Goal: Information Seeking & Learning: Check status

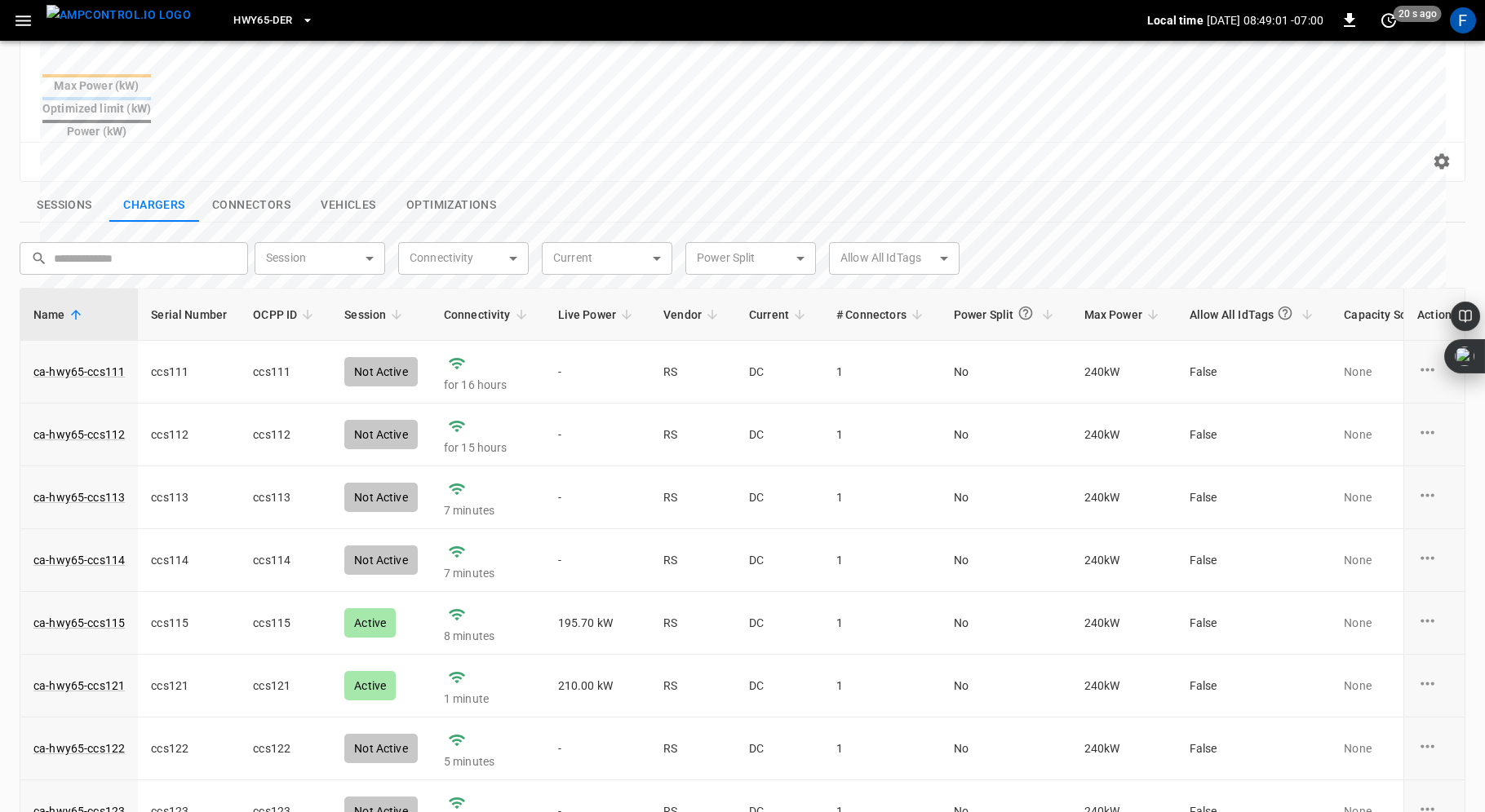
scroll to position [520, 0]
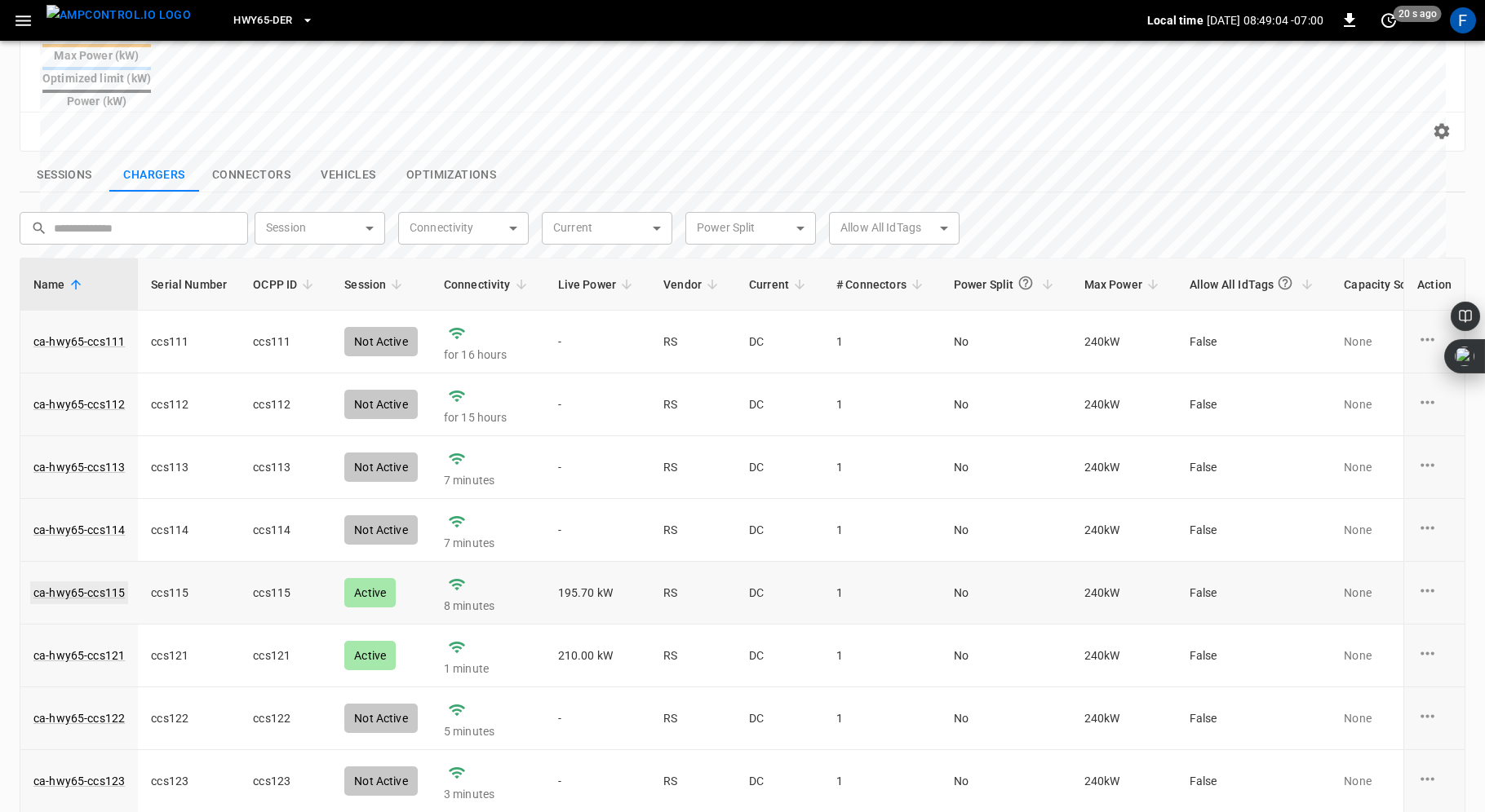
click at [81, 581] on link "ca-hwy65-ccs115" at bounding box center [79, 592] width 98 height 23
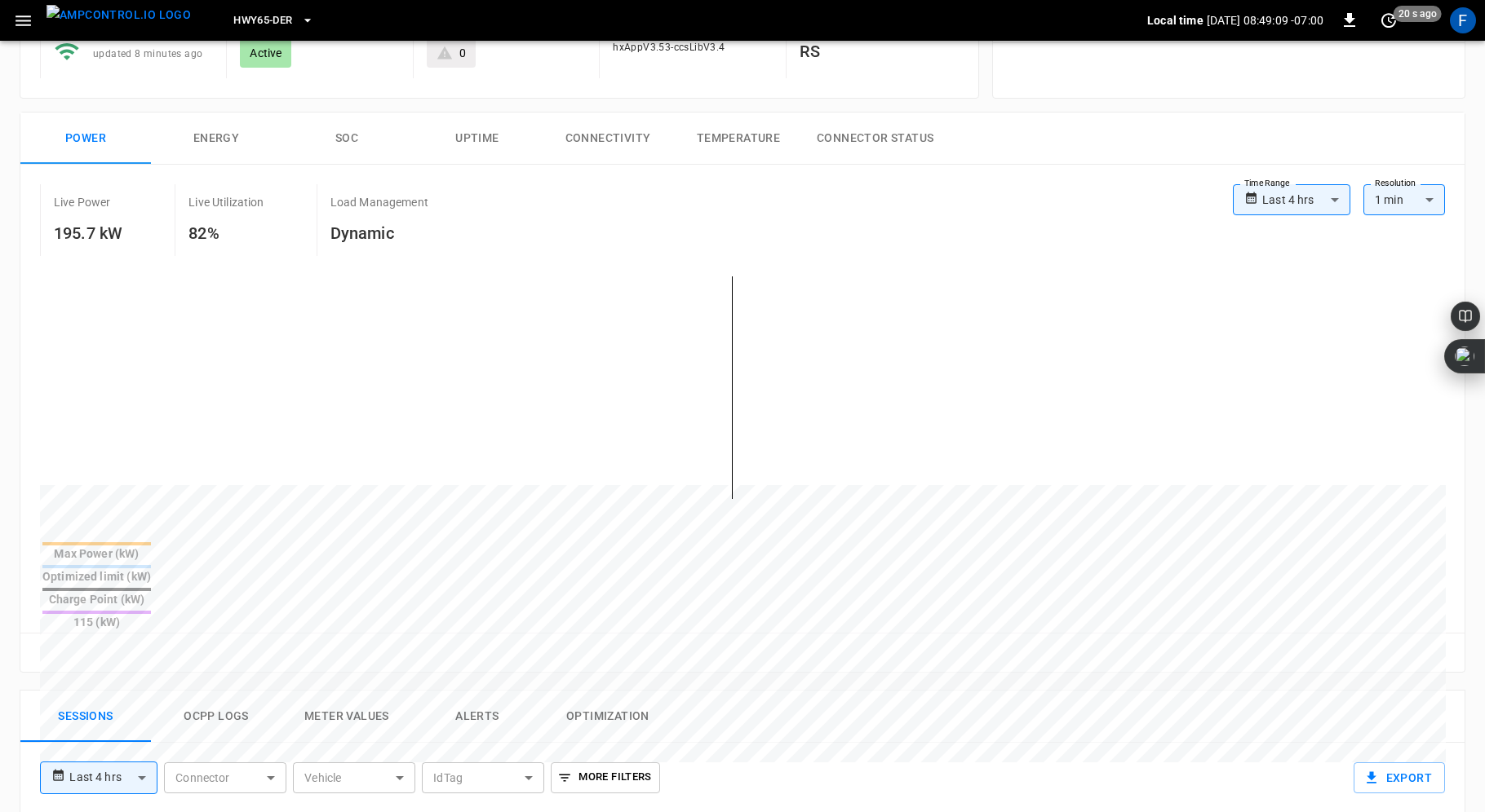
scroll to position [63, 0]
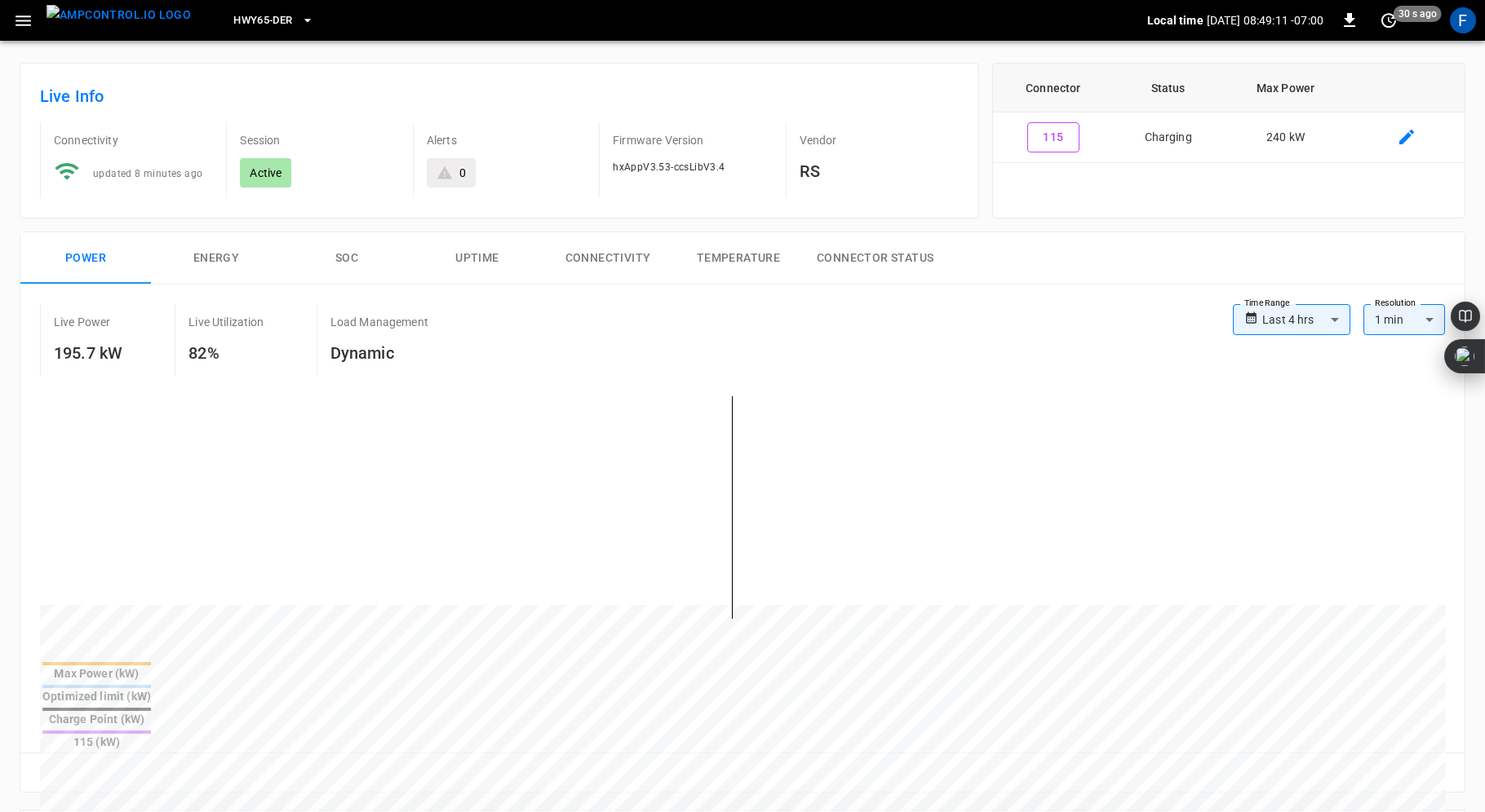
click at [347, 258] on button "SOC" at bounding box center [347, 258] width 130 height 52
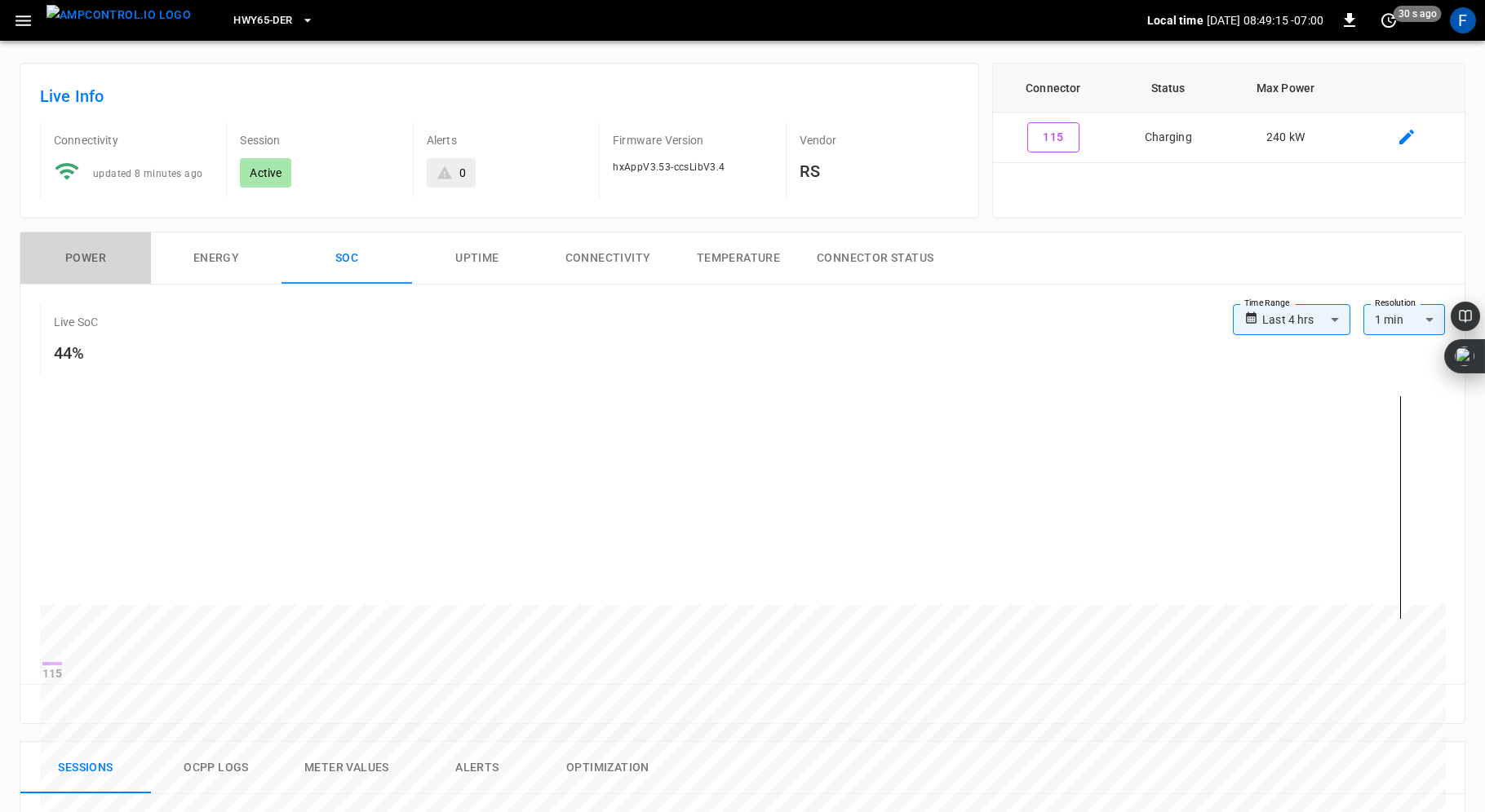
click at [67, 257] on button "Power" at bounding box center [86, 258] width 130 height 52
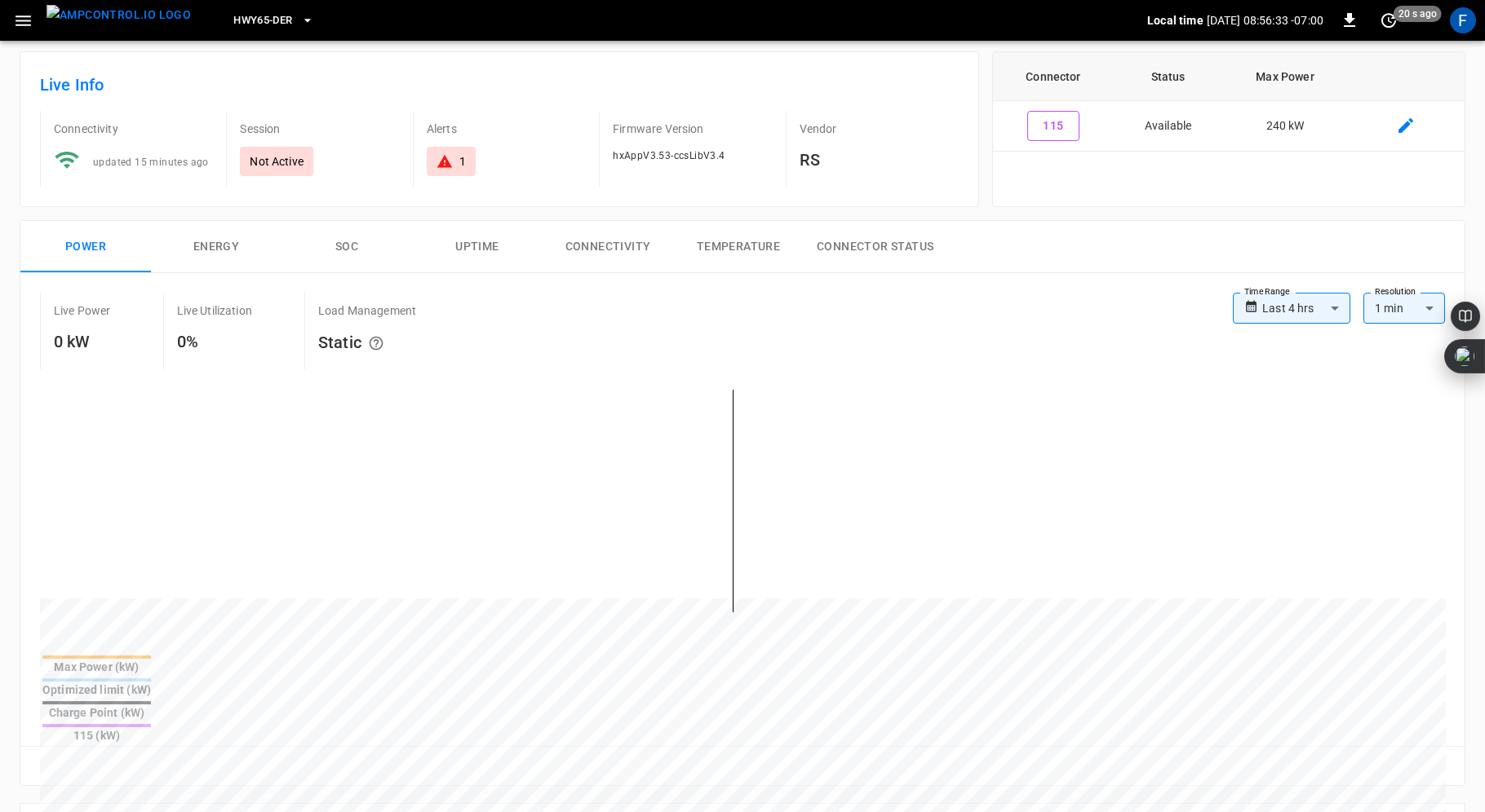
scroll to position [0, 0]
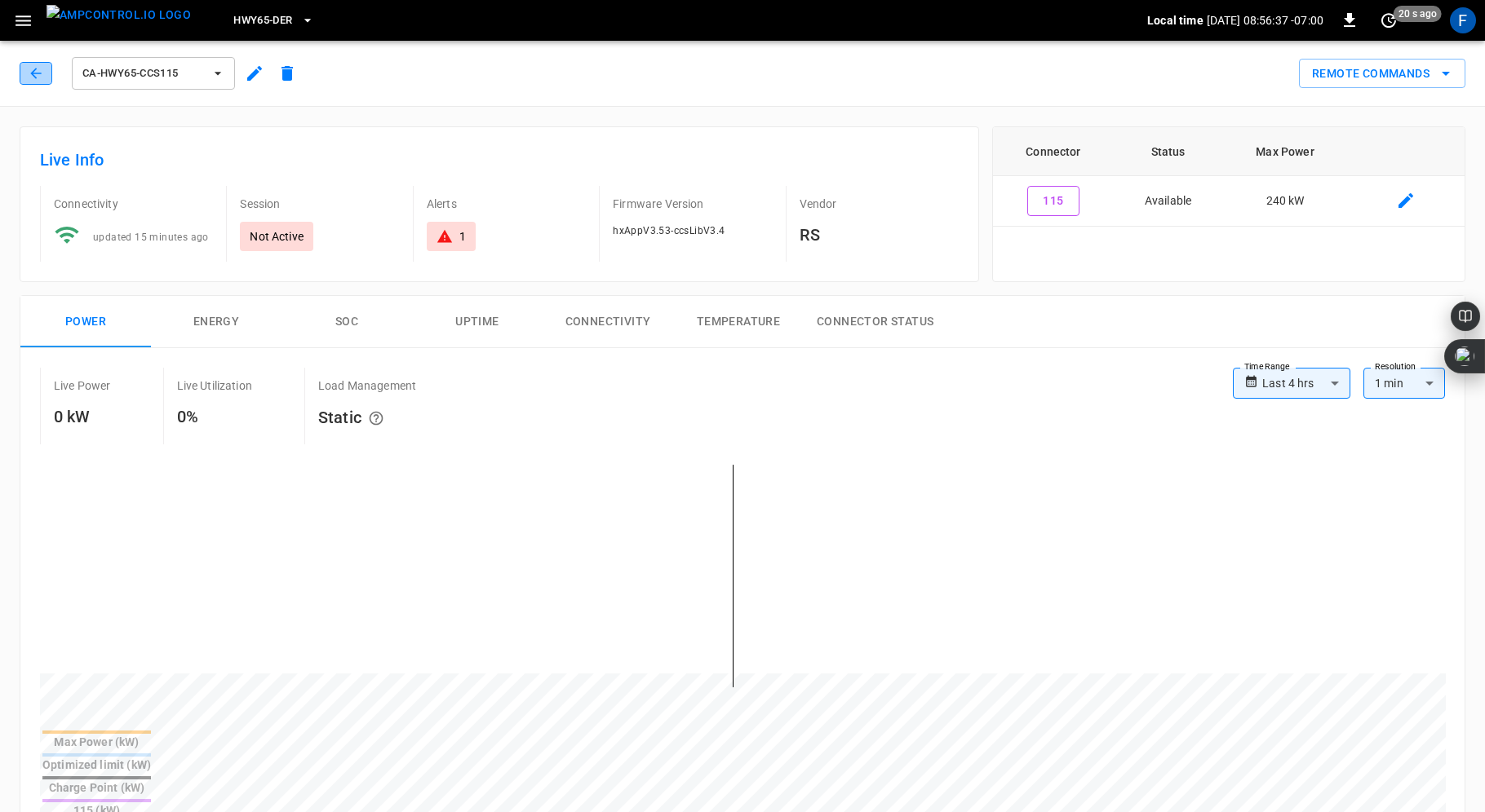
click at [38, 72] on icon "button" at bounding box center [35, 73] width 16 height 16
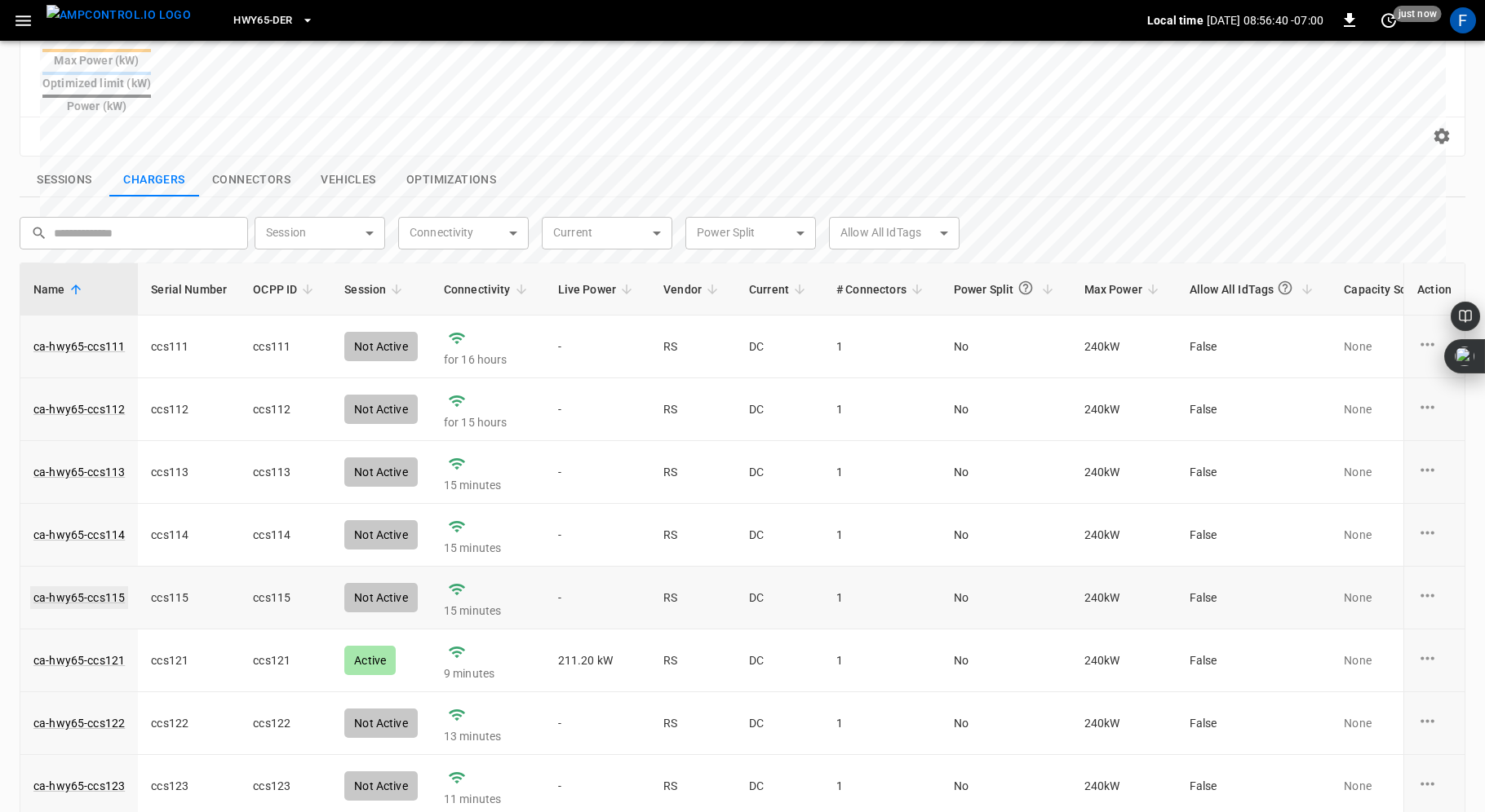
click at [94, 586] on link "ca-hwy65-ccs115" at bounding box center [79, 598] width 98 height 23
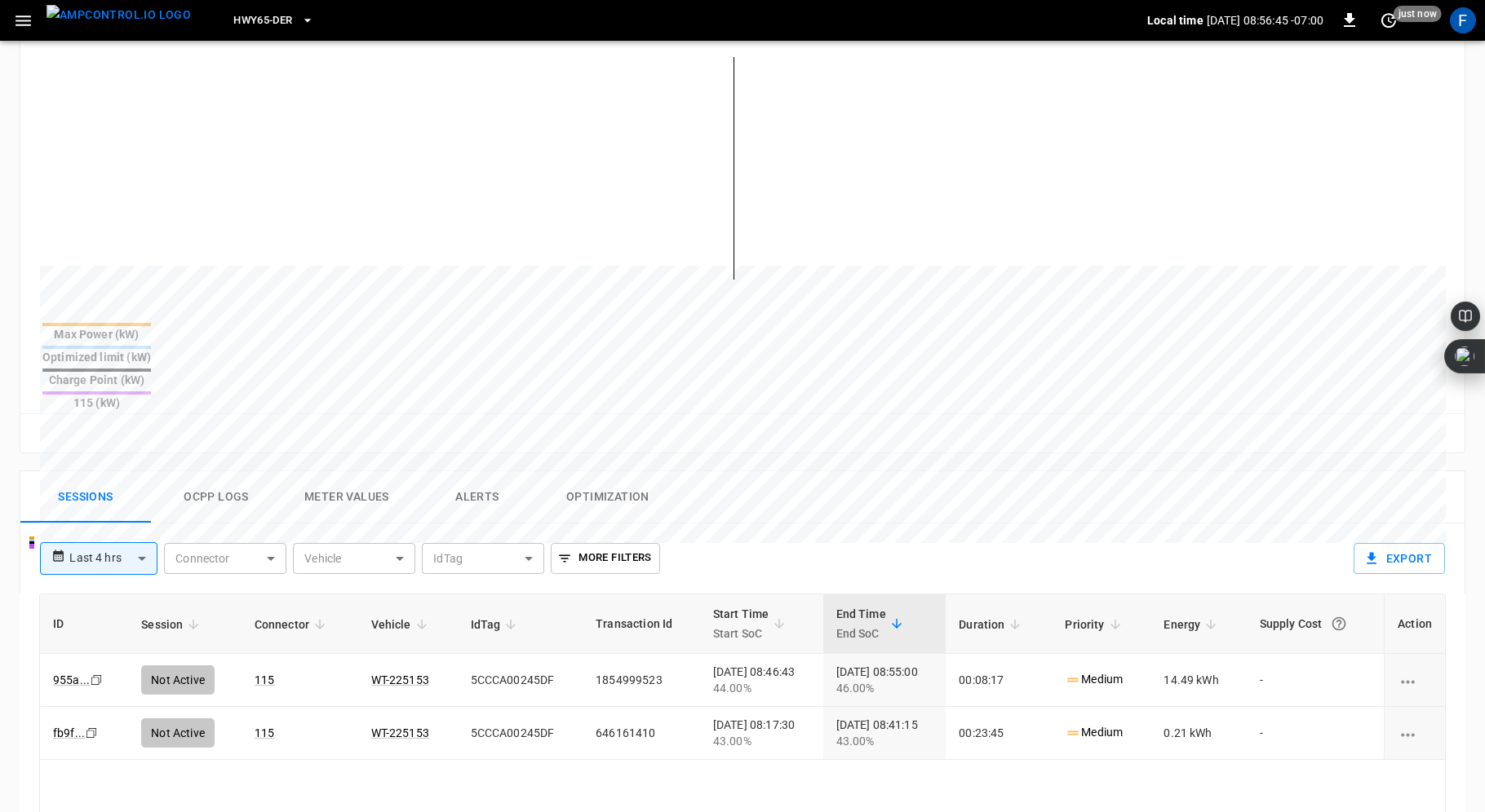
scroll to position [641, 0]
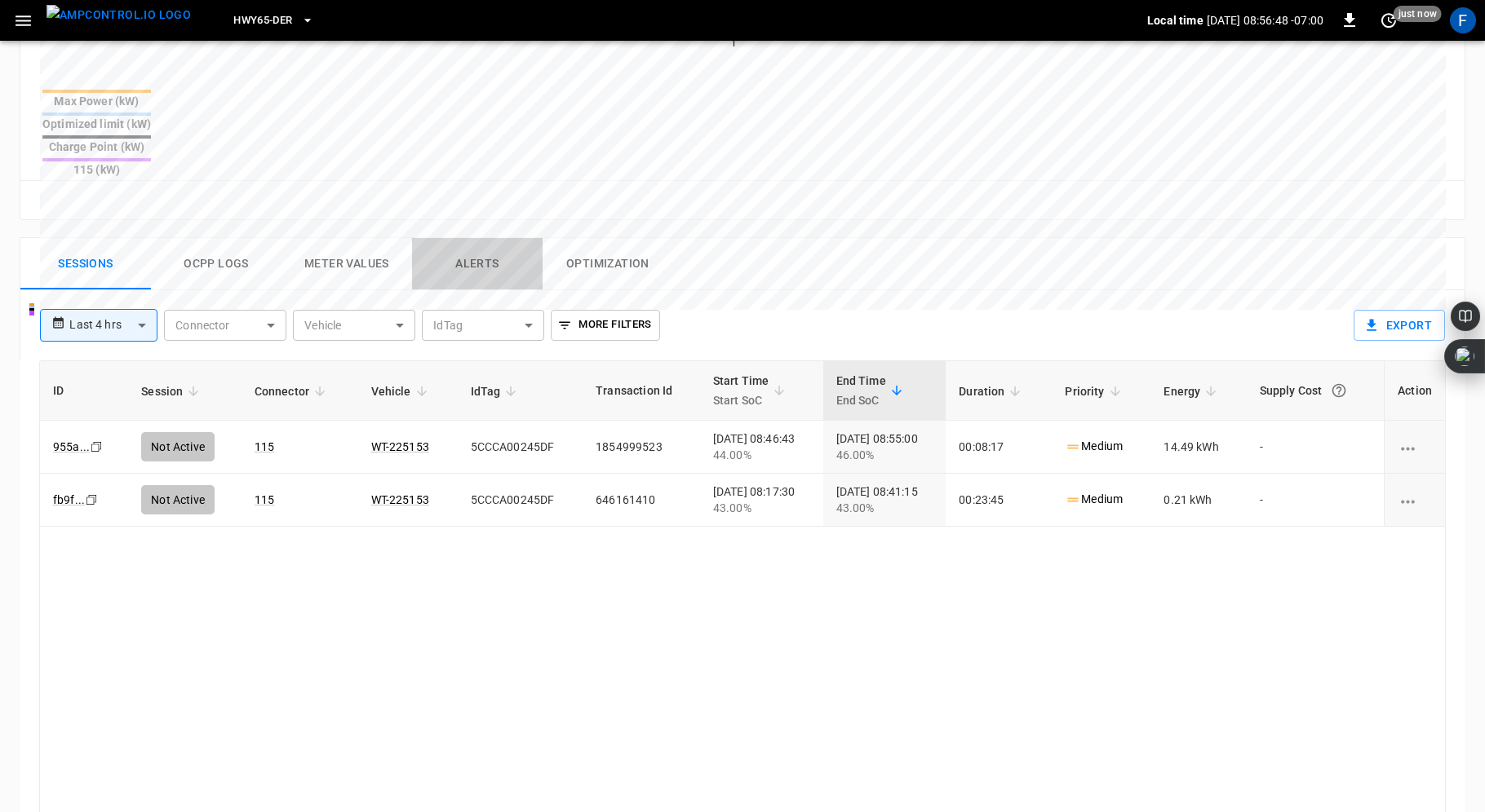
click at [489, 238] on button "Alerts" at bounding box center [477, 264] width 130 height 52
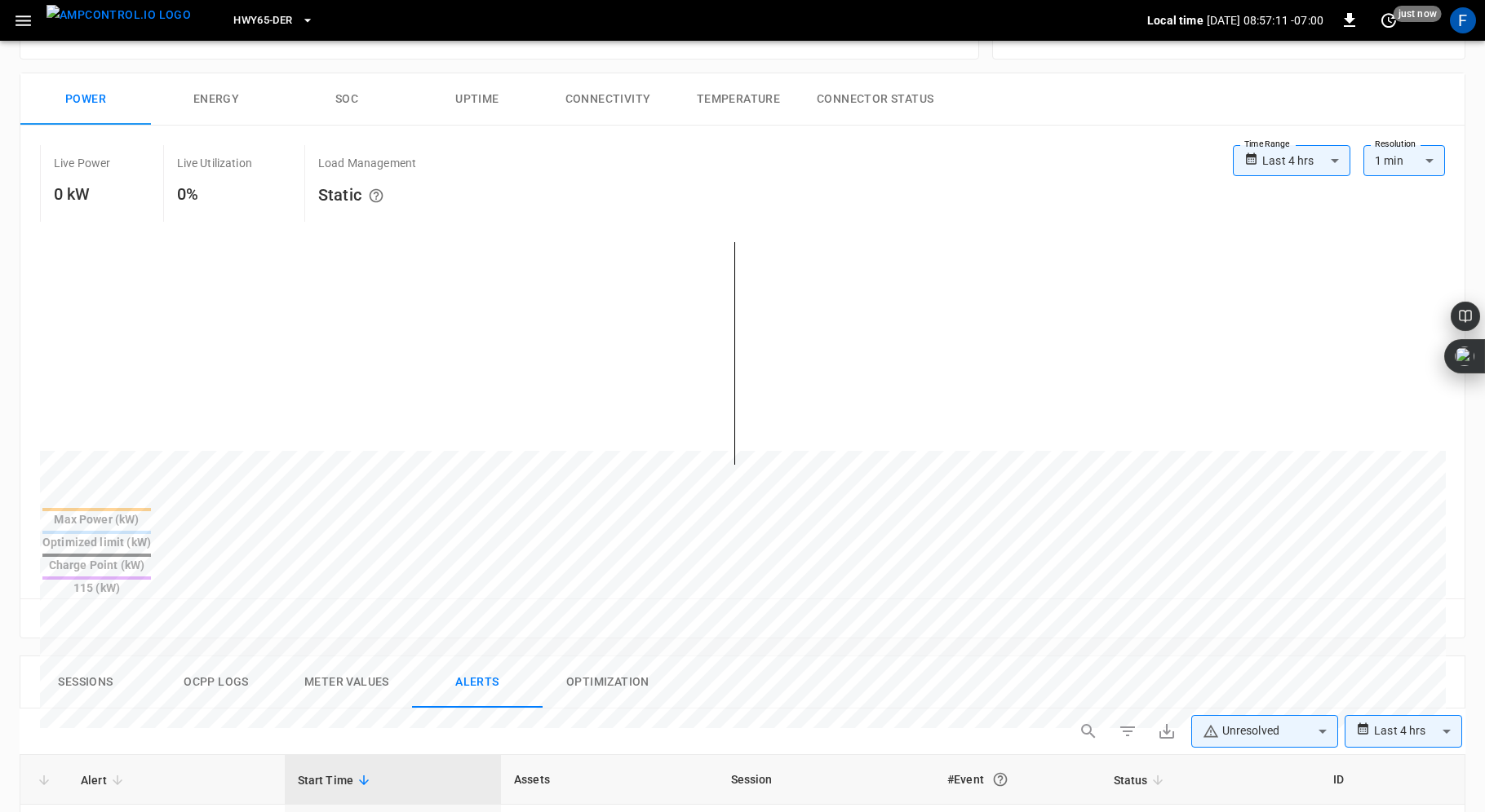
scroll to position [346, 0]
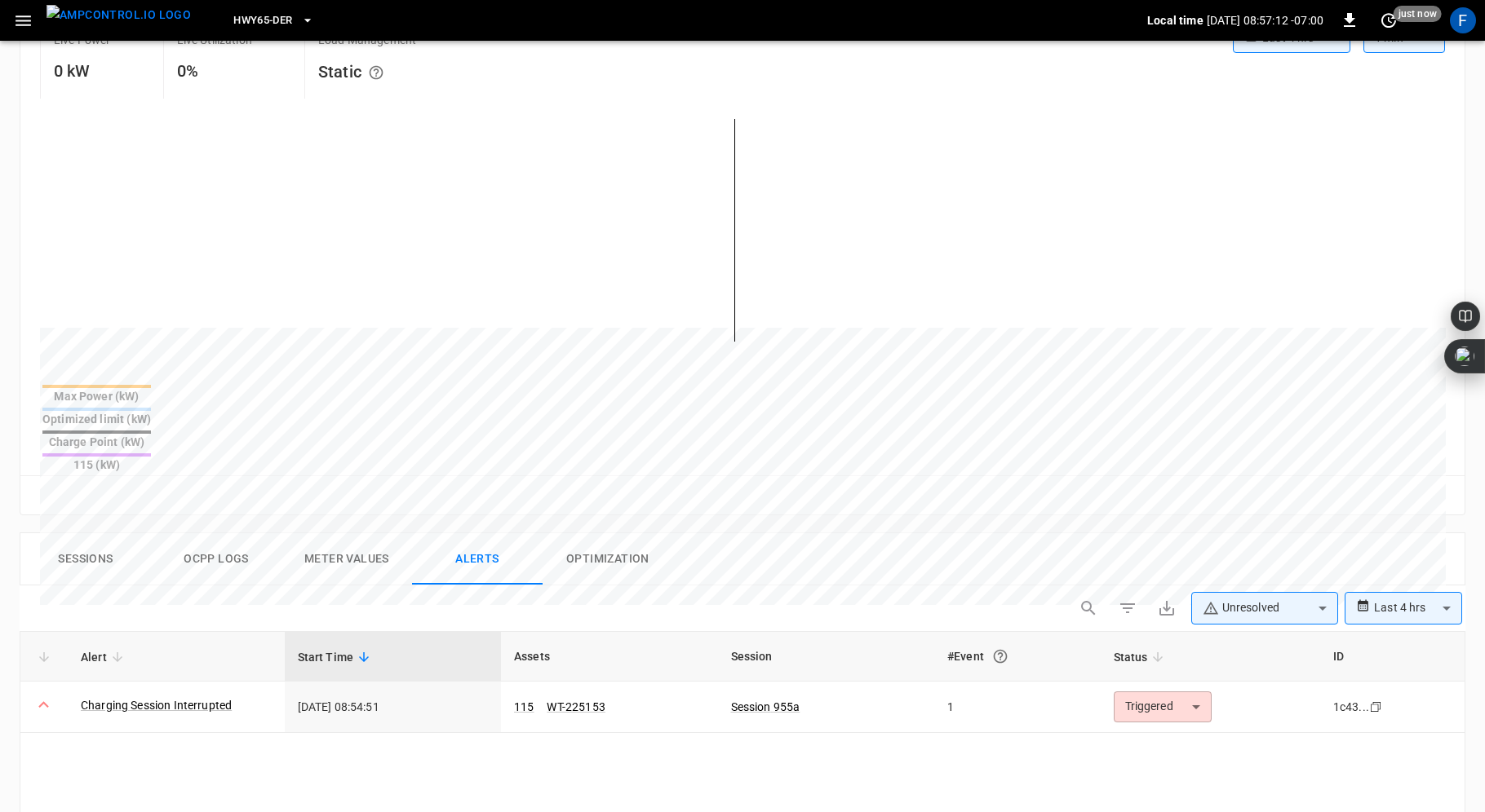
click at [90, 533] on button "Sessions" at bounding box center [86, 559] width 130 height 52
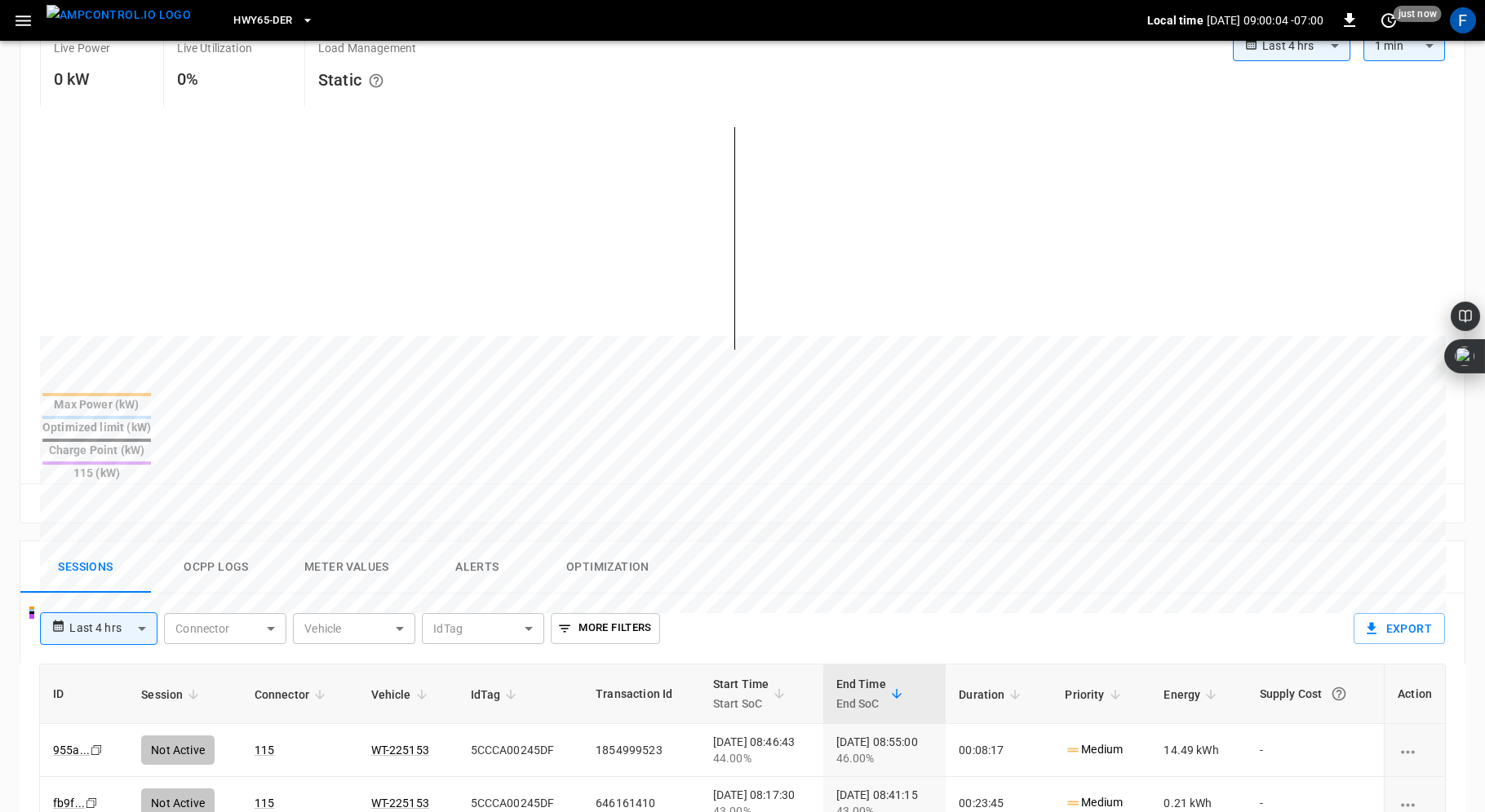
scroll to position [365, 0]
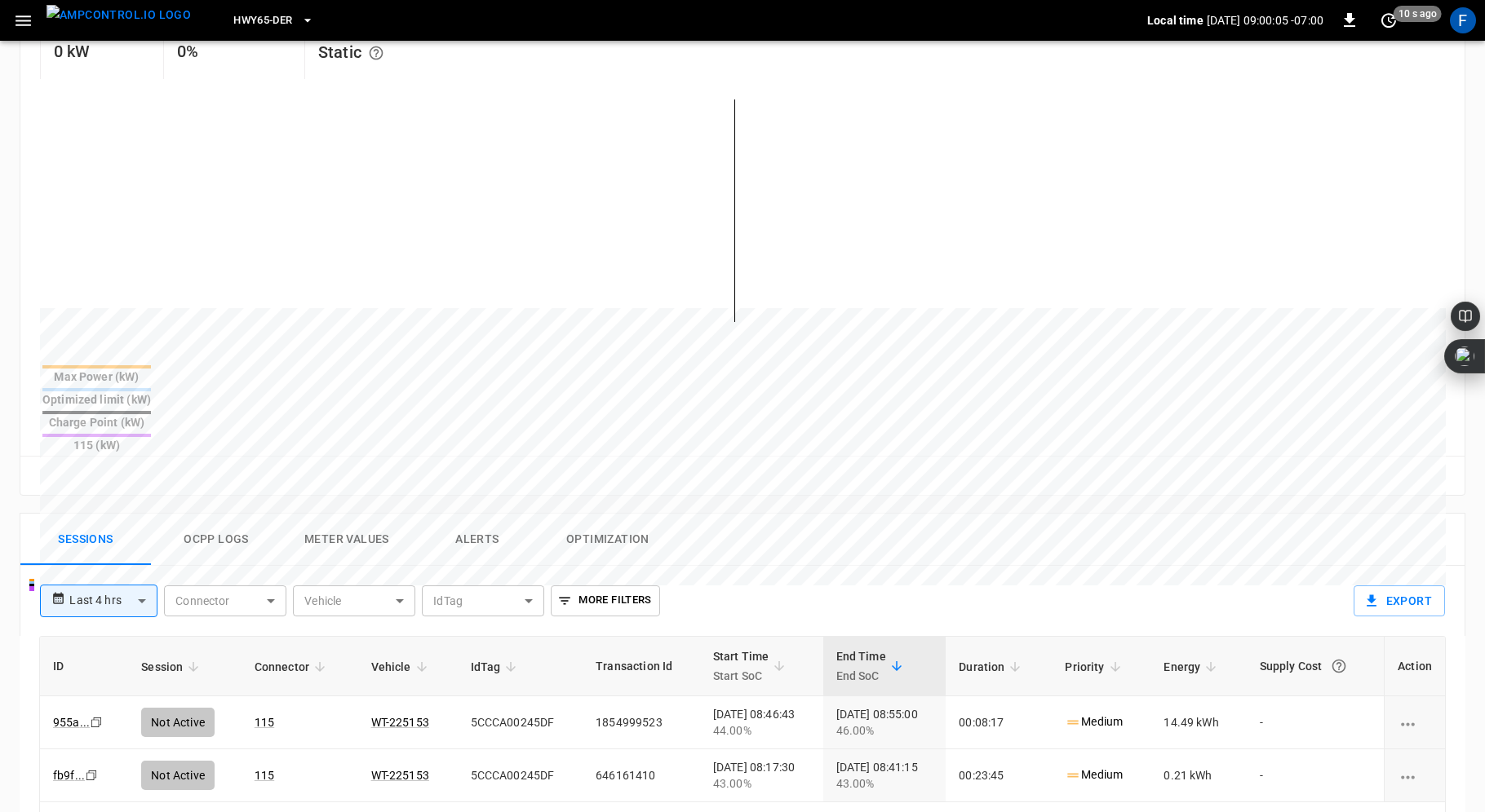
click at [202, 514] on button "Ocpp logs" at bounding box center [216, 539] width 130 height 52
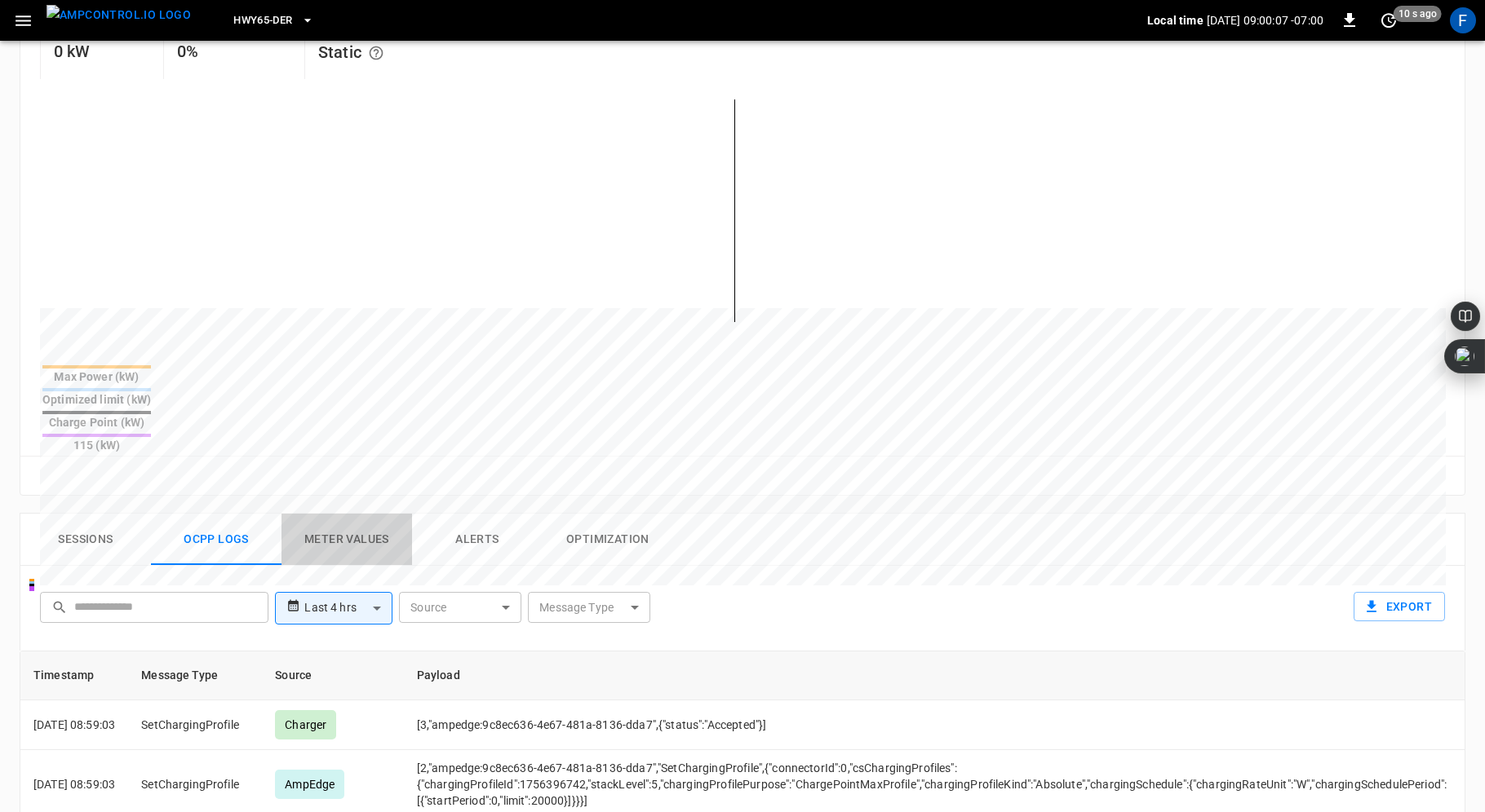
click at [352, 514] on button "Meter Values" at bounding box center [347, 539] width 130 height 52
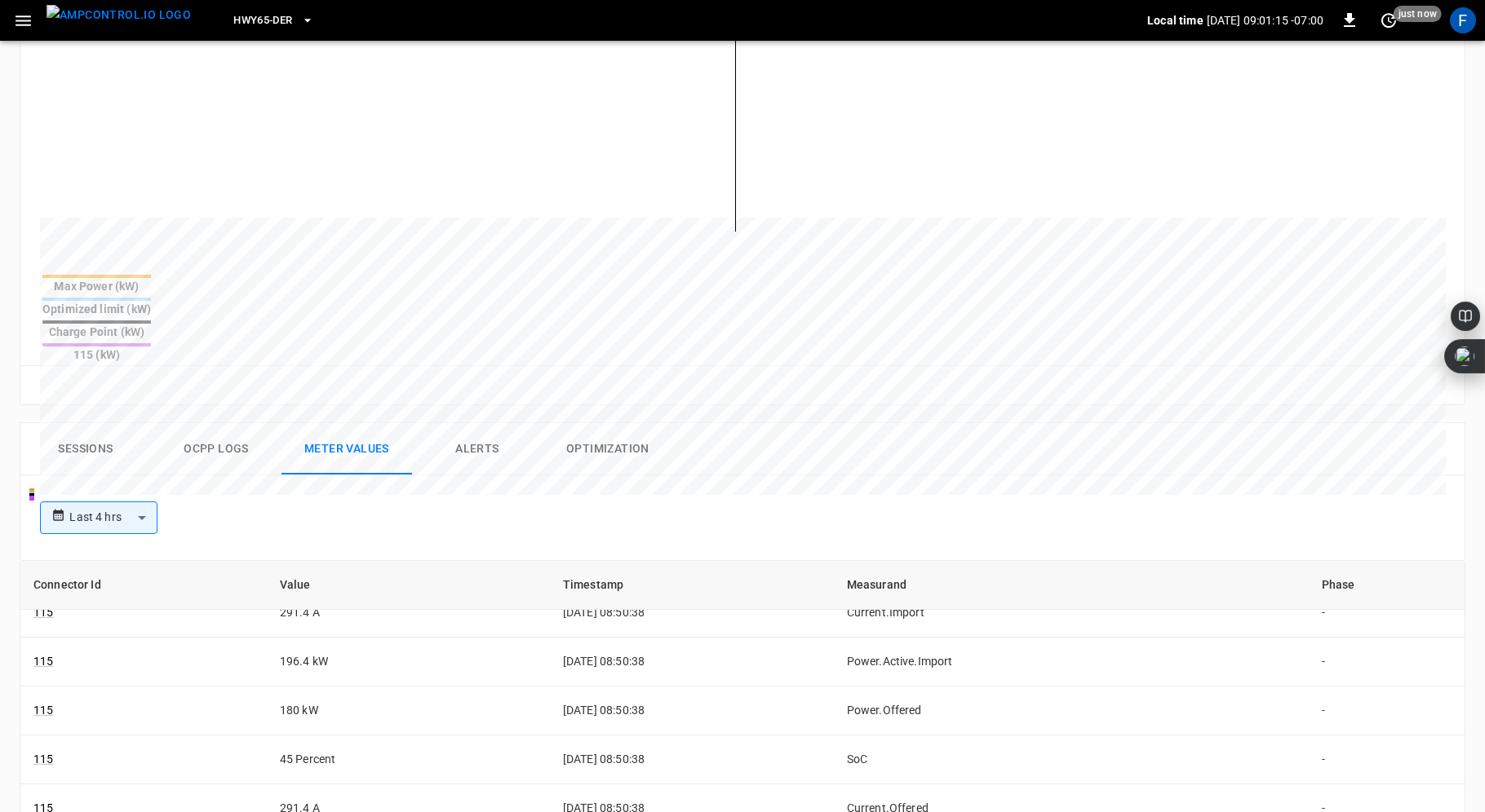
scroll to position [213, 0]
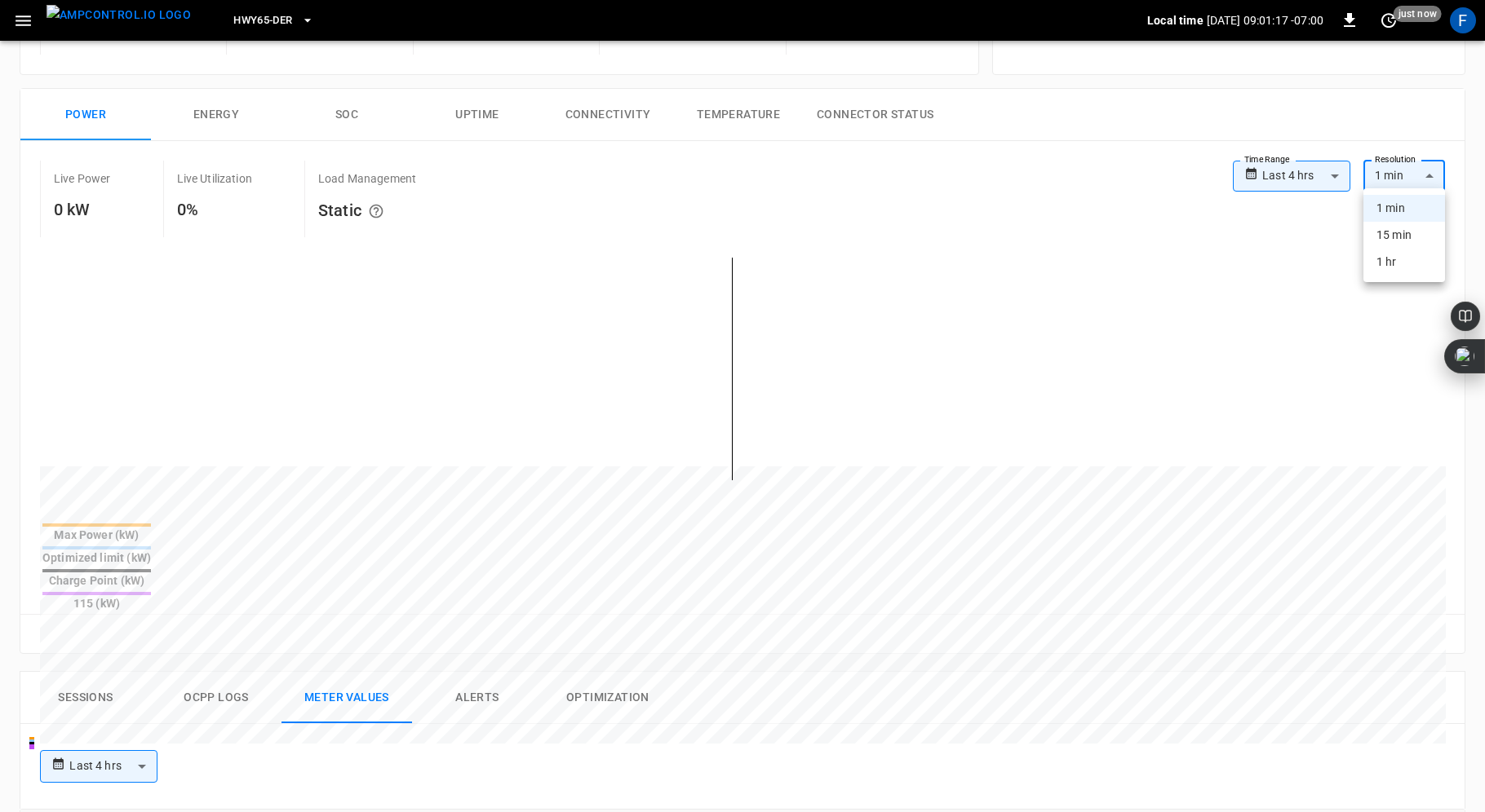
click at [1424, 177] on body "**********" at bounding box center [742, 614] width 1485 height 1653
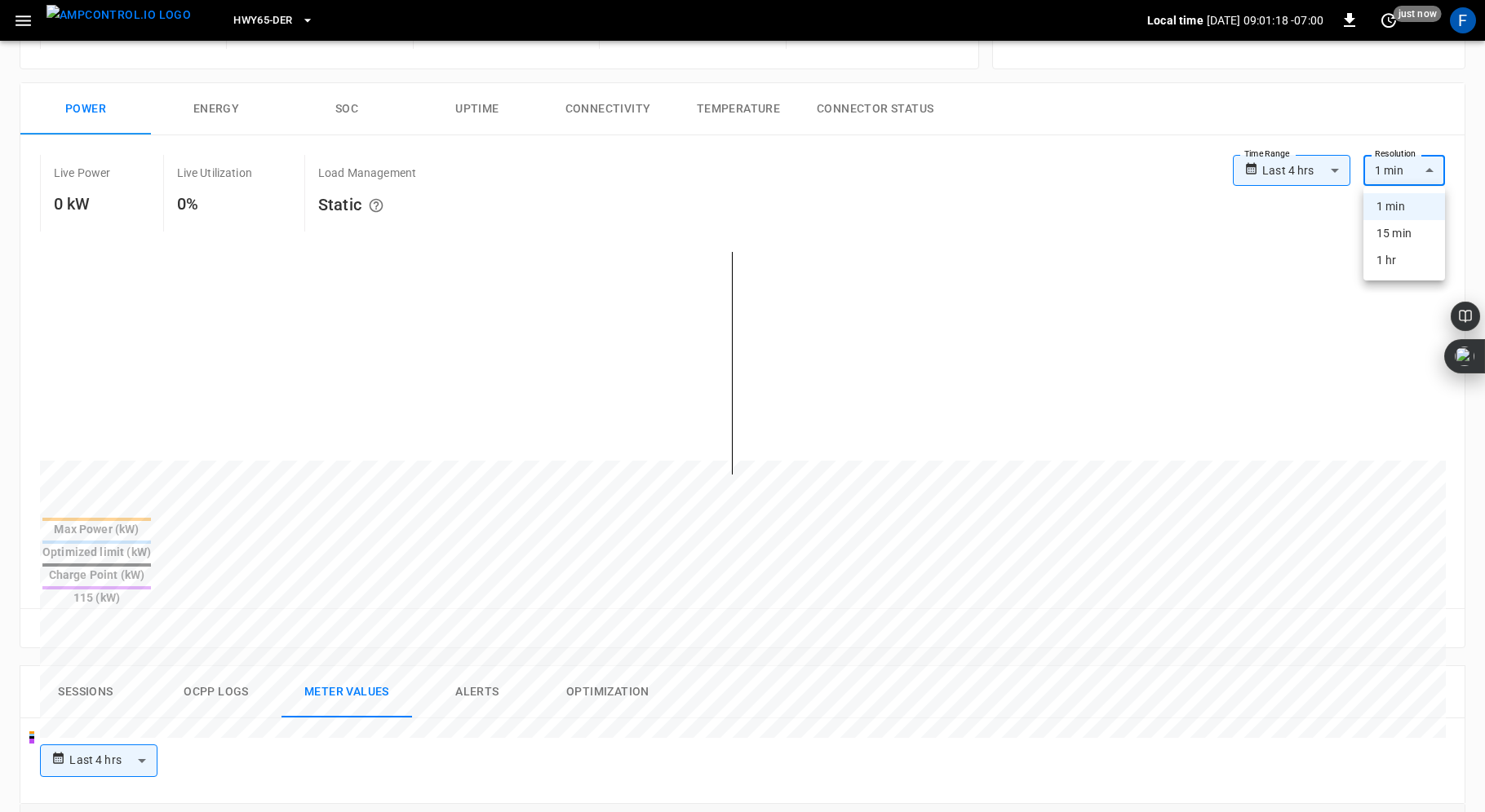
scroll to position [211, 0]
click at [1403, 229] on li "15 min" at bounding box center [1404, 233] width 81 height 27
click at [1403, 172] on body "**********" at bounding box center [742, 613] width 1485 height 1648
click at [1396, 201] on li "1 min" at bounding box center [1404, 206] width 81 height 27
type input "**"
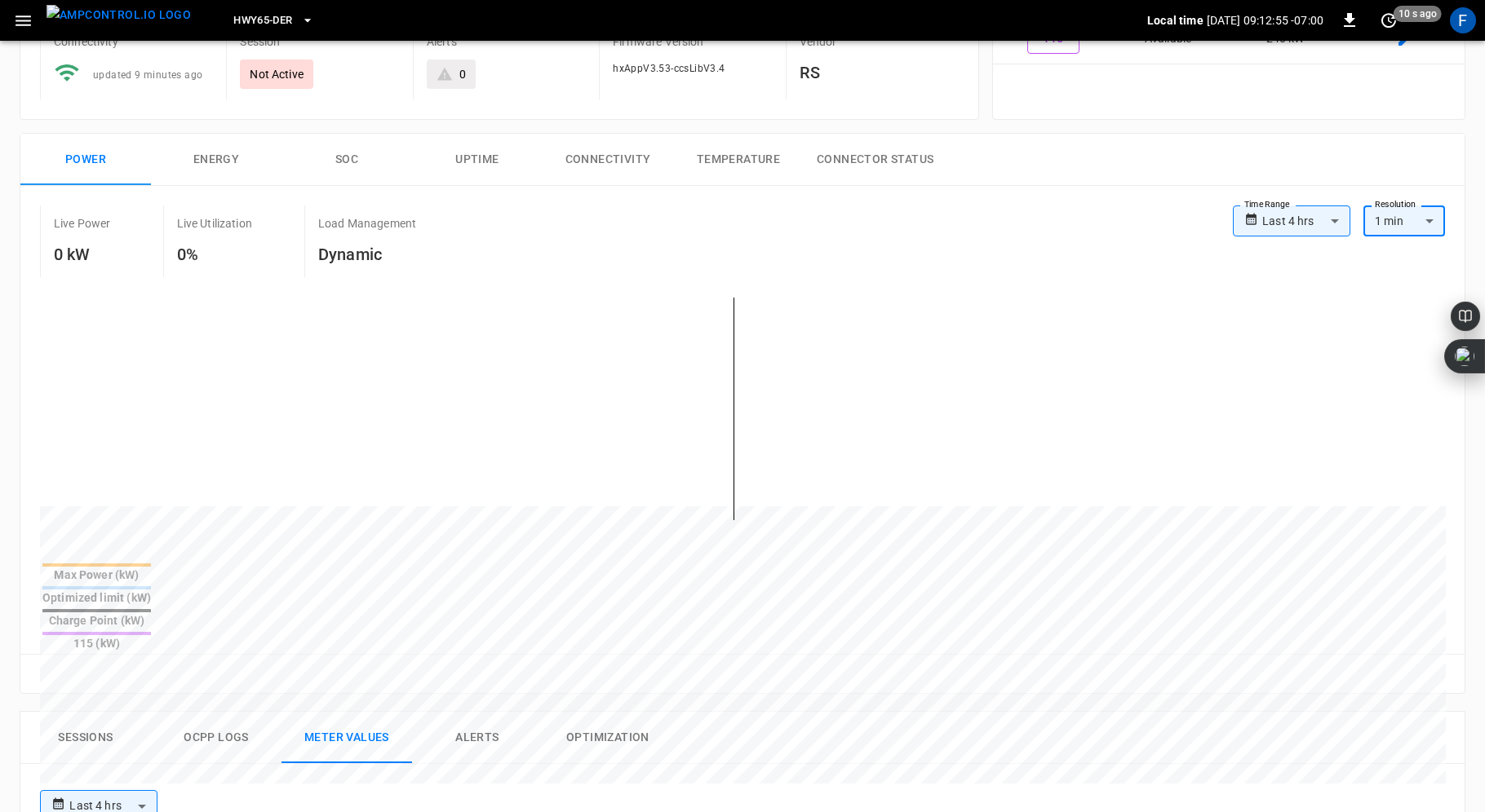
scroll to position [0, 0]
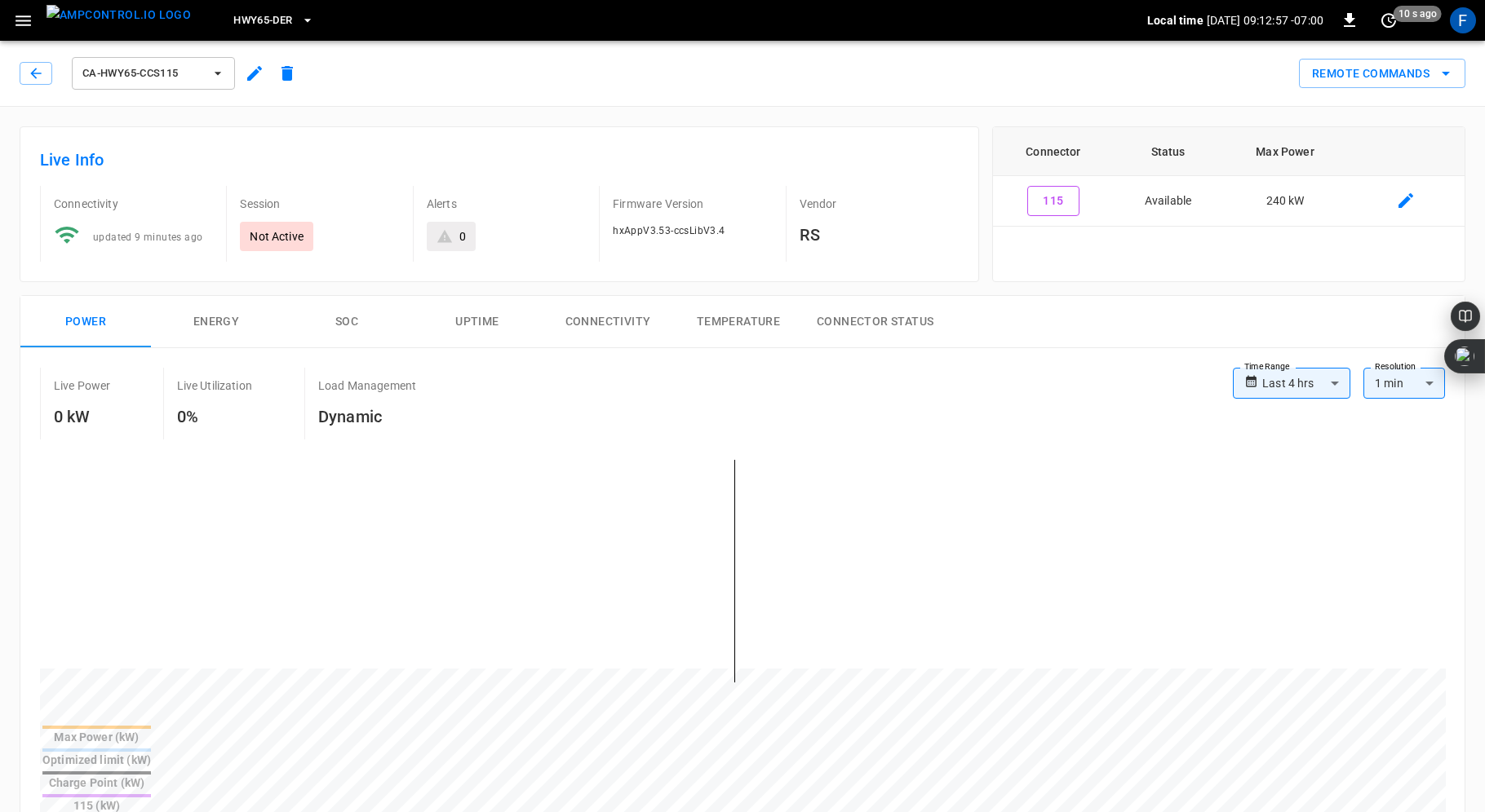
click at [494, 413] on div "Live Power 0 kW Live Utilization 0% Load Management Dynamic" at bounding box center [637, 404] width 1192 height 72
click at [34, 74] on icon "button" at bounding box center [35, 73] width 10 height 10
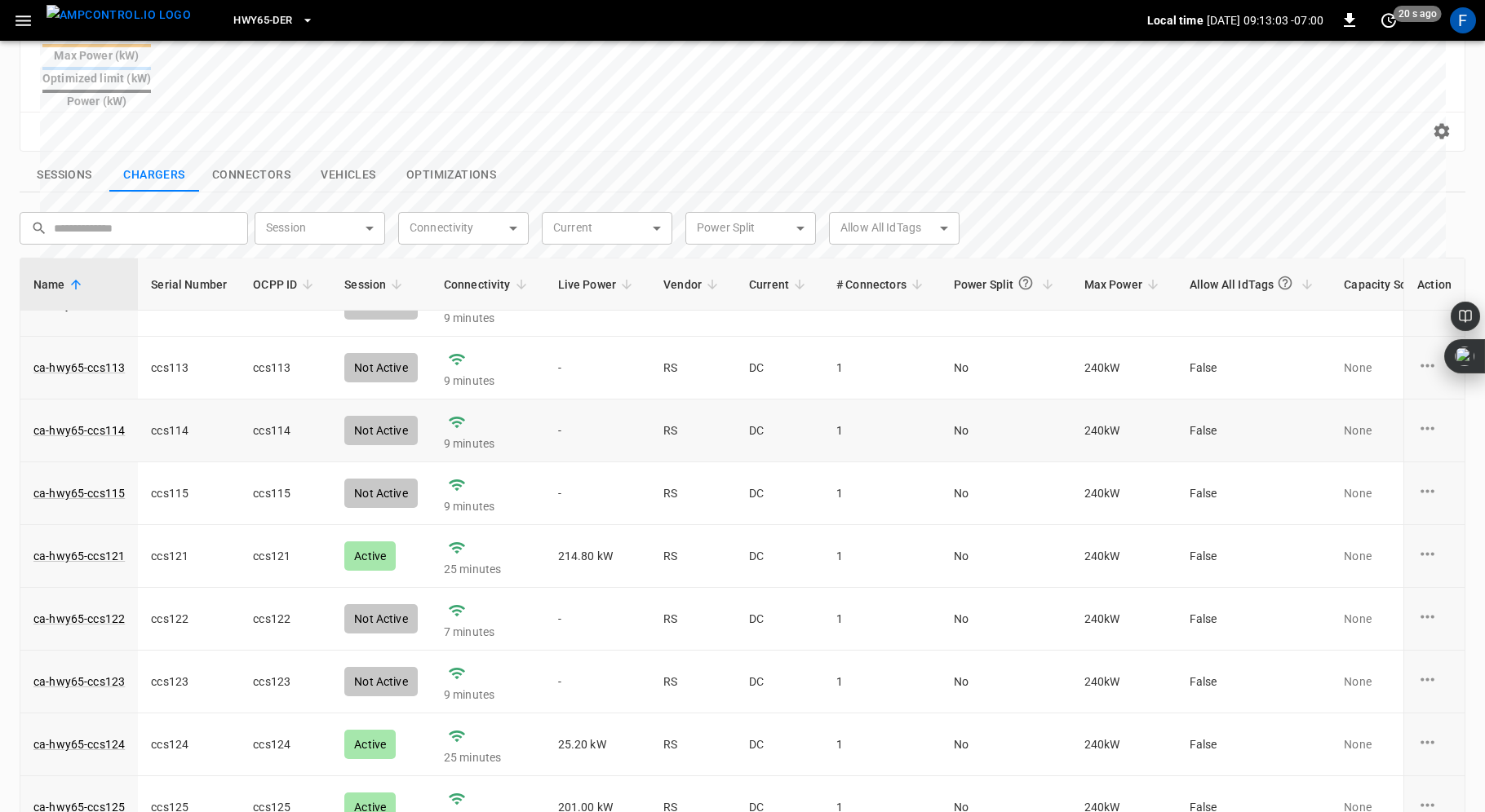
scroll to position [92, 0]
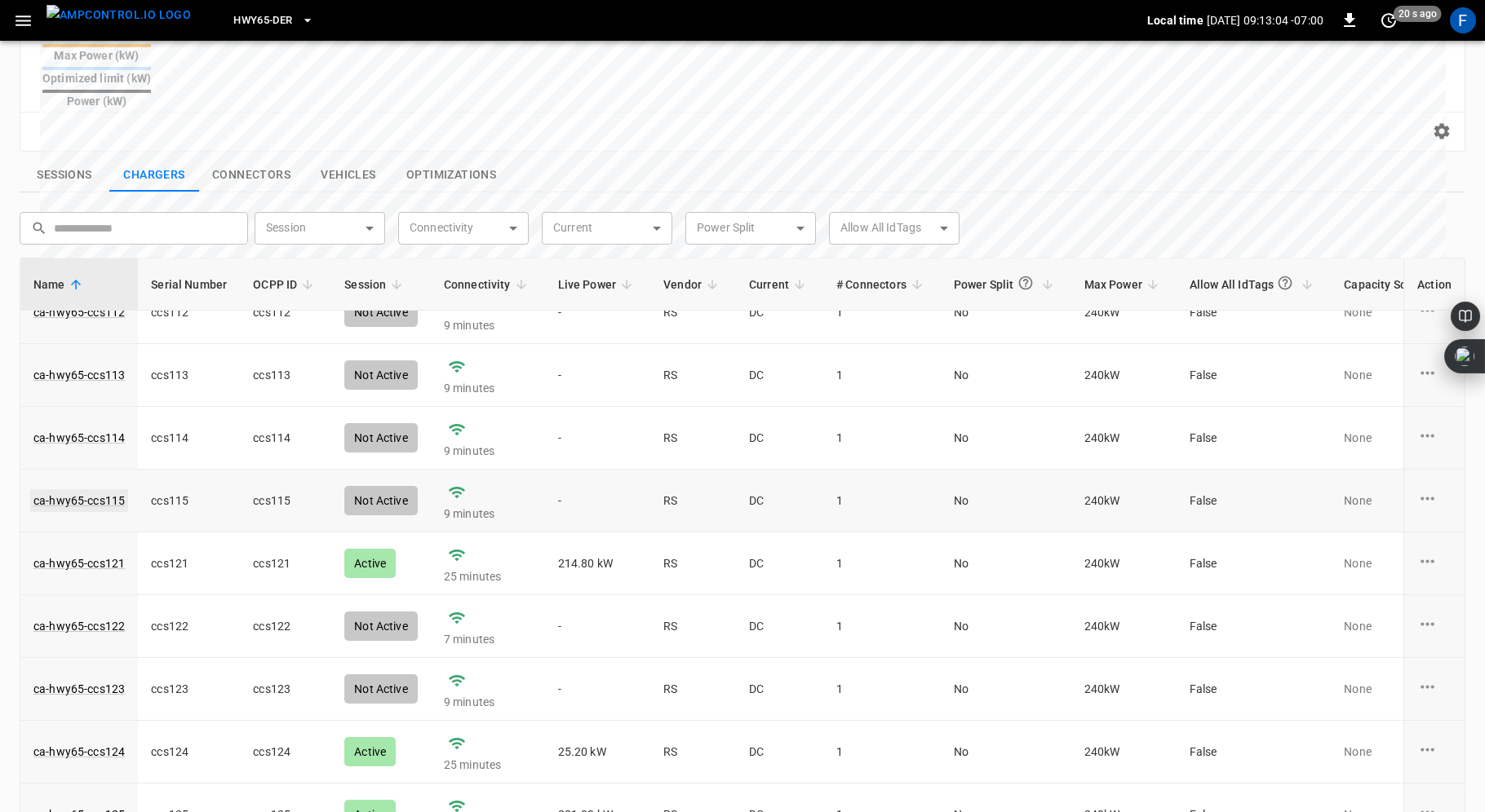
click at [88, 490] on link "ca-hwy65-ccs115" at bounding box center [79, 501] width 98 height 23
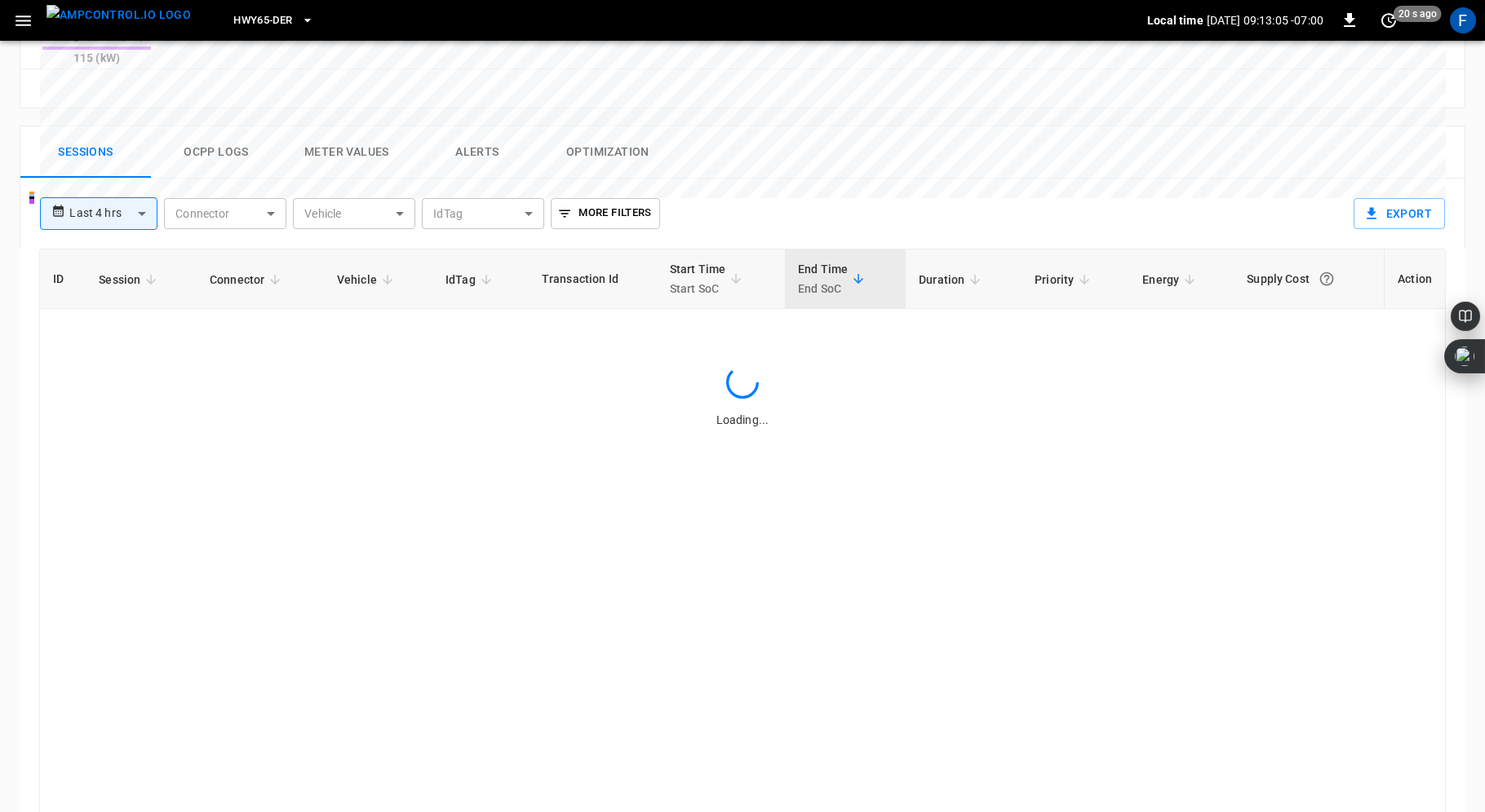
scroll to position [758, 0]
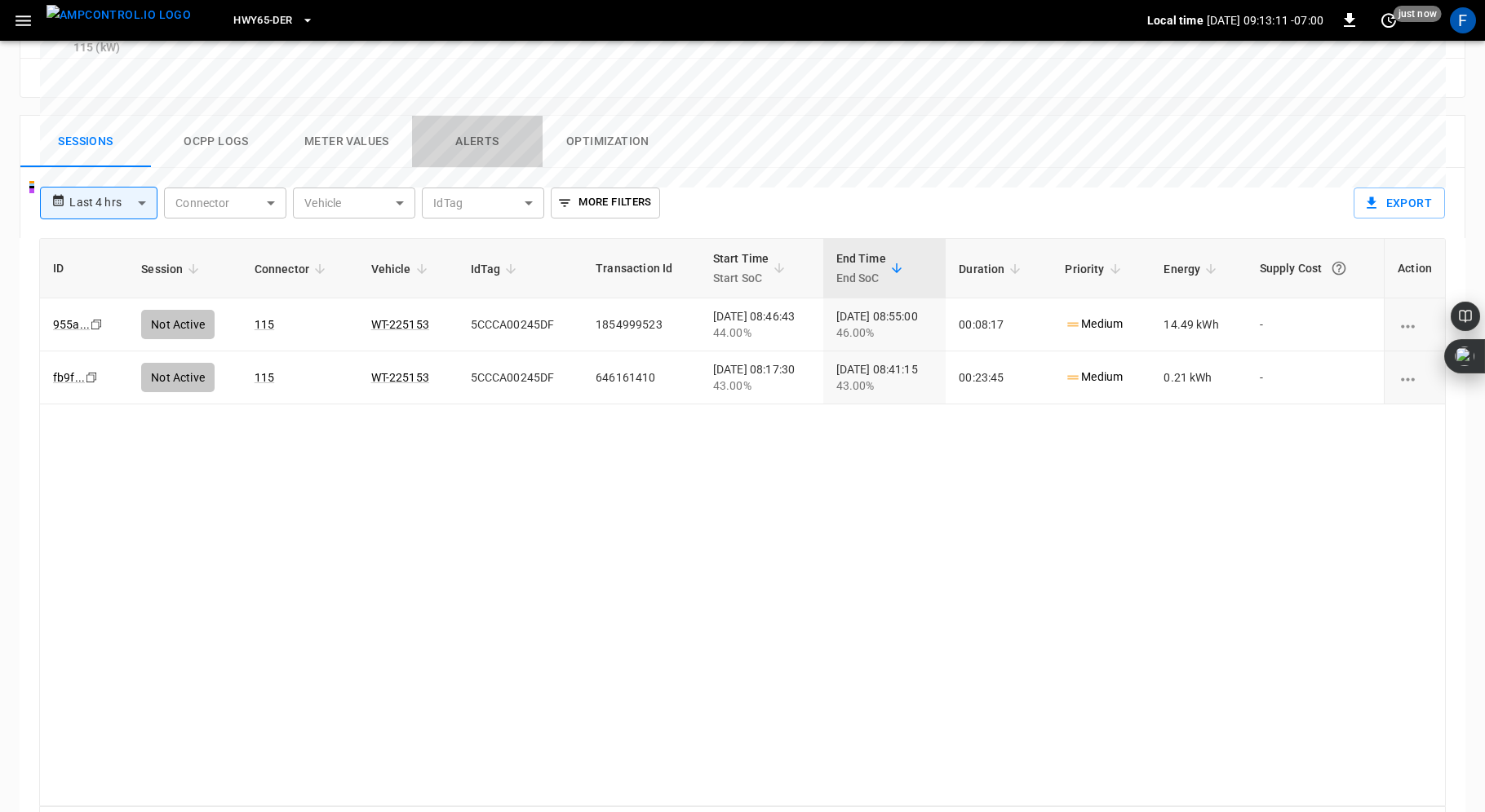
click at [487, 116] on button "Alerts" at bounding box center [477, 141] width 130 height 52
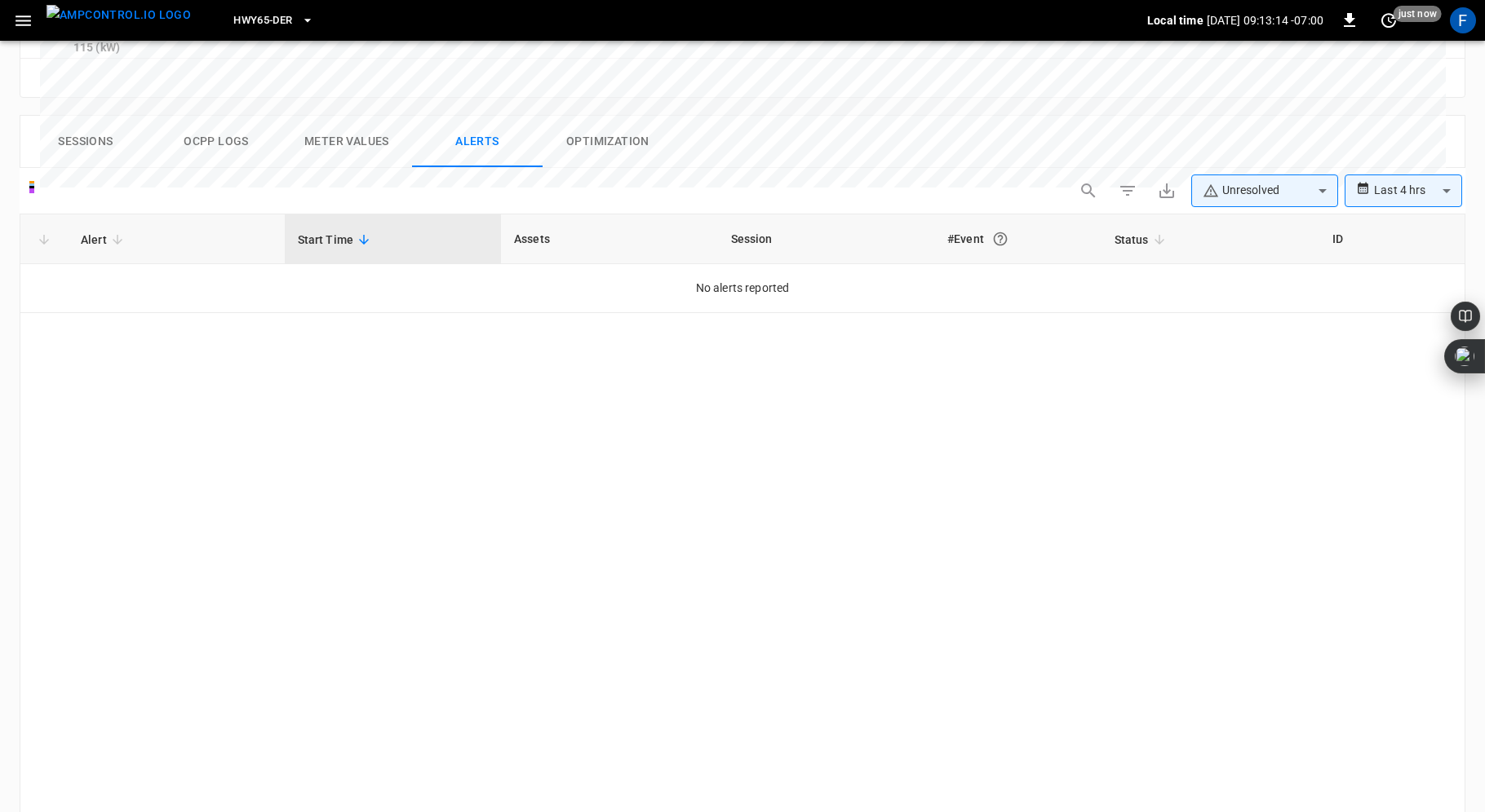
click at [97, 116] on button "Sessions" at bounding box center [86, 141] width 130 height 52
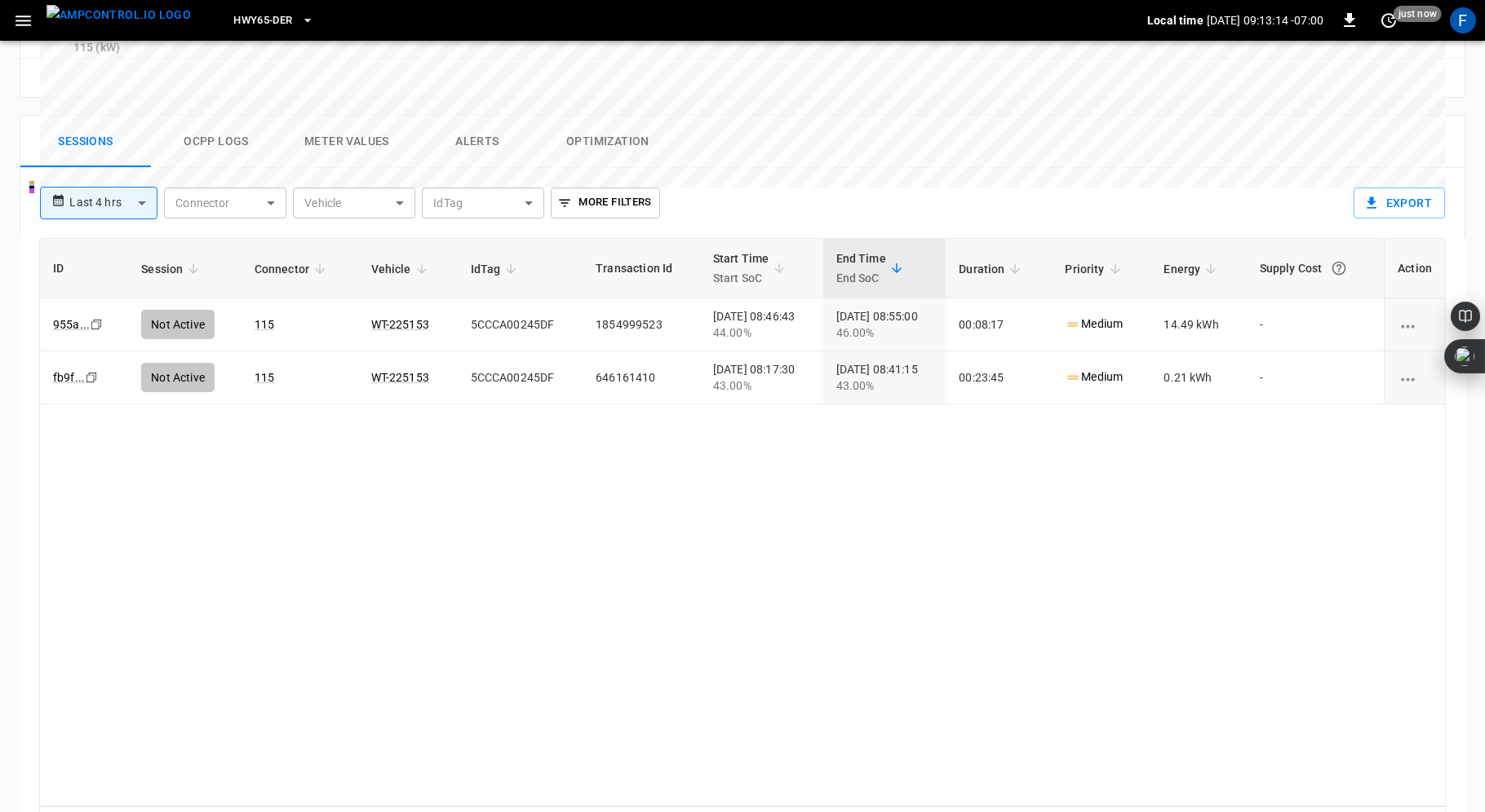
click at [240, 116] on button "Ocpp logs" at bounding box center [216, 141] width 130 height 52
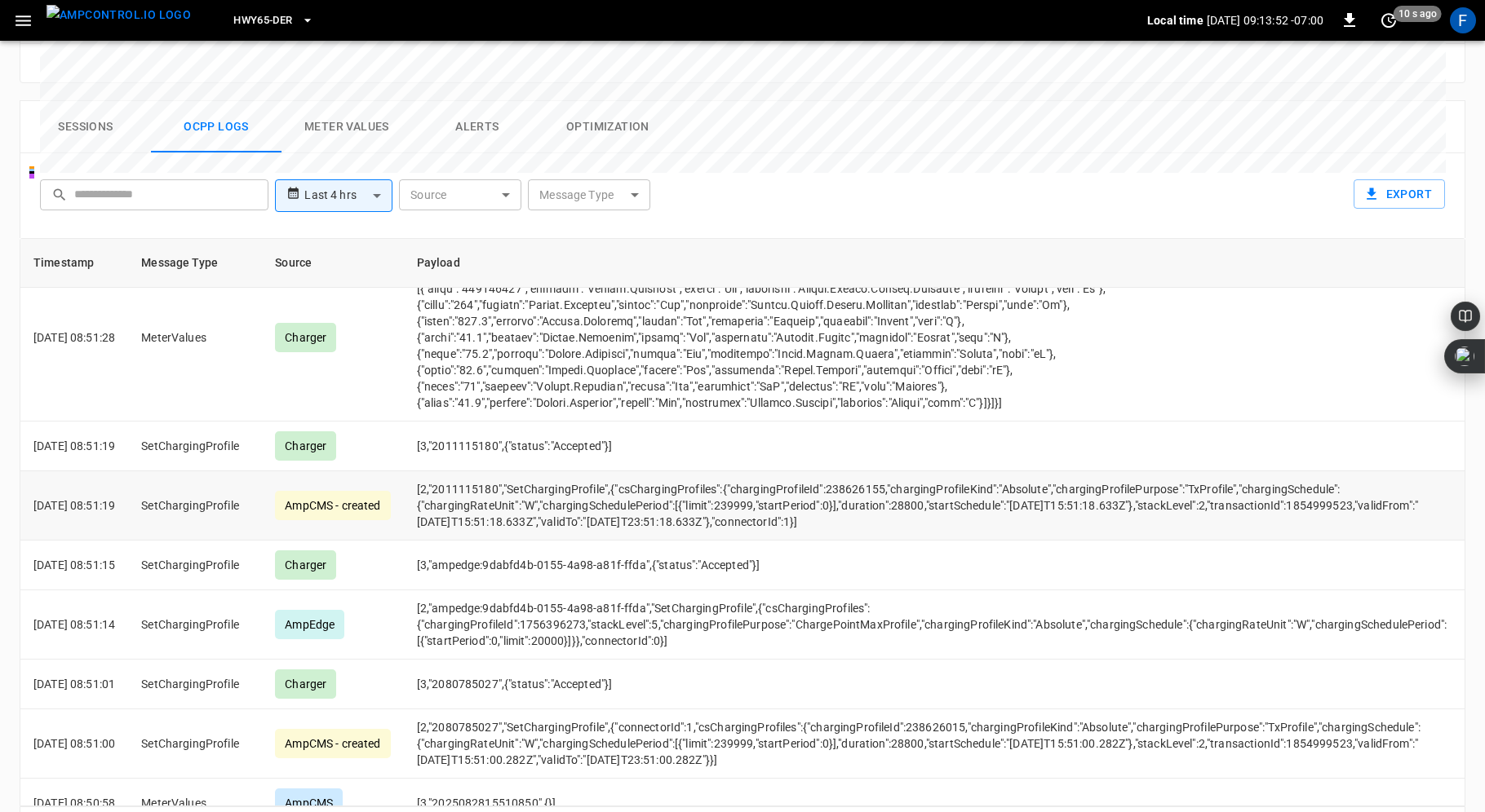
scroll to position [3130, 0]
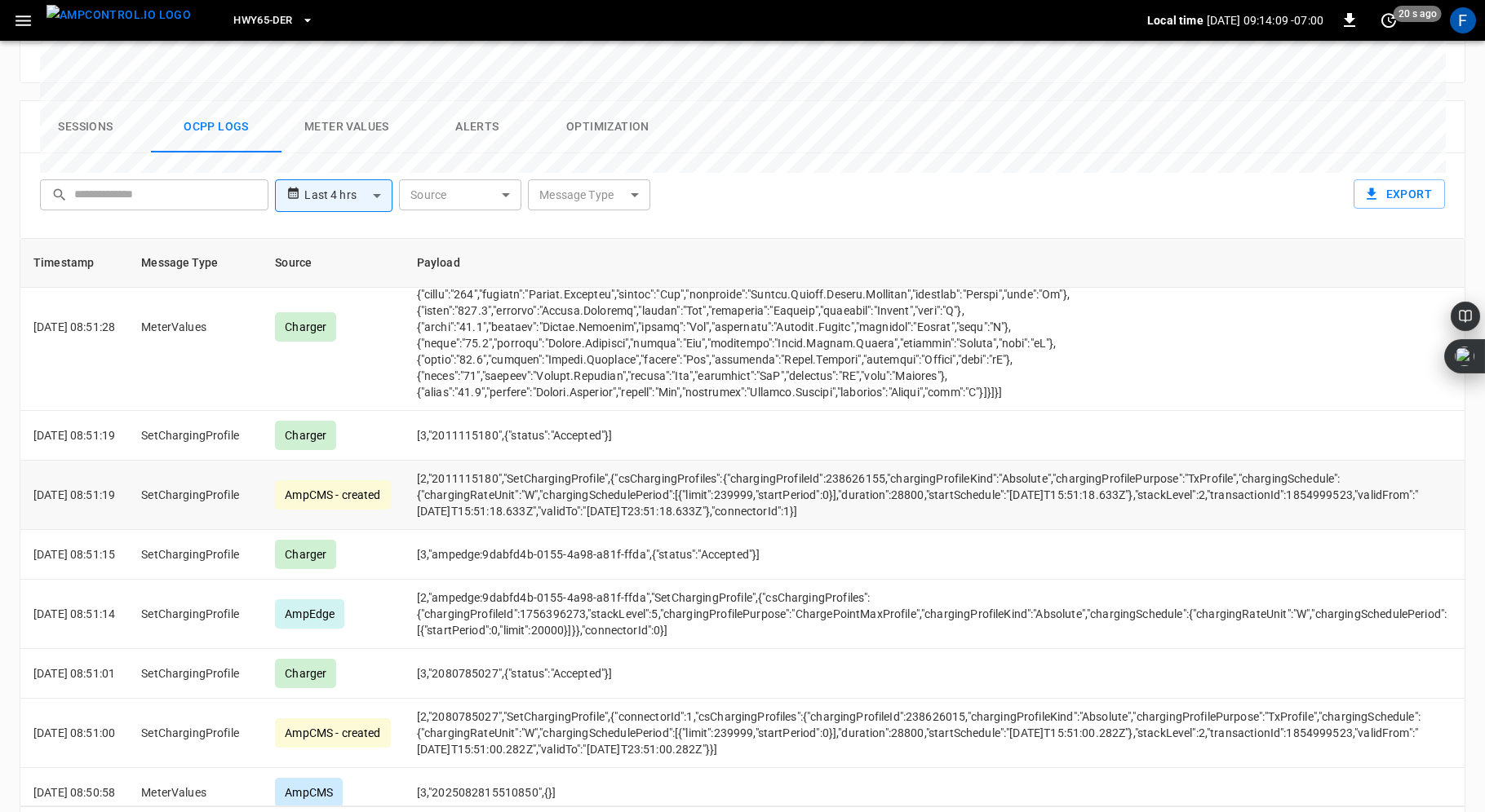
click at [879, 460] on td "[2,"2011115180","SetChargingProfile",{"csChargingProfiles":{"chargingProfileId"…" at bounding box center [936, 495] width 1064 height 69
copy td "238626155"
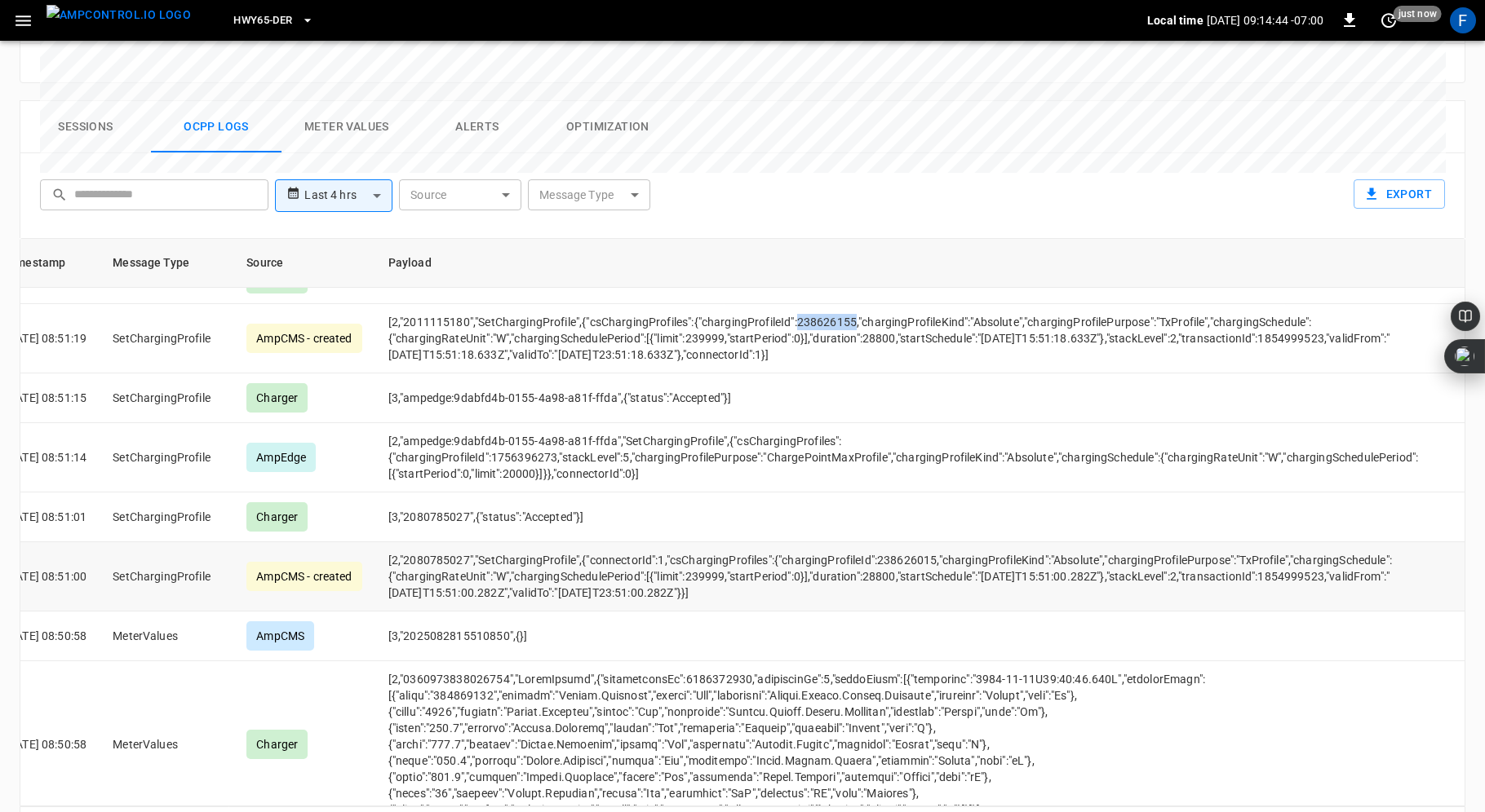
scroll to position [3286, 0]
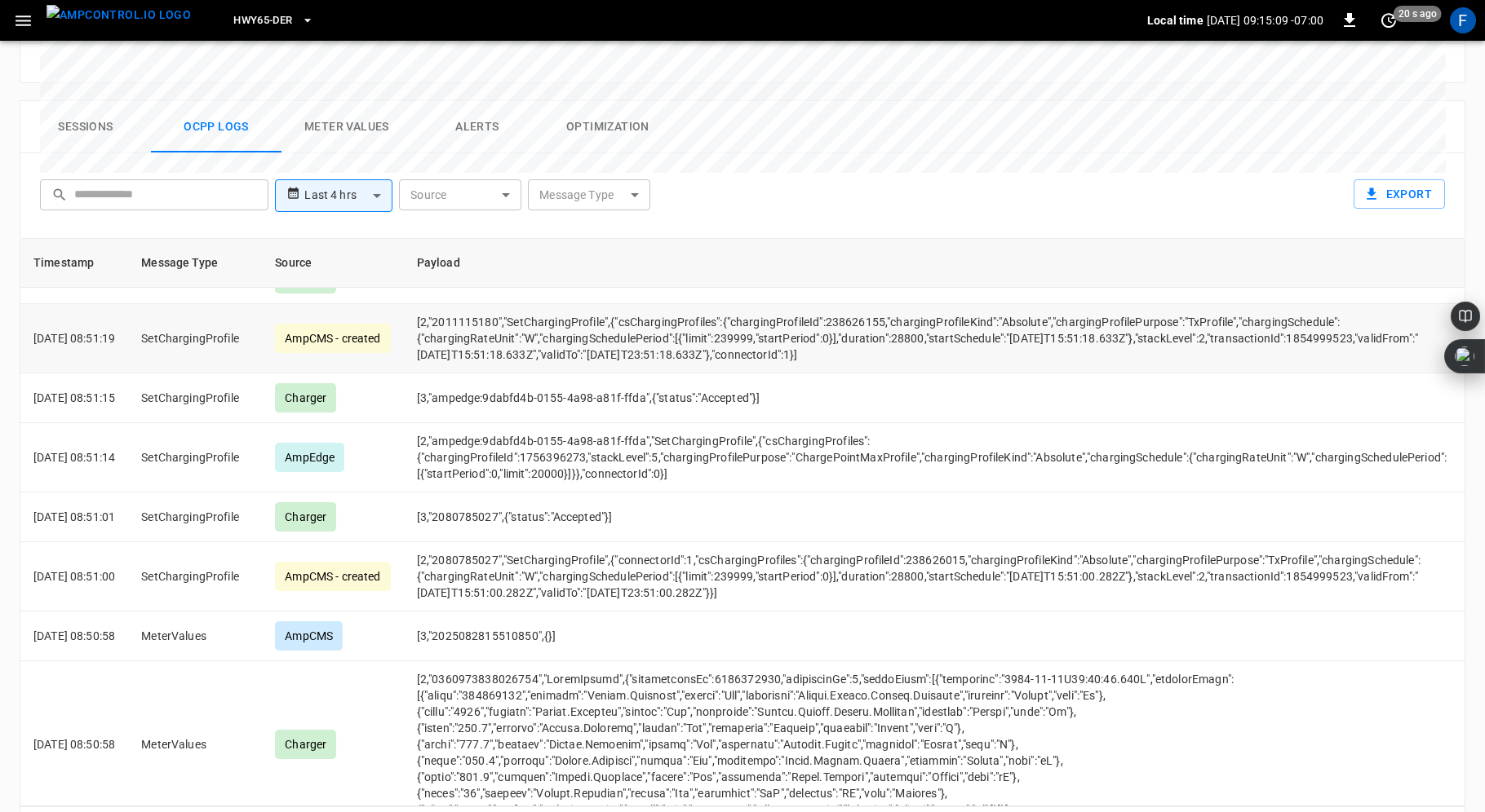
click at [963, 304] on td "[2,"2011115180","SetChargingProfile",{"csChargingProfiles":{"chargingProfileId"…" at bounding box center [936, 339] width 1064 height 69
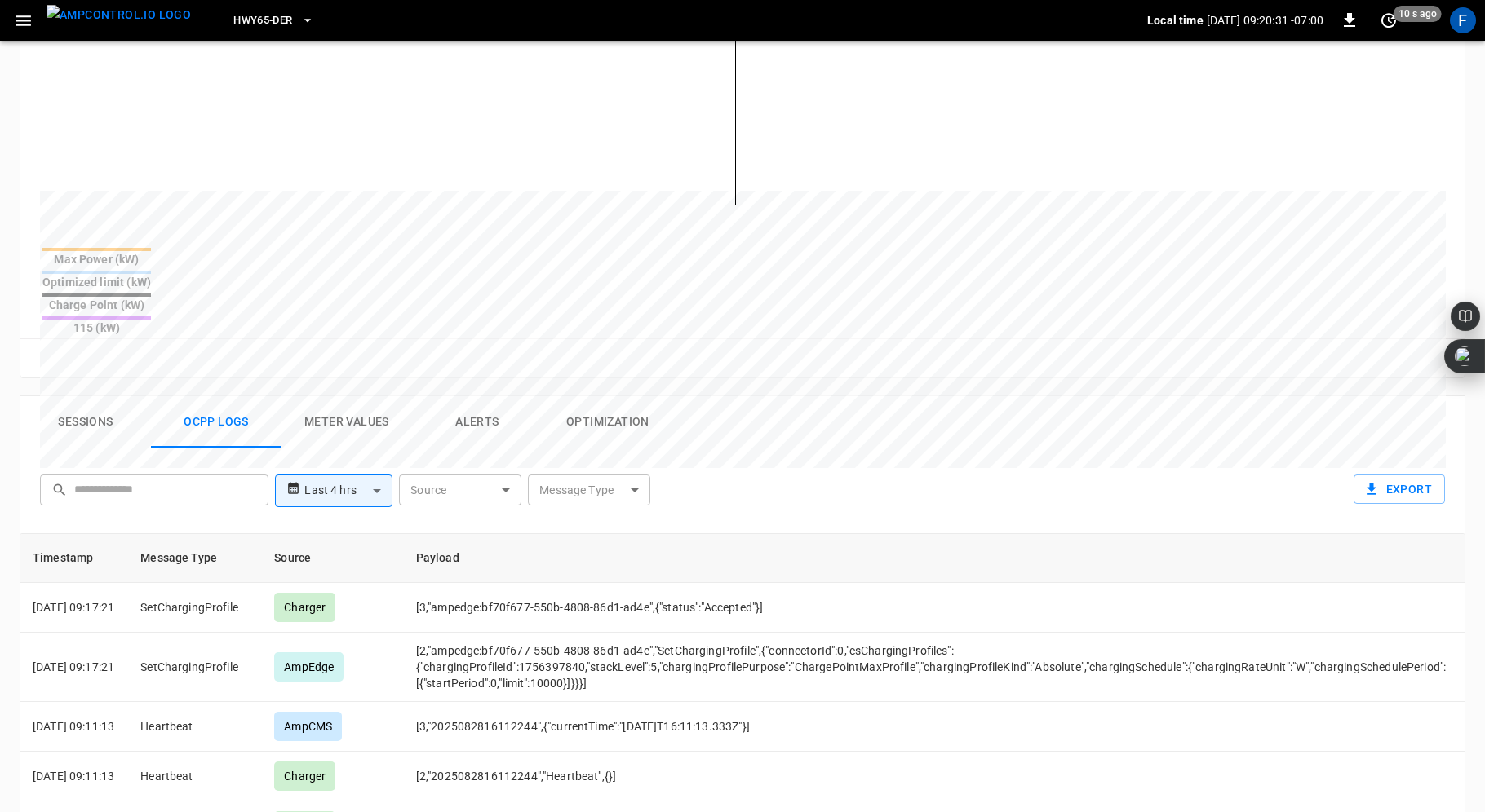
scroll to position [433, 0]
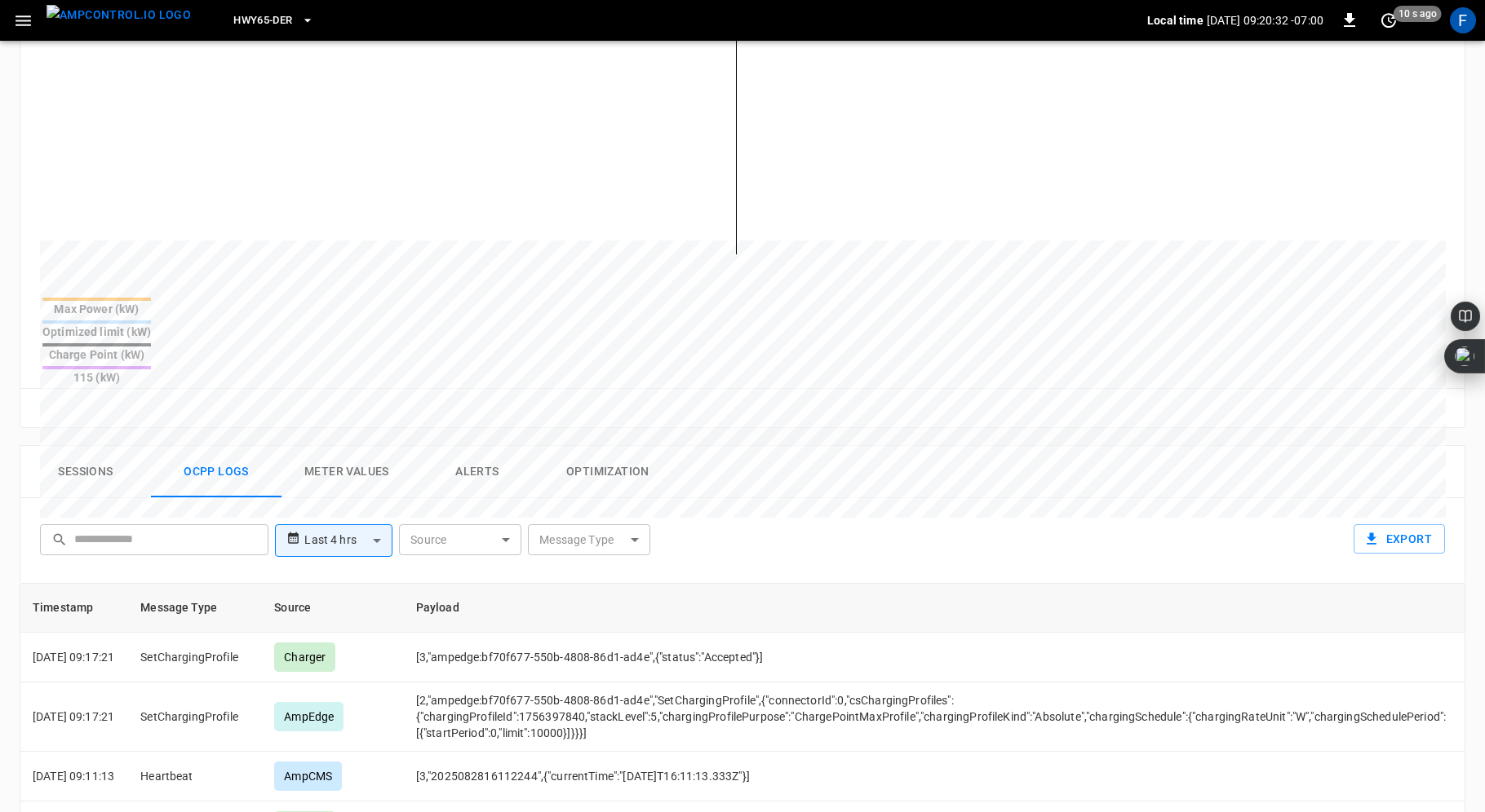
click at [75, 446] on button "Sessions" at bounding box center [86, 472] width 130 height 52
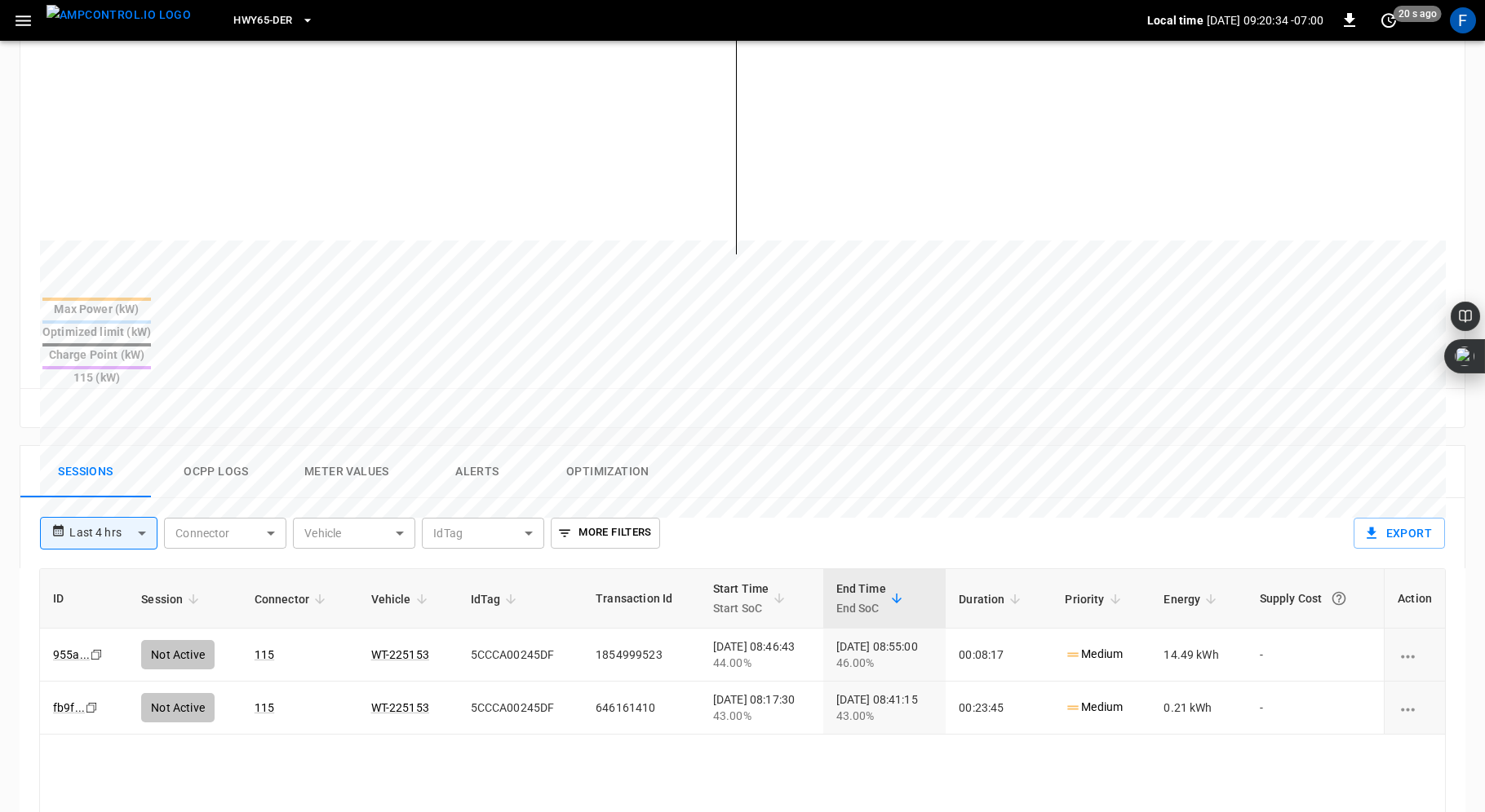
click at [195, 446] on button "Ocpp logs" at bounding box center [216, 472] width 130 height 52
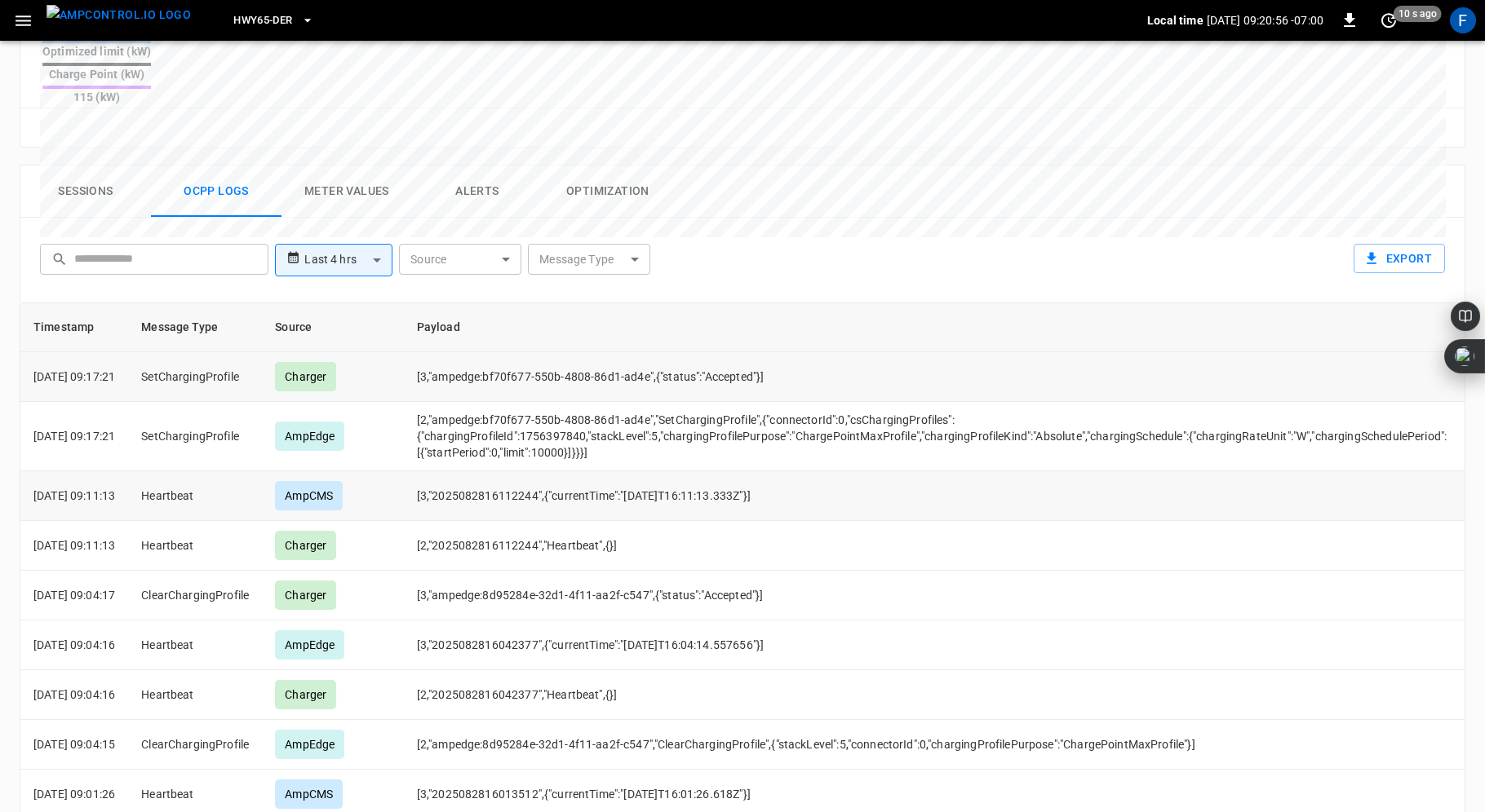
scroll to position [704, 0]
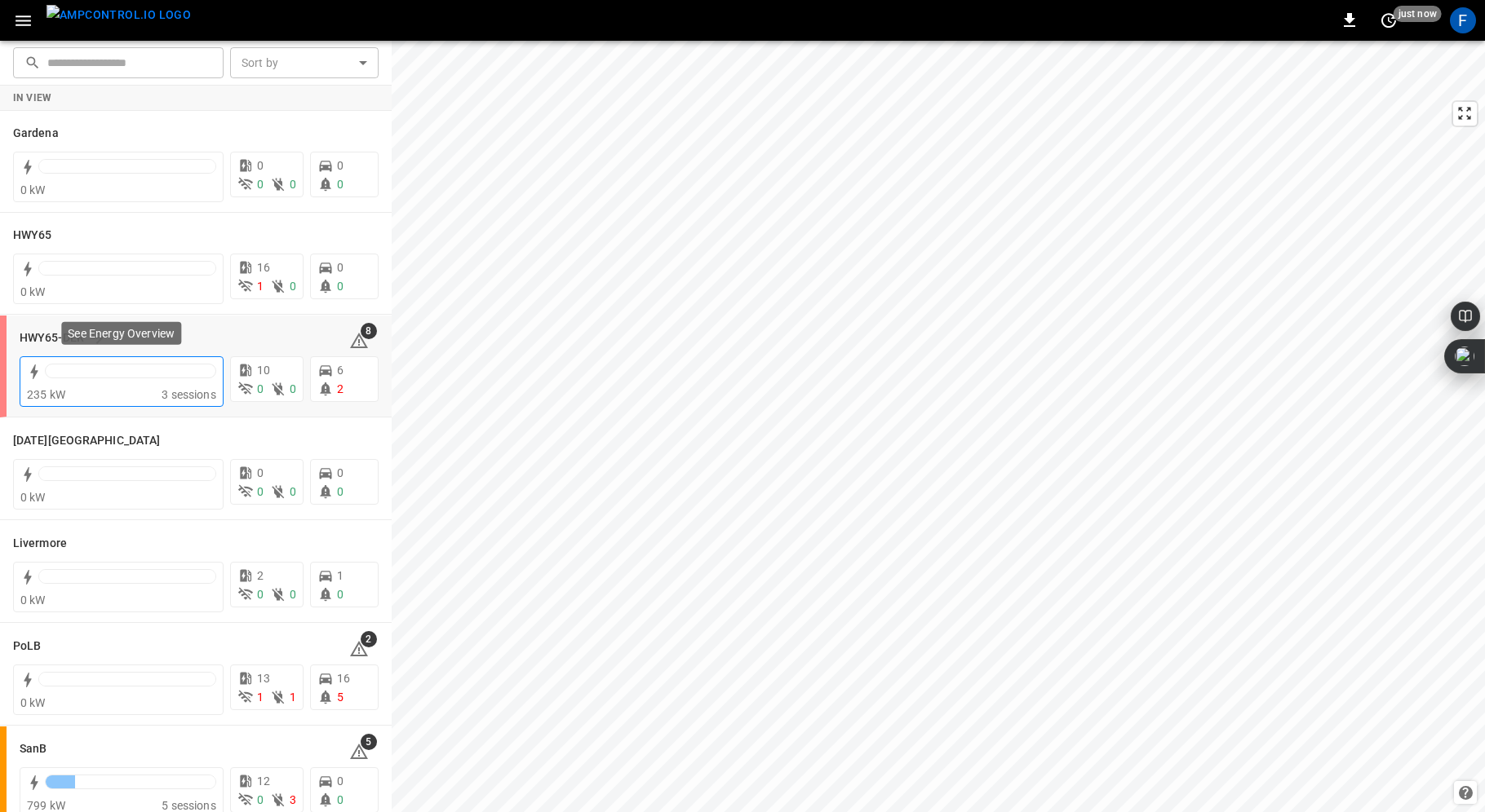
click at [93, 370] on div at bounding box center [130, 370] width 172 height 15
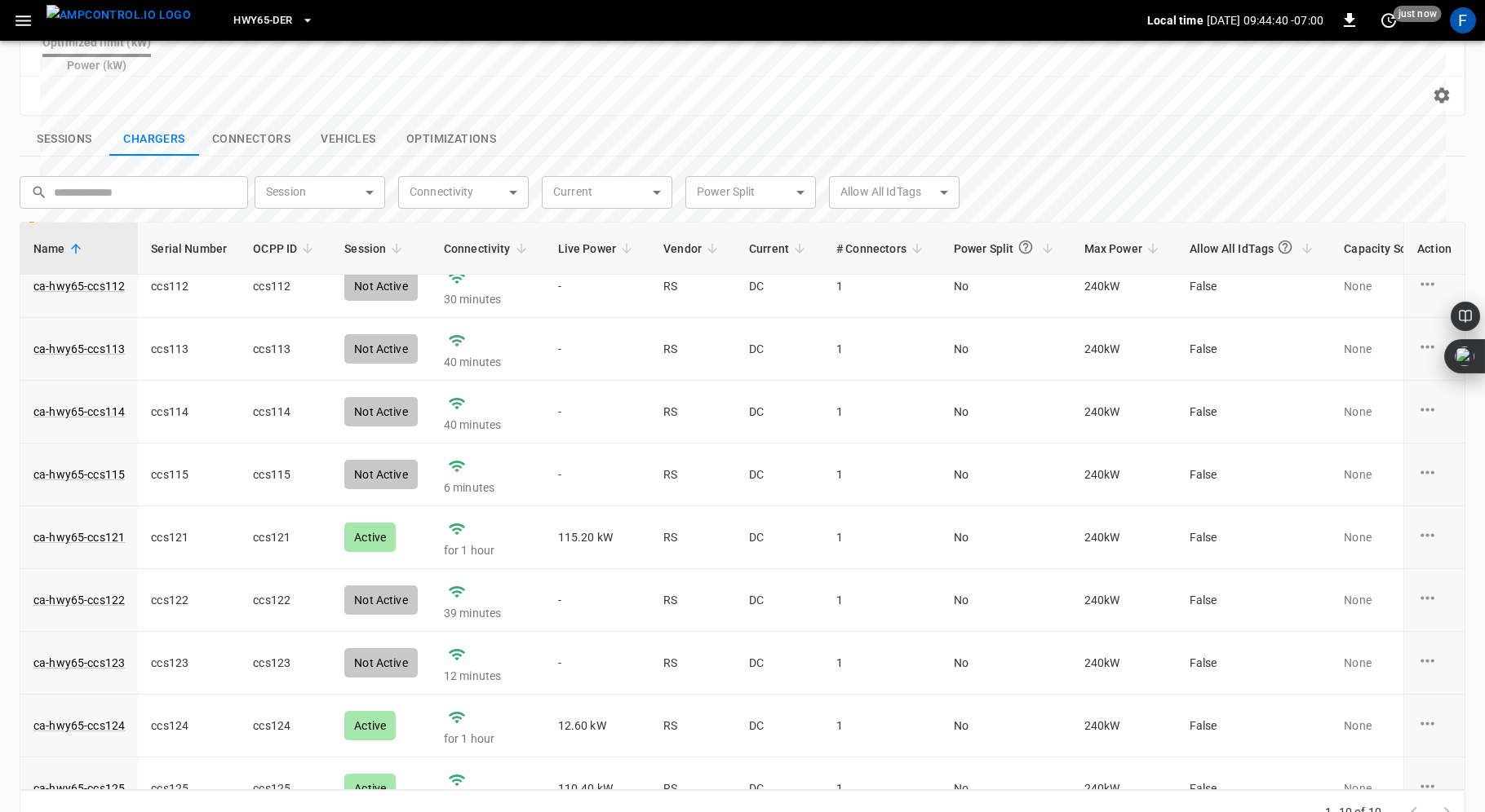
scroll to position [109, 0]
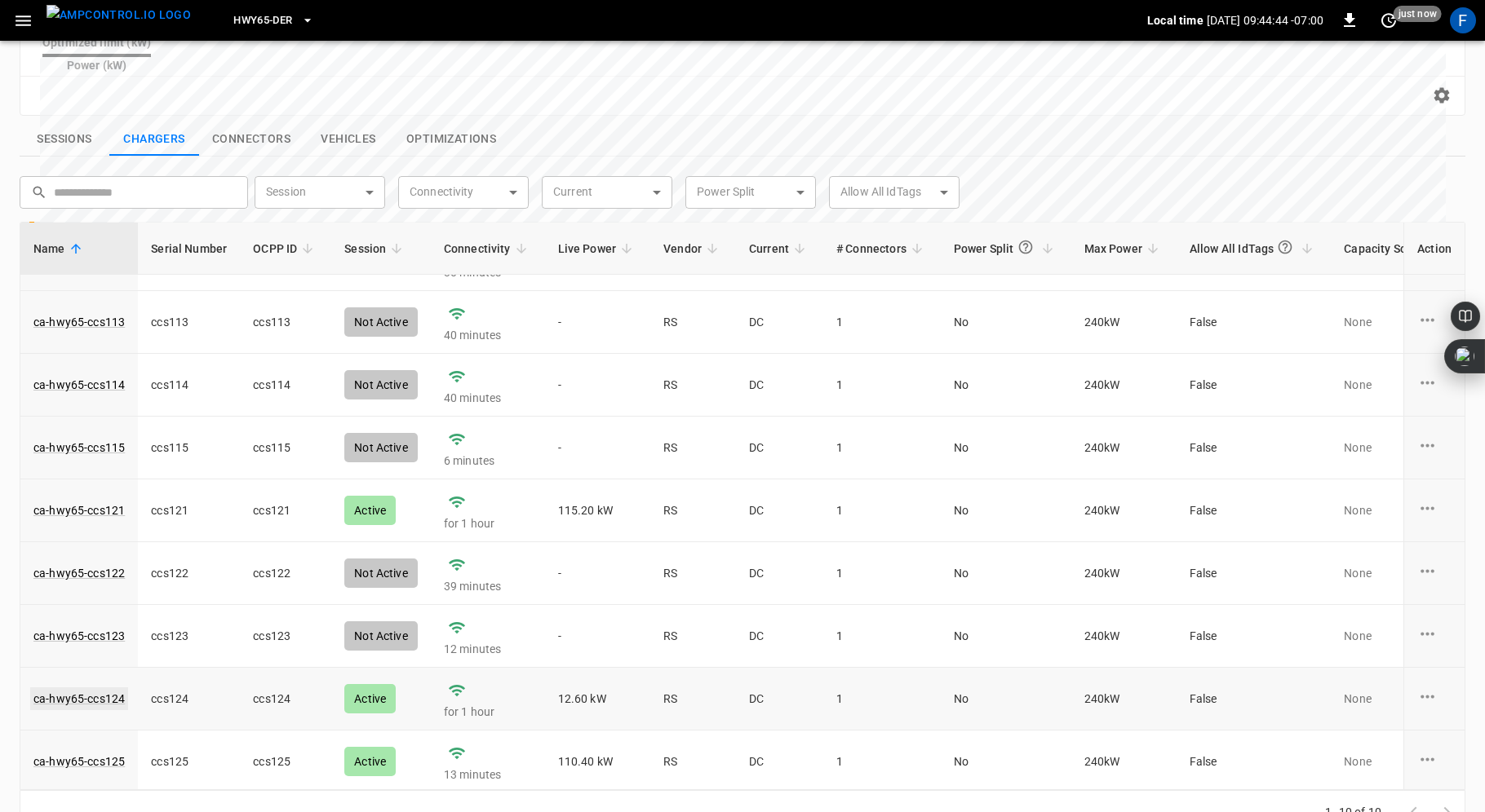
click at [70, 688] on link "ca-hwy65-ccs124" at bounding box center [79, 699] width 98 height 23
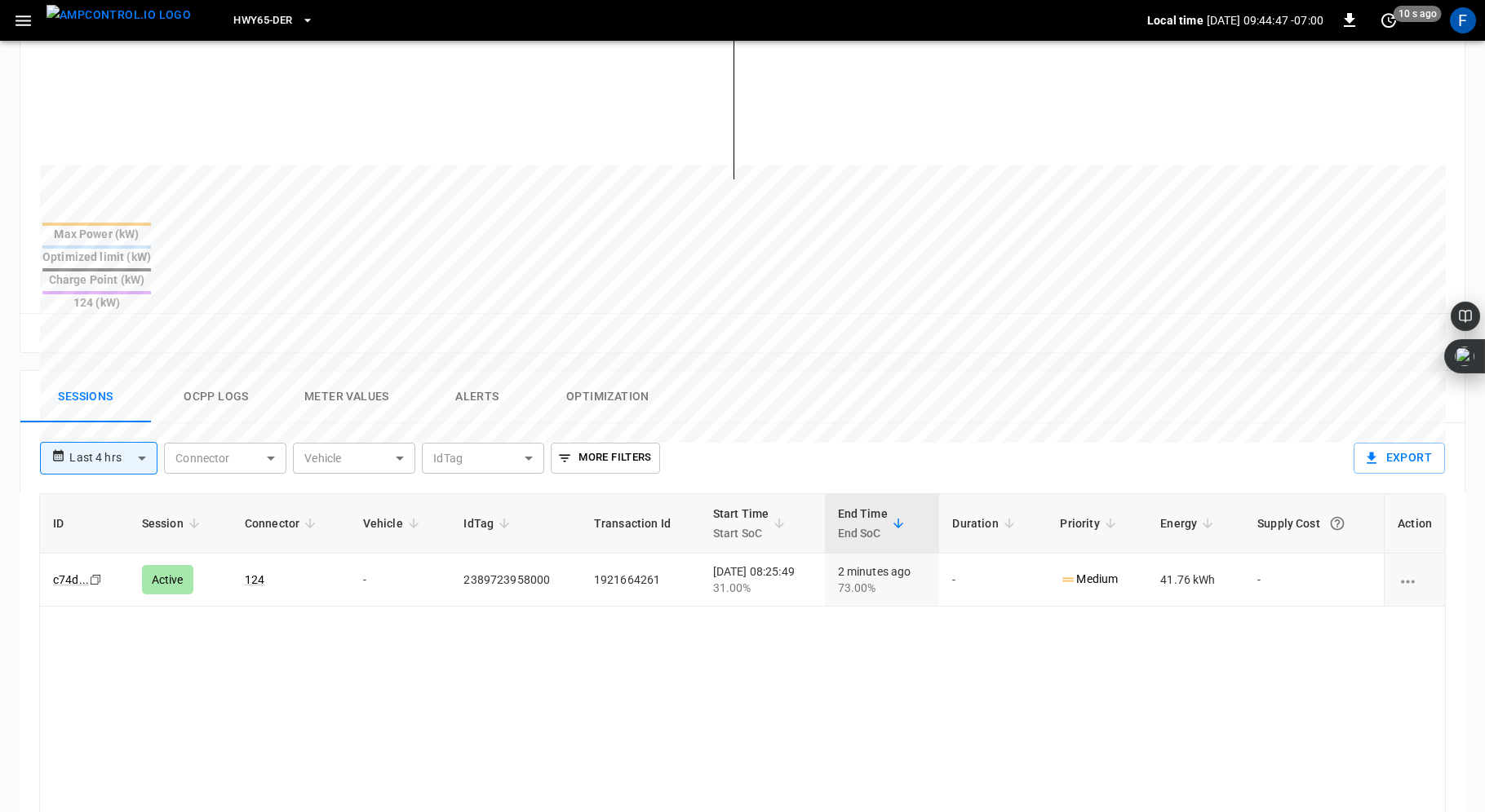
scroll to position [528, 0]
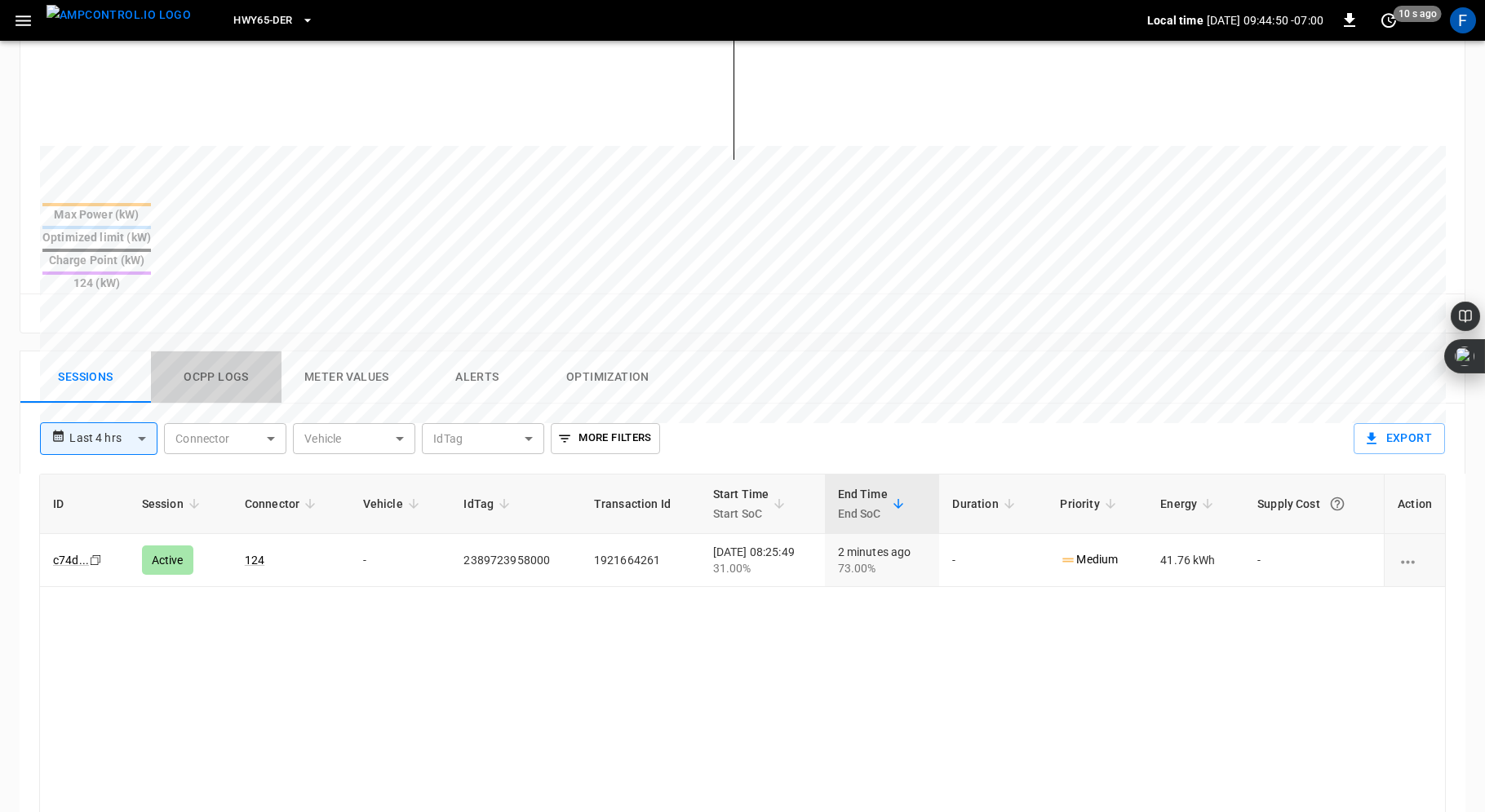
click at [220, 352] on button "Ocpp logs" at bounding box center [216, 377] width 130 height 52
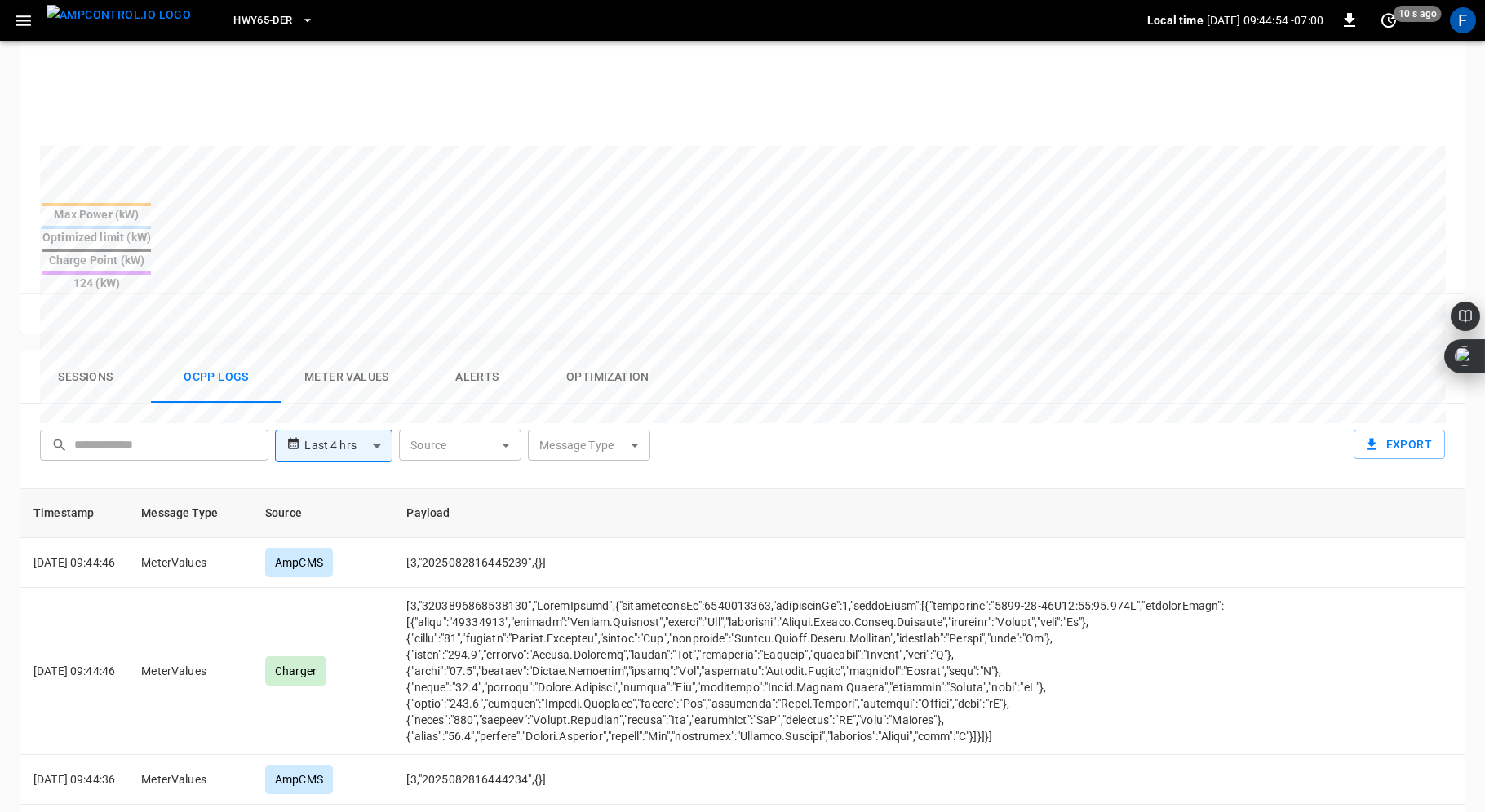
click at [94, 352] on button "Sessions" at bounding box center [86, 377] width 130 height 52
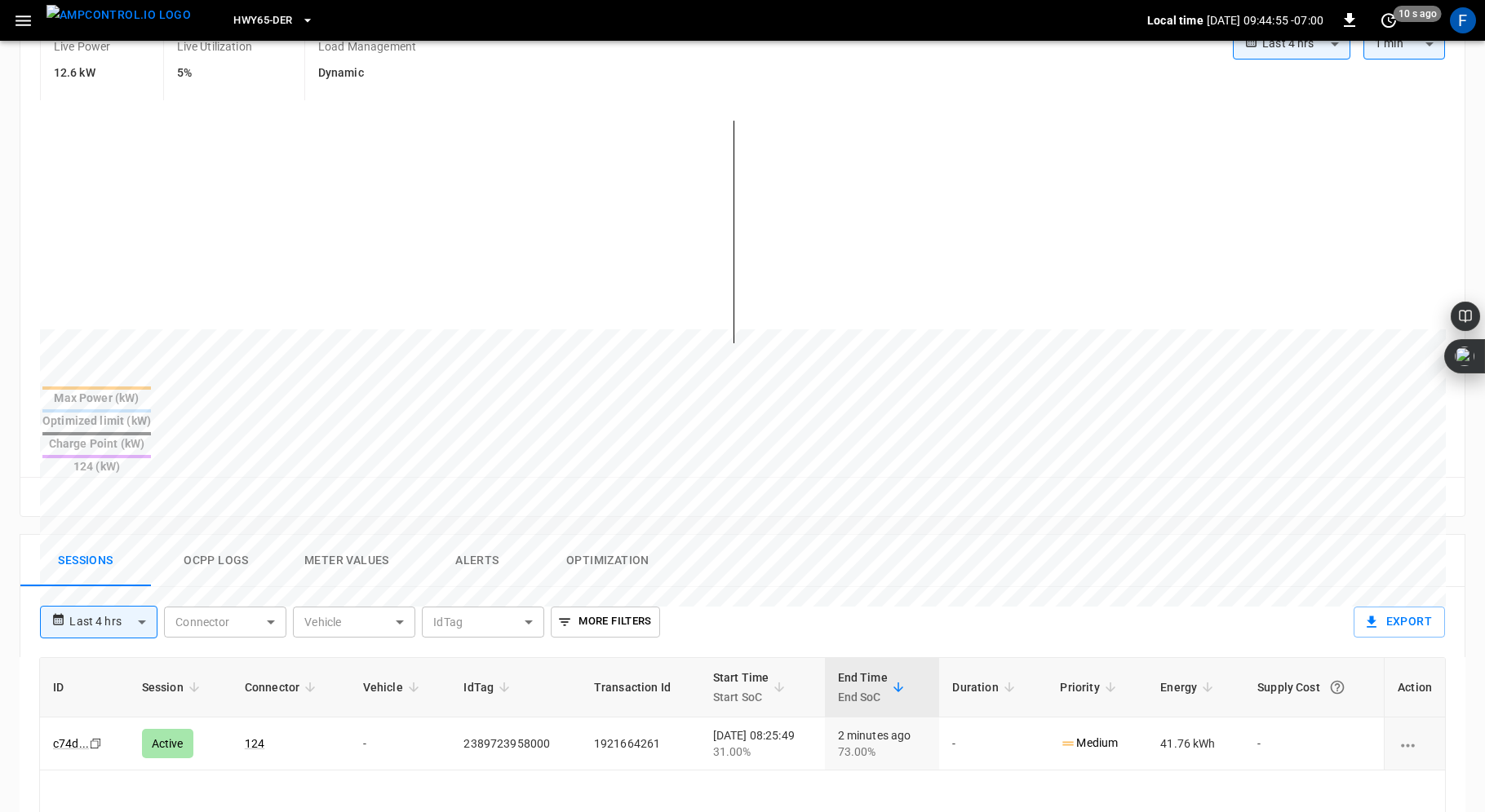
scroll to position [0, 0]
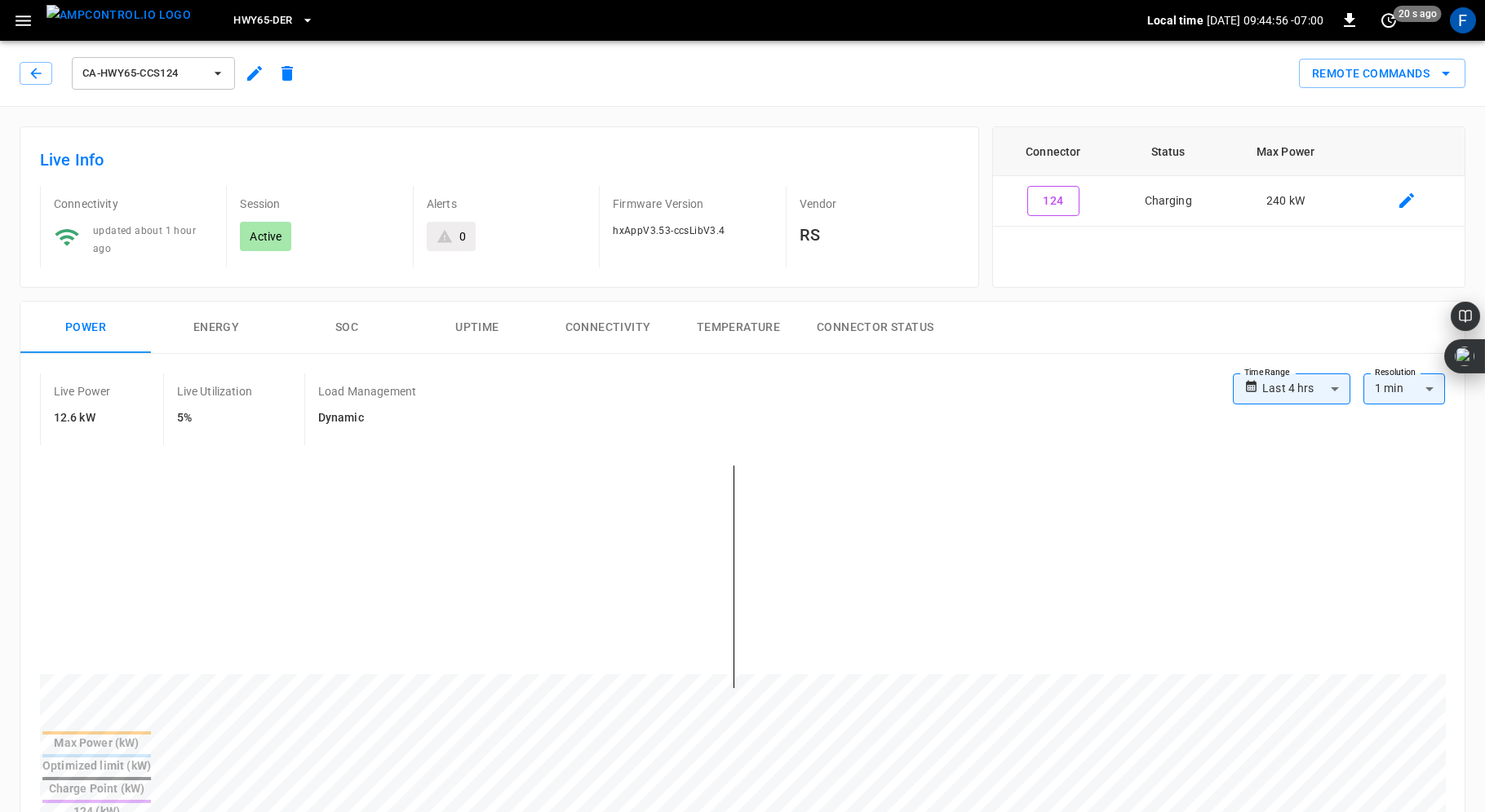
click at [346, 317] on button "SOC" at bounding box center [347, 328] width 130 height 52
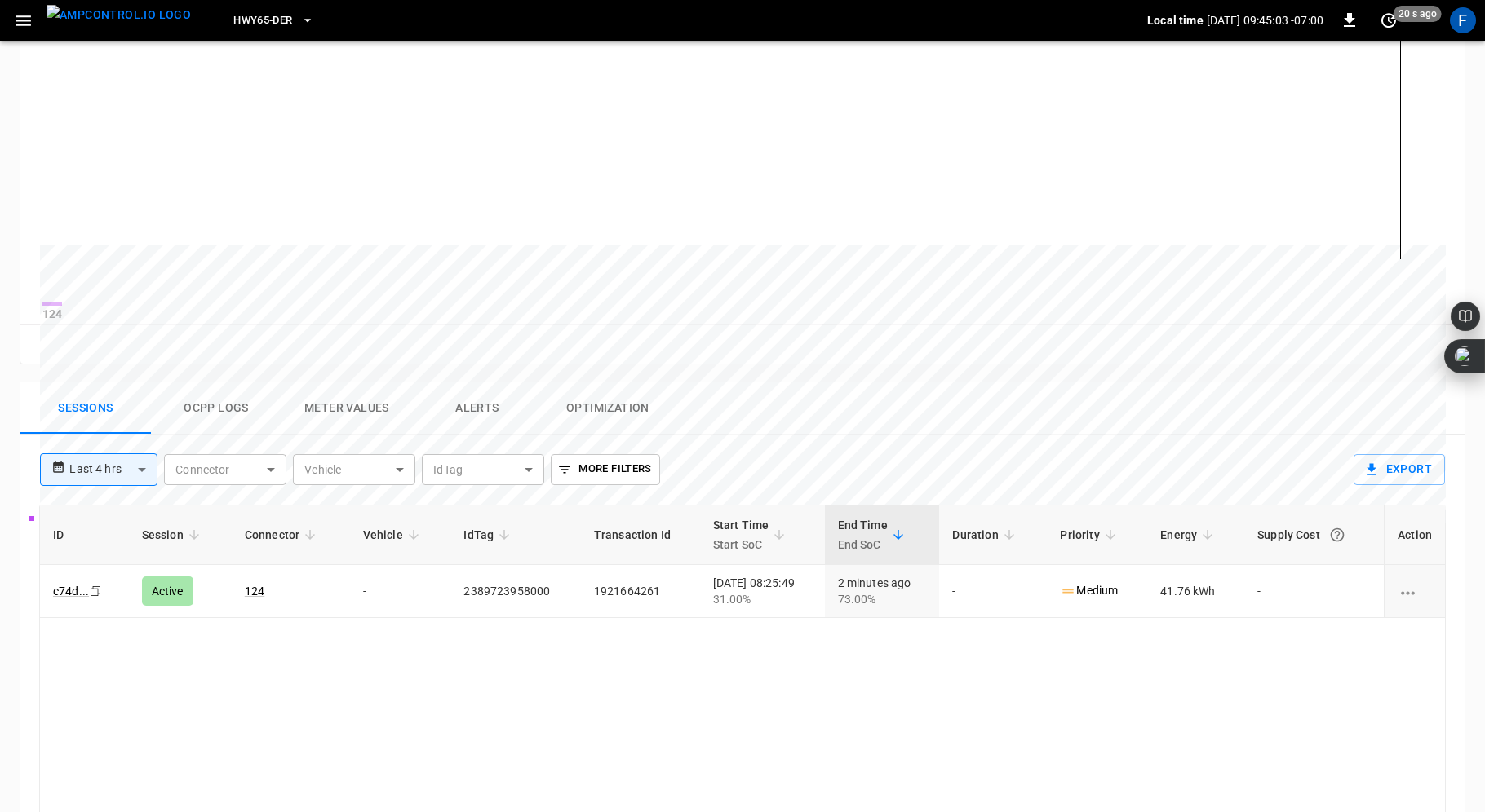
scroll to position [438, 0]
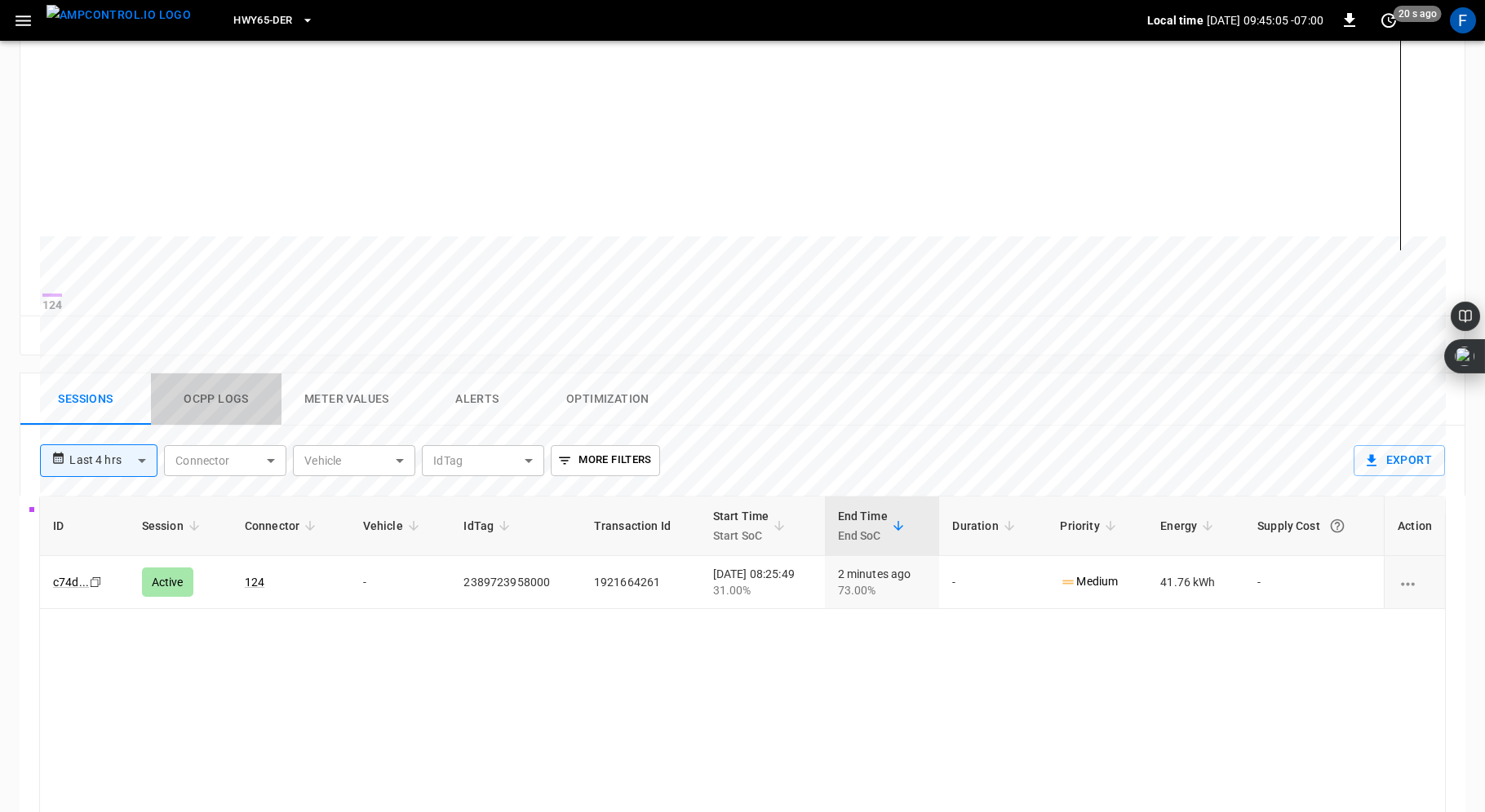
click at [199, 403] on button "Ocpp logs" at bounding box center [216, 400] width 130 height 52
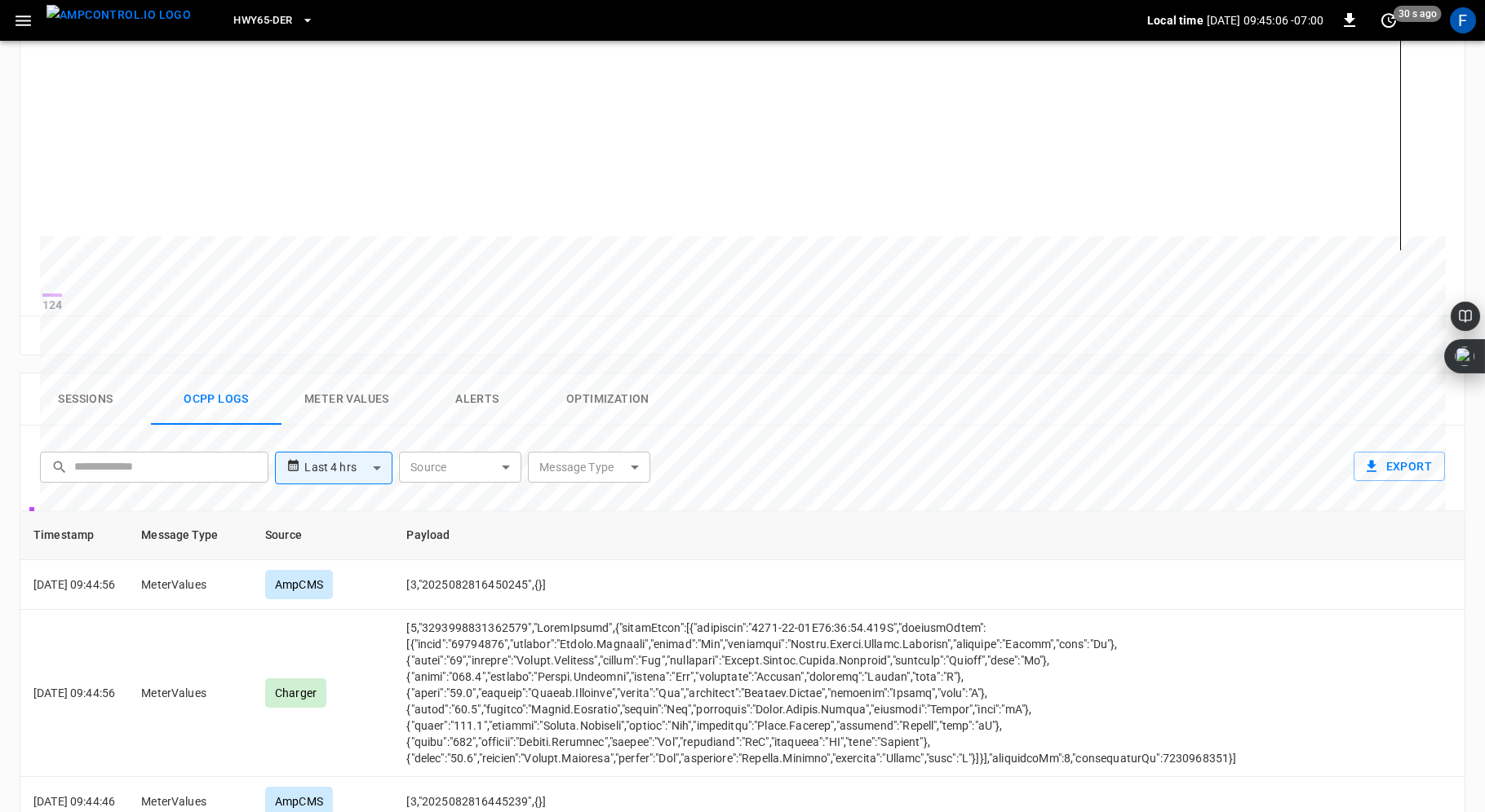
scroll to position [447, 0]
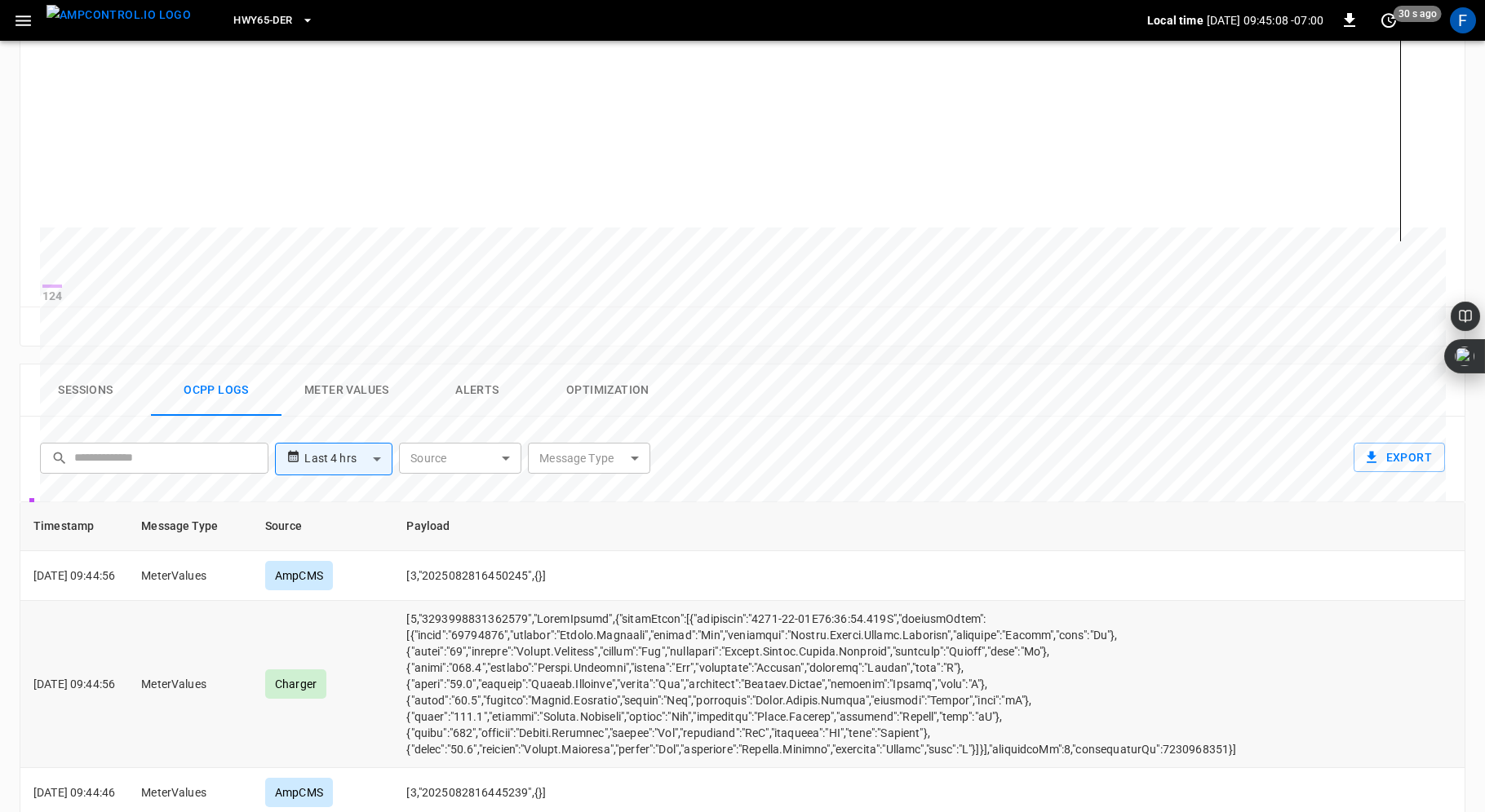
drag, startPoint x: 475, startPoint y: 735, endPoint x: 810, endPoint y: 732, distance: 335.0
click at [811, 734] on td "opcc-messages-table" at bounding box center [821, 684] width 857 height 167
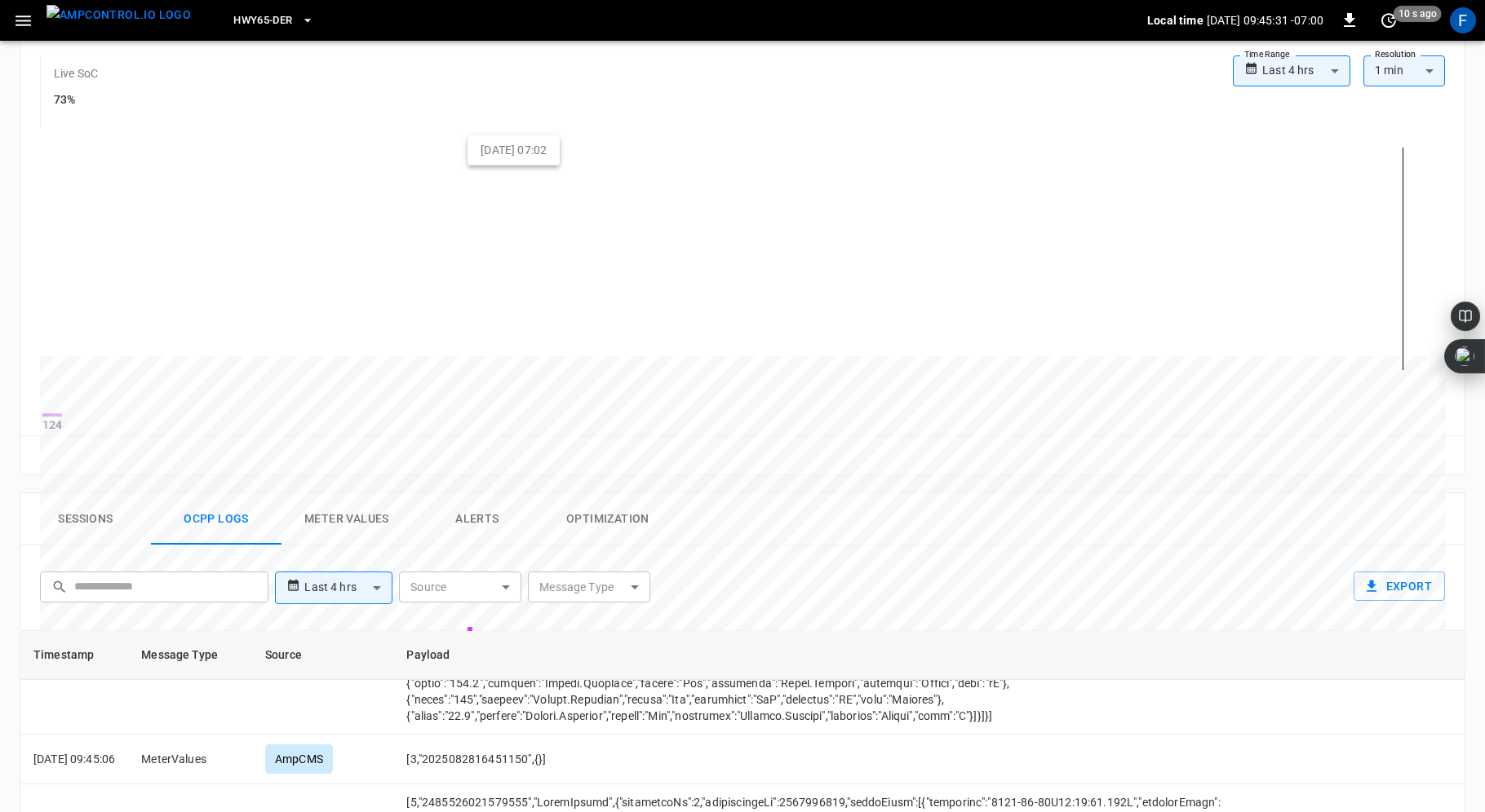
scroll to position [0, 0]
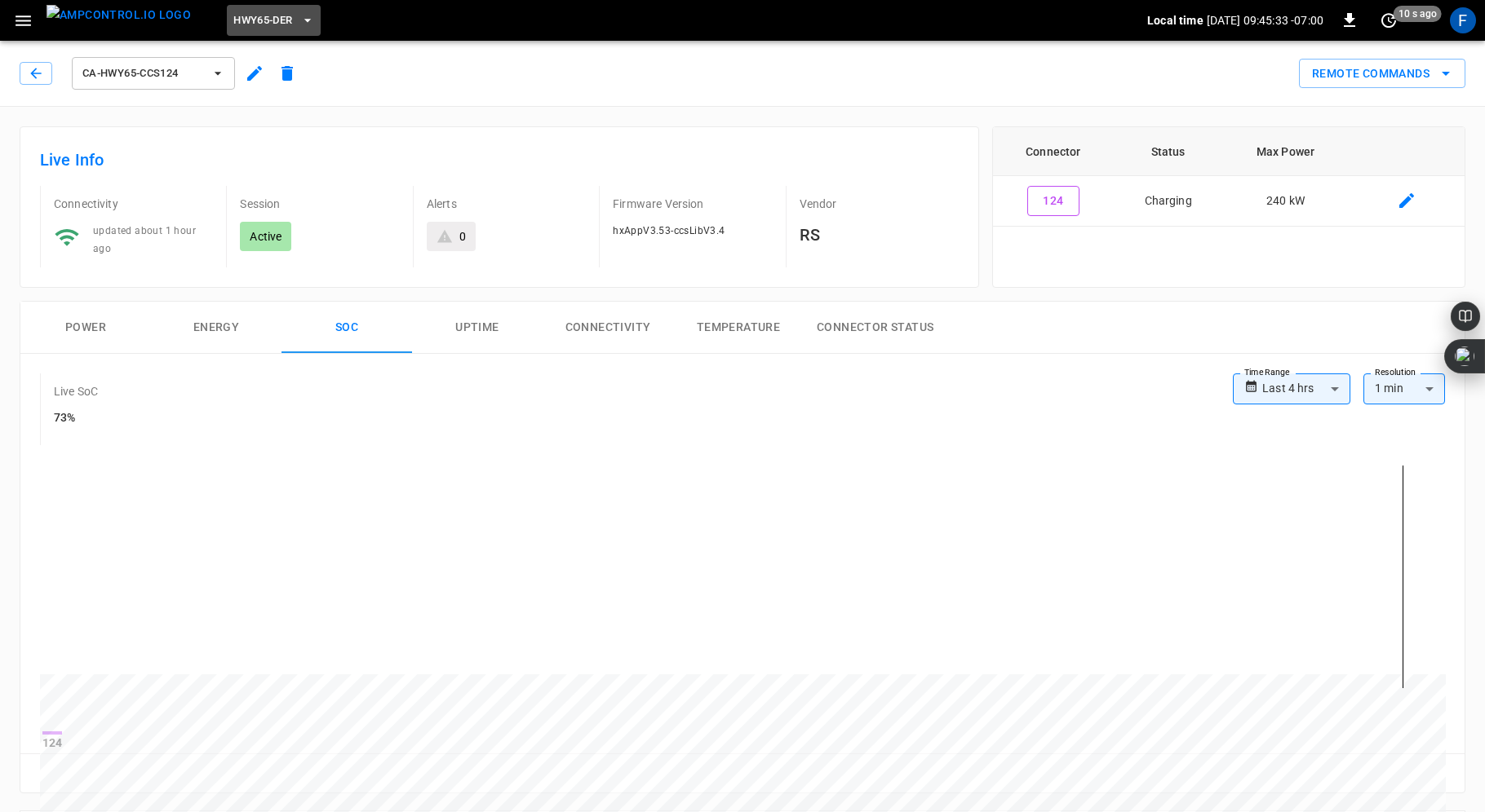
click at [226, 7] on button "HWY65-DER" at bounding box center [273, 21] width 93 height 32
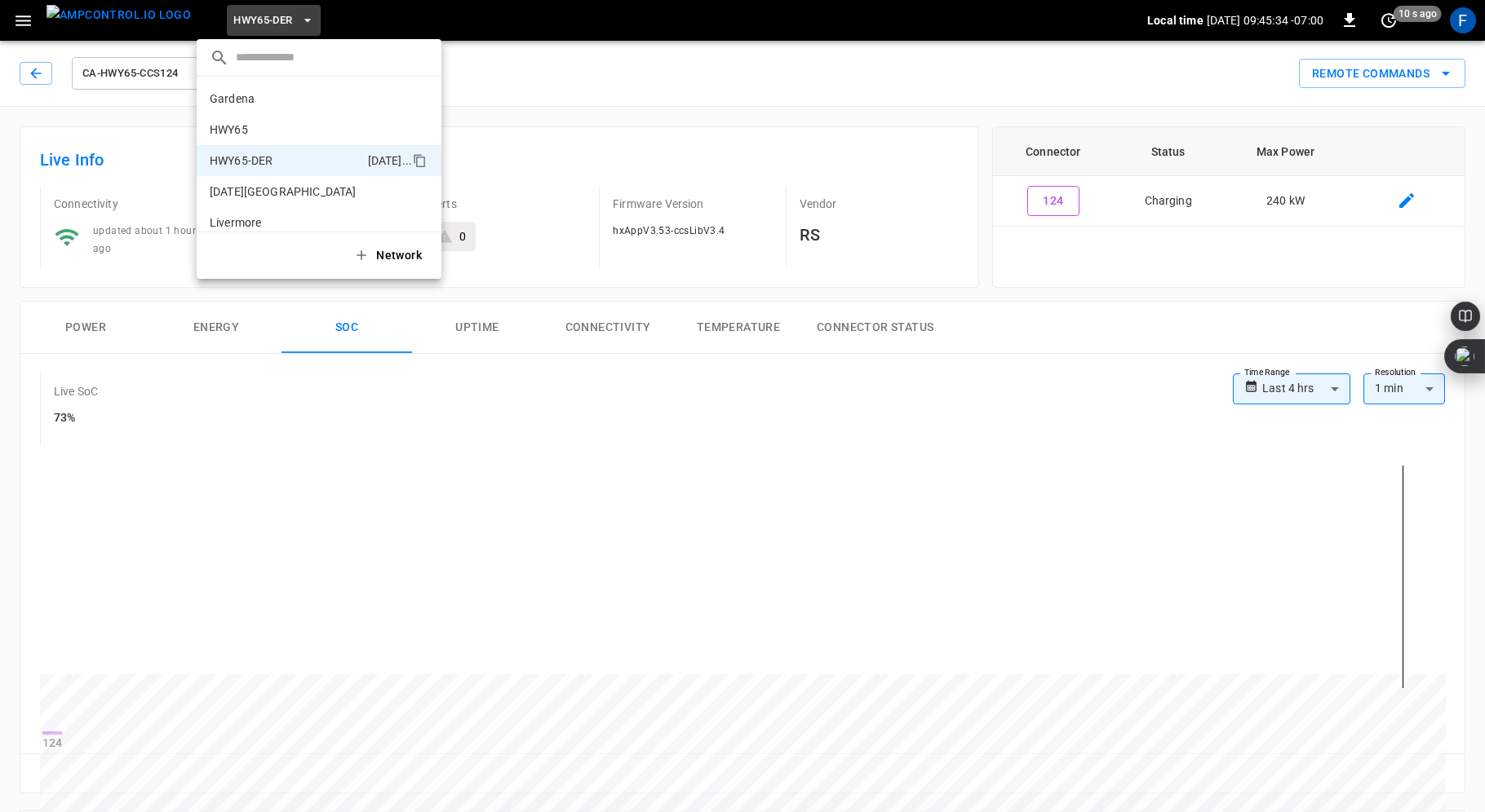
scroll to position [57, 0]
click at [241, 100] on p "HWY65-DER" at bounding box center [285, 103] width 152 height 16
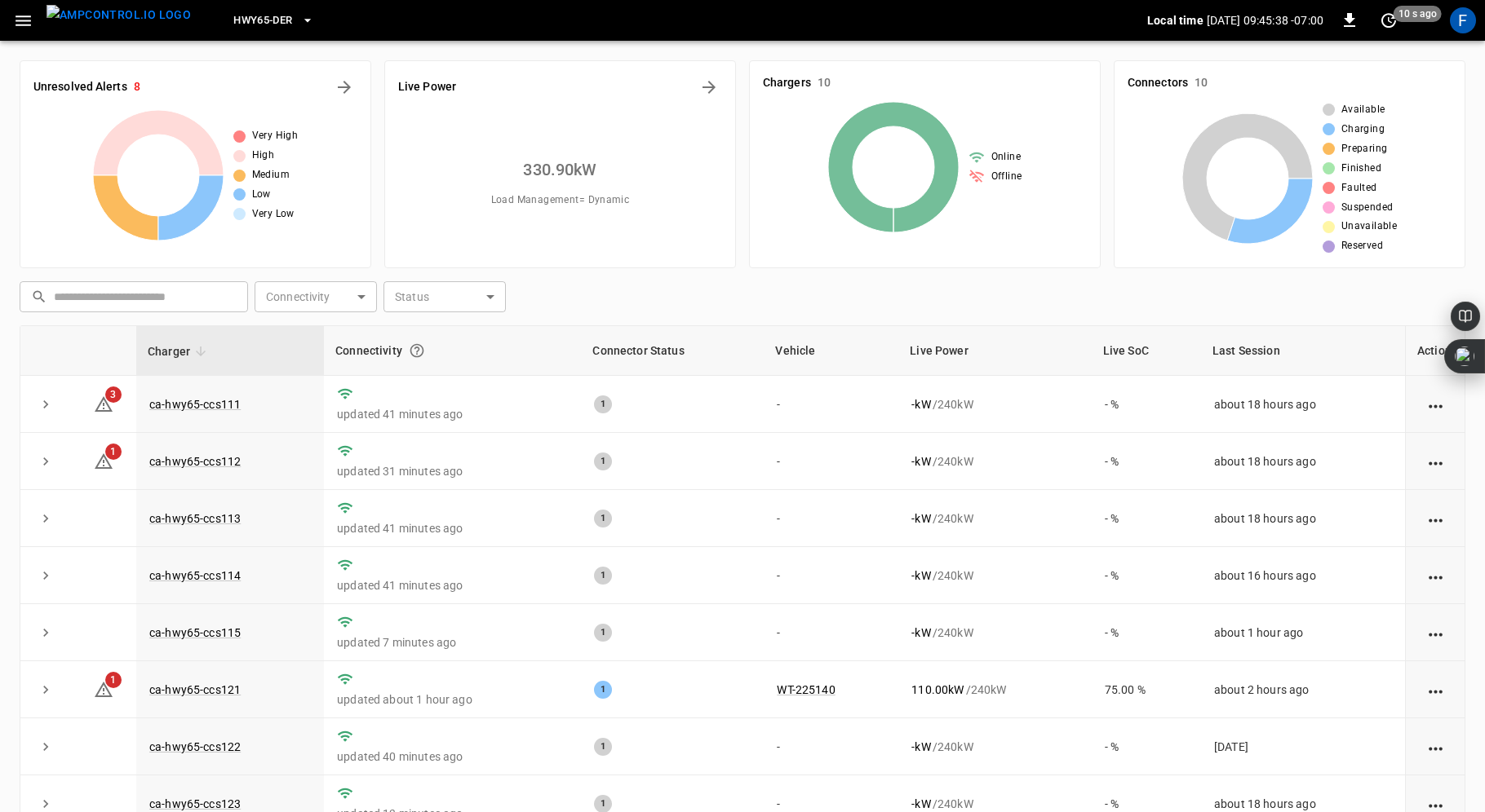
click at [21, 23] on icon "button" at bounding box center [23, 21] width 21 height 21
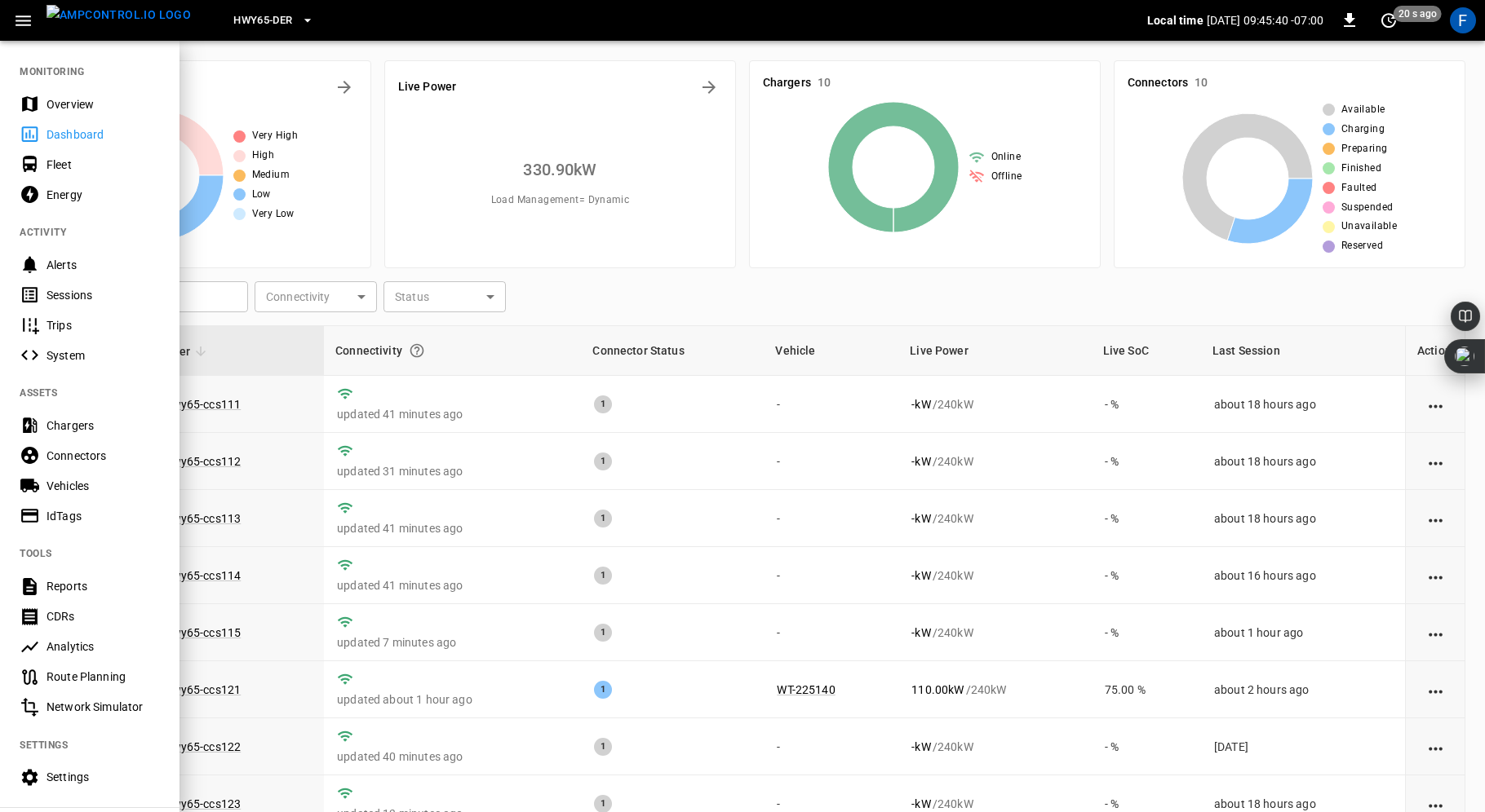
click at [72, 93] on div "Overview" at bounding box center [89, 104] width 179 height 30
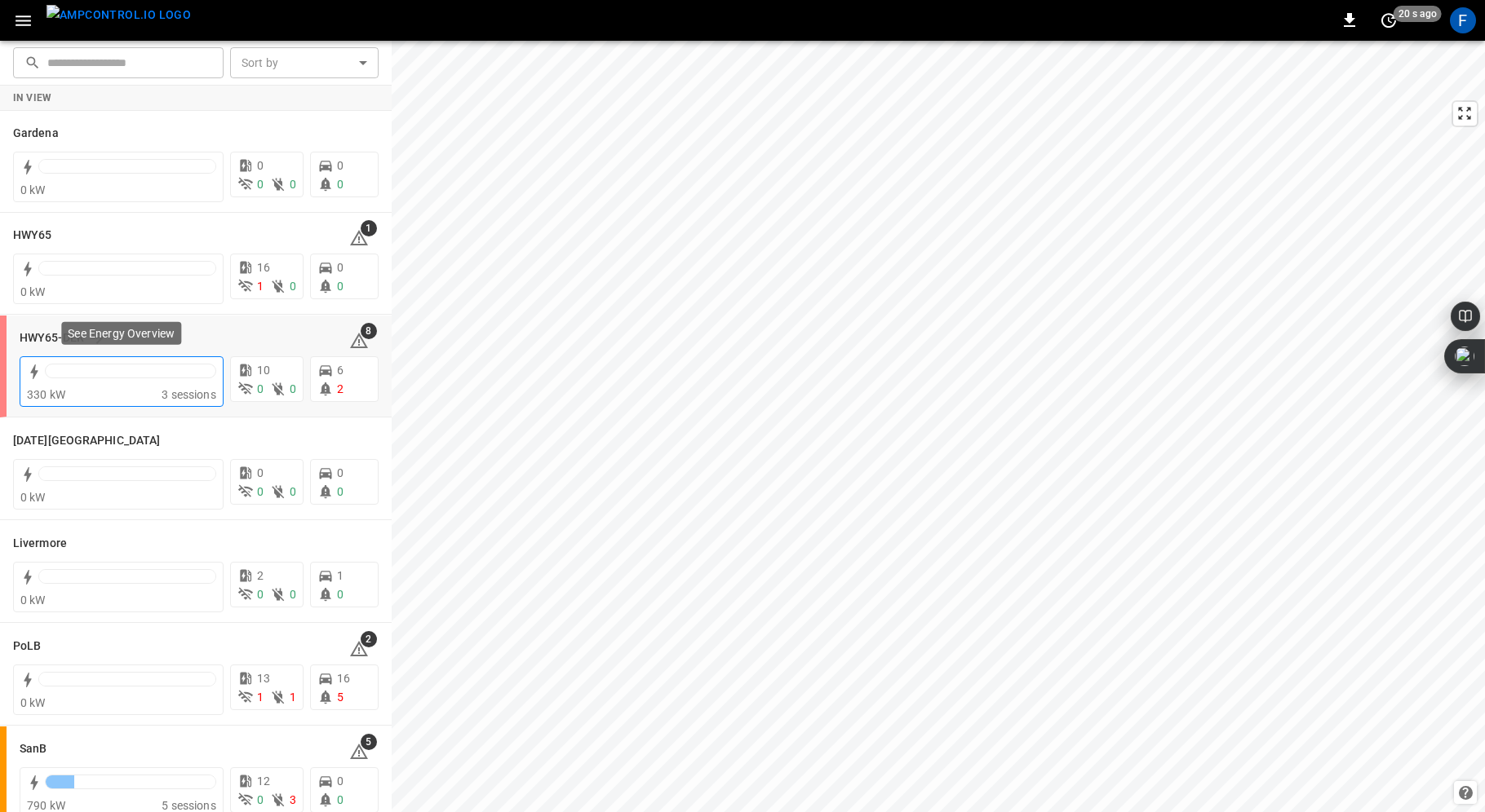
click at [61, 377] on div at bounding box center [130, 375] width 172 height 23
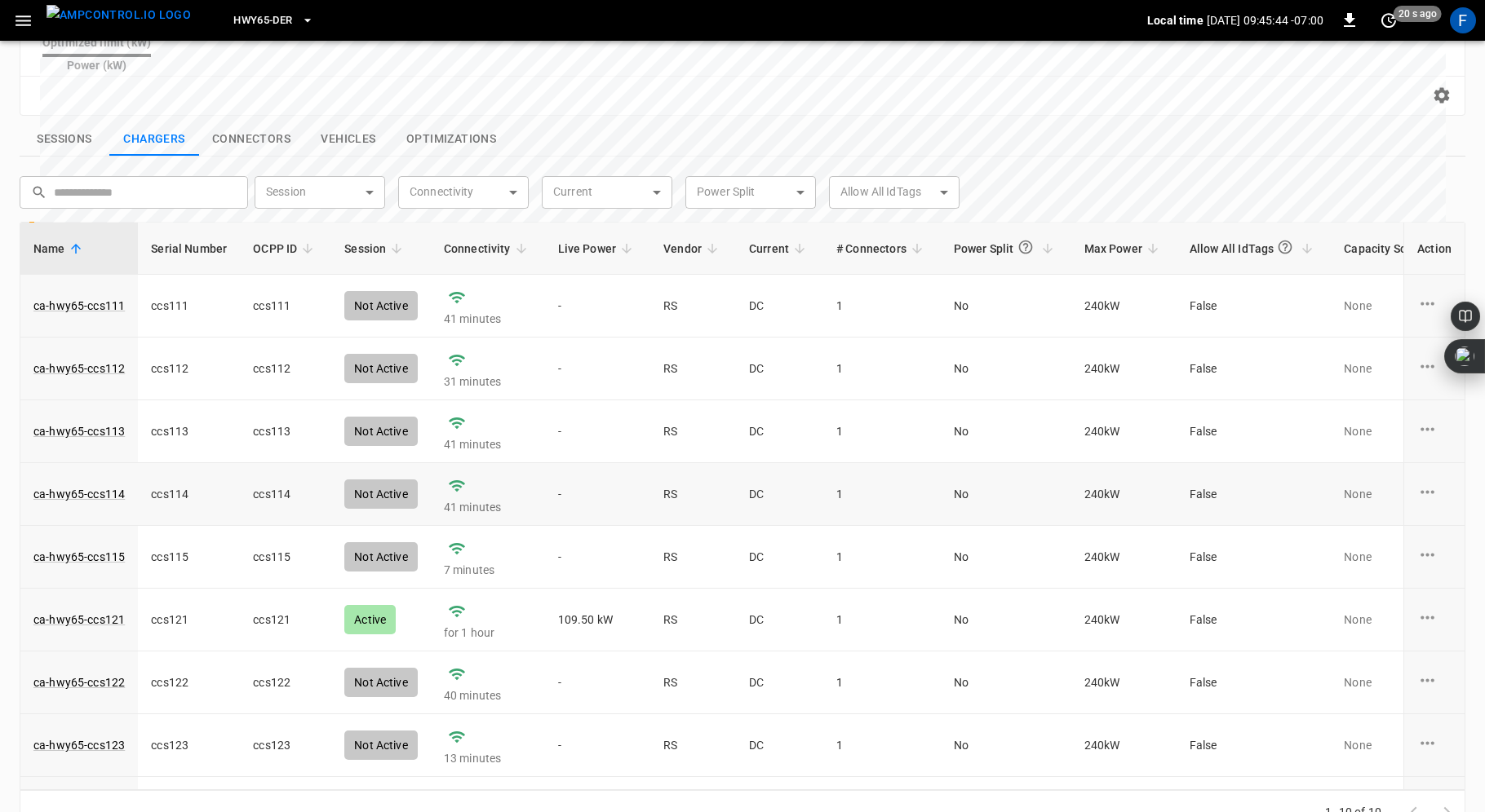
scroll to position [109, 0]
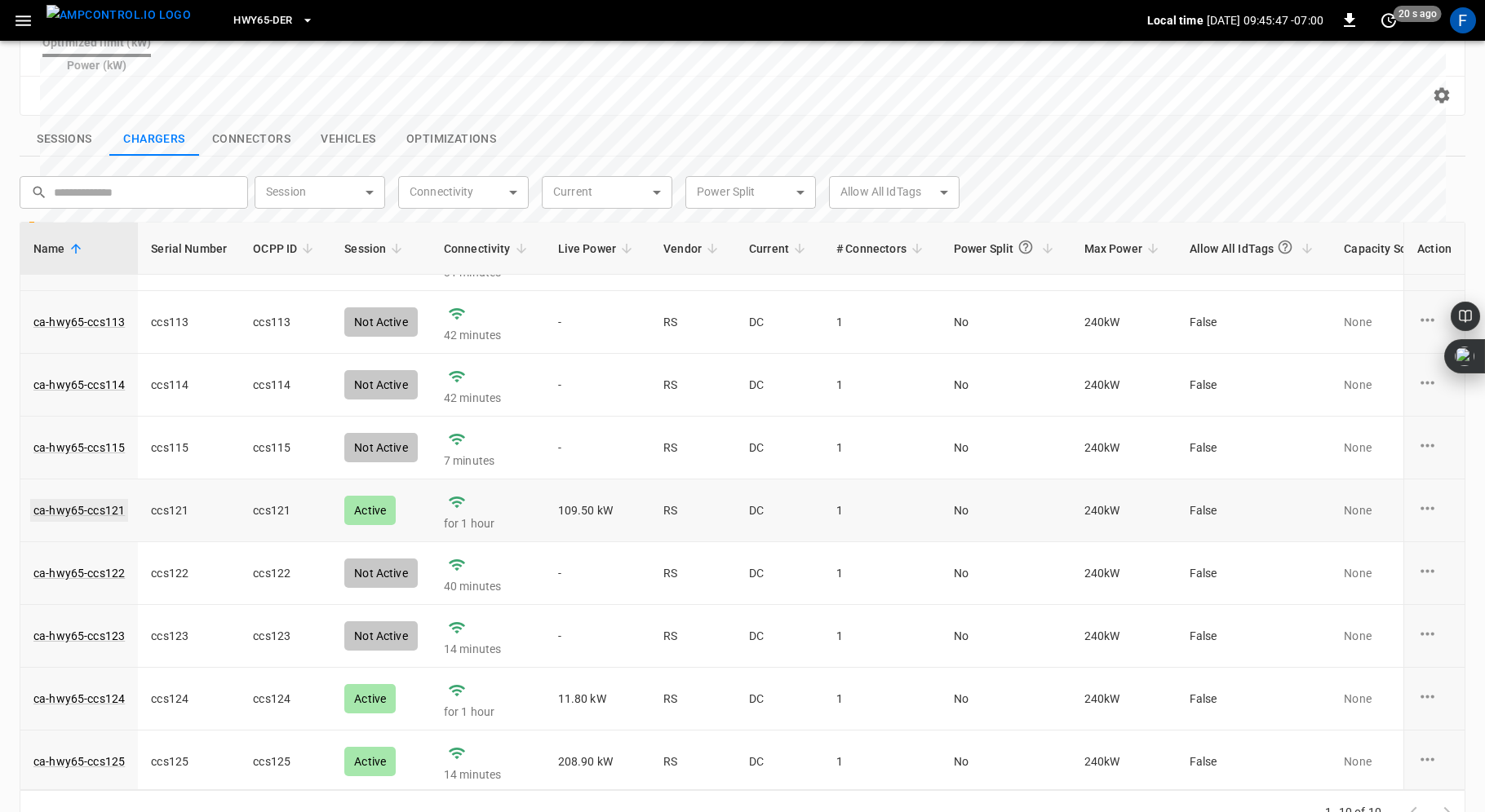
click at [76, 499] on link "ca-hwy65-ccs121" at bounding box center [79, 510] width 98 height 23
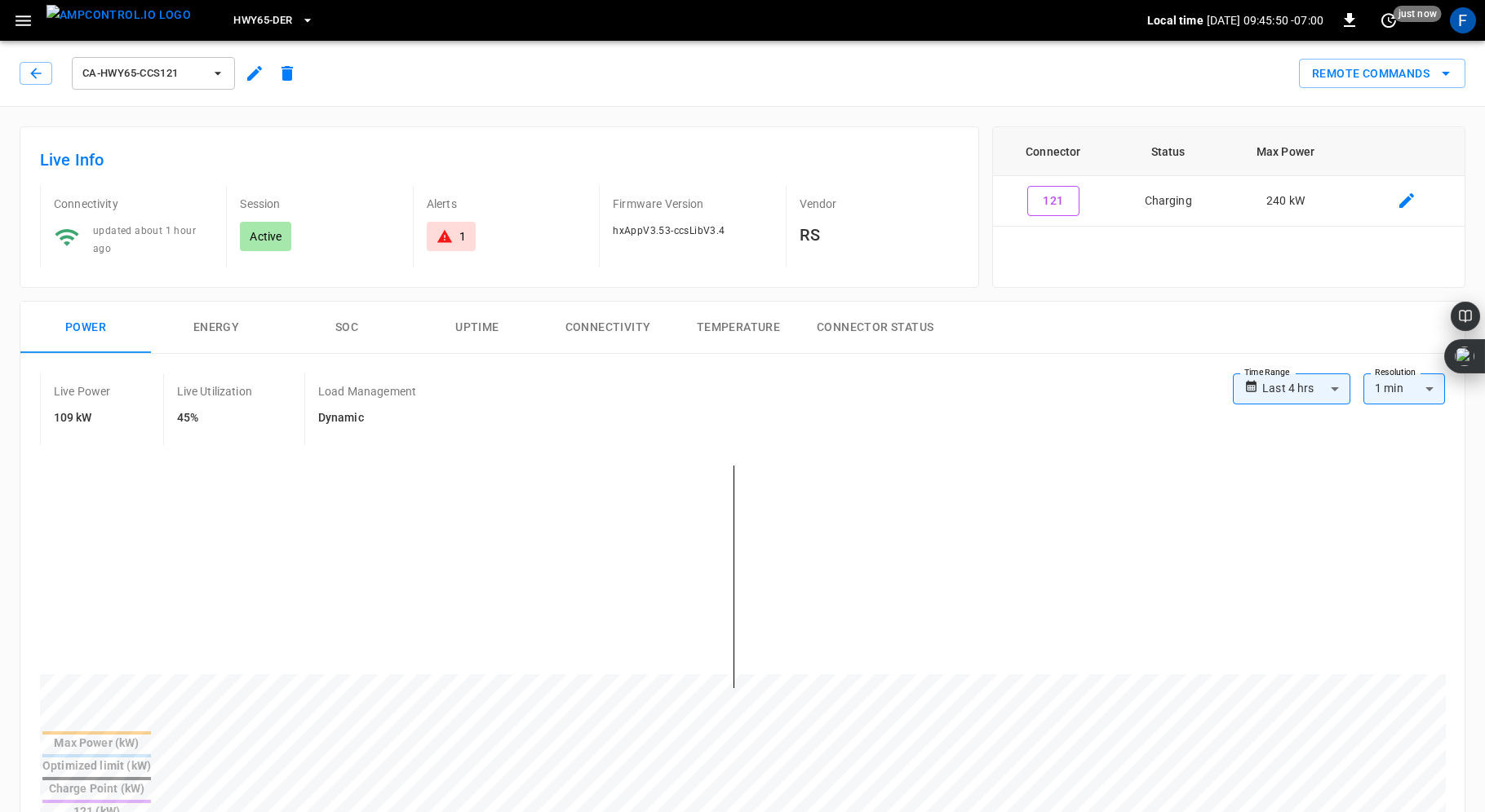
click at [341, 317] on button "SOC" at bounding box center [347, 328] width 130 height 52
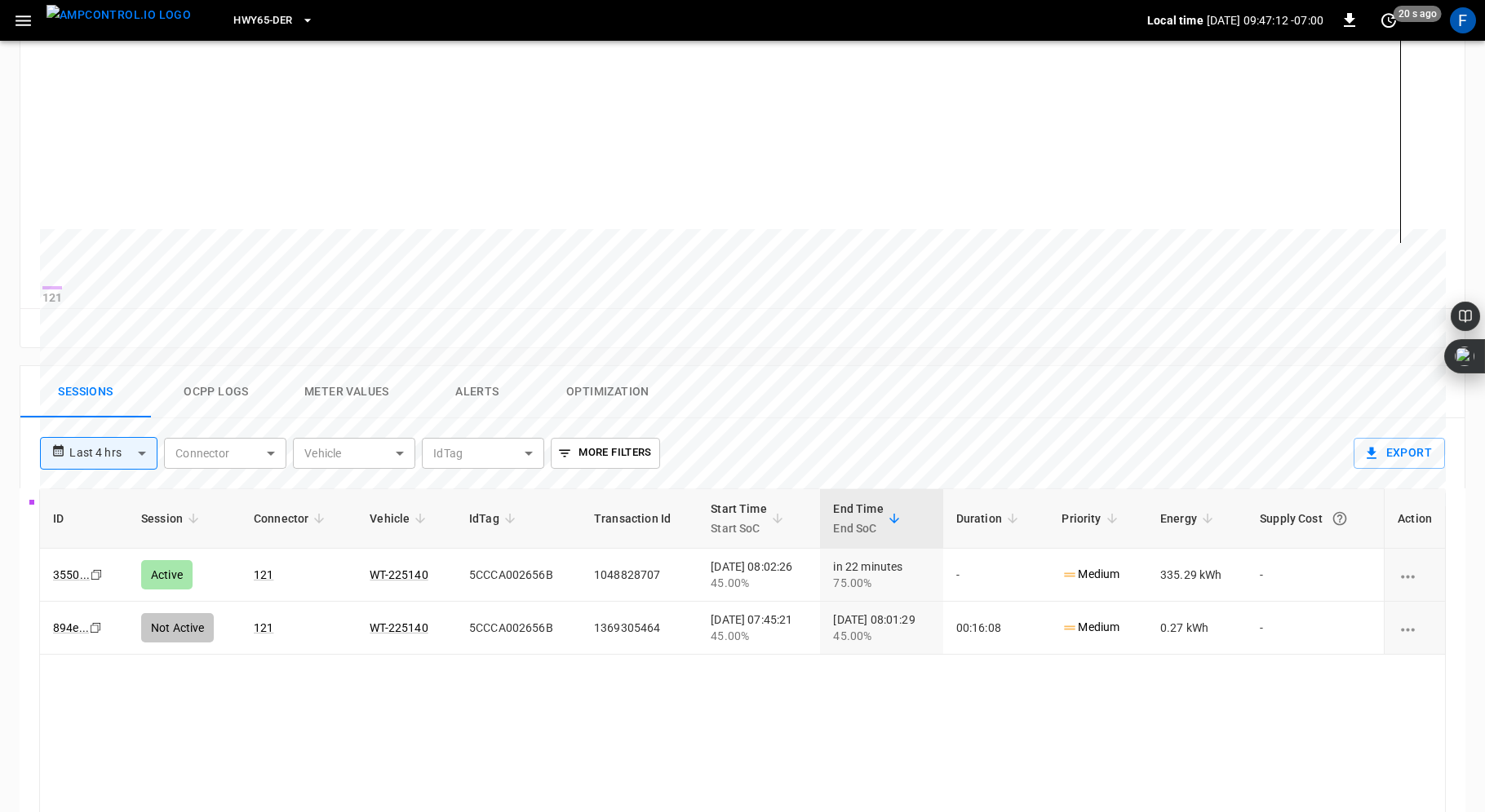
scroll to position [447, 0]
click at [220, 396] on button "Ocpp logs" at bounding box center [216, 390] width 130 height 52
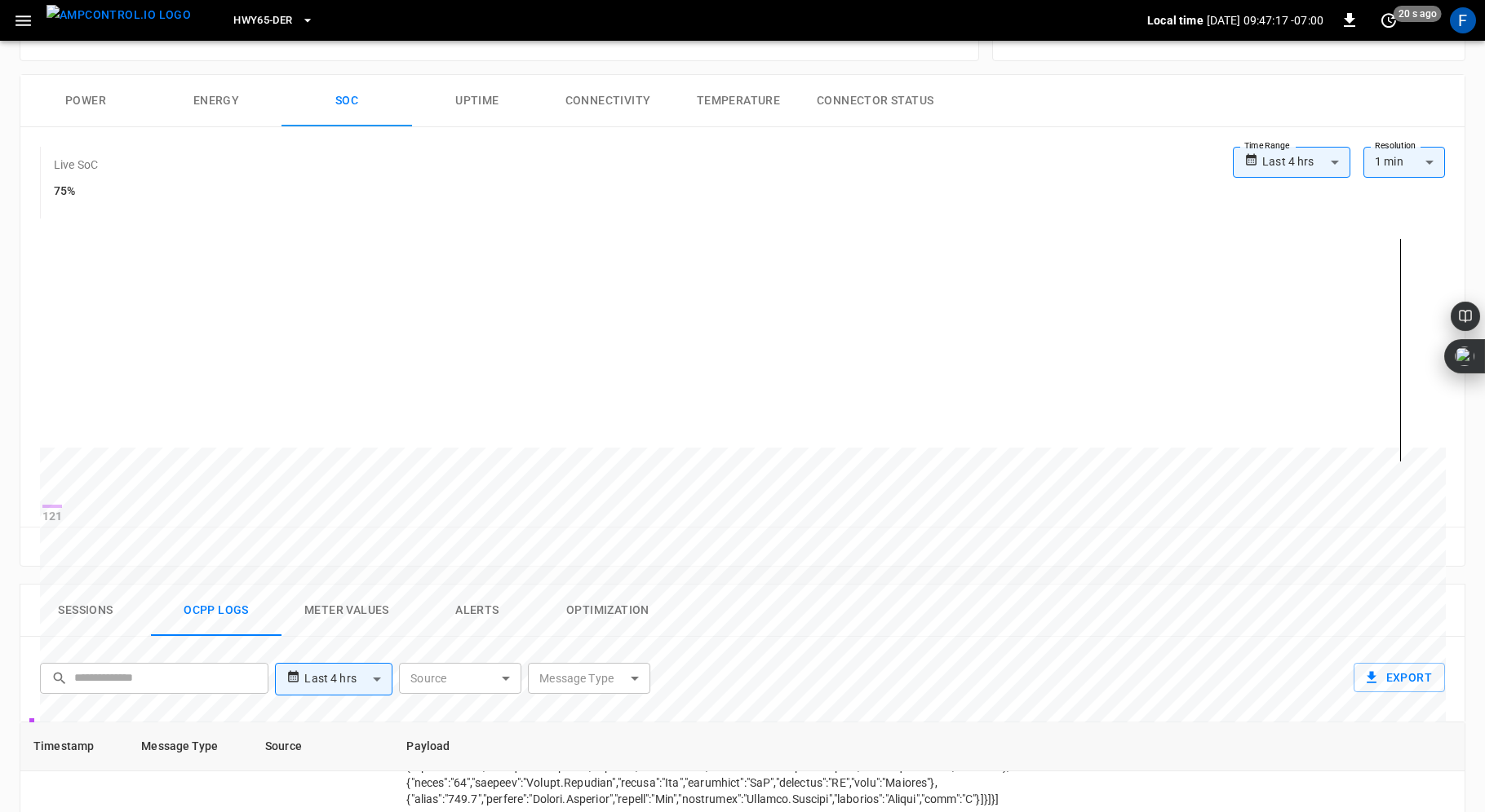
scroll to position [233, 0]
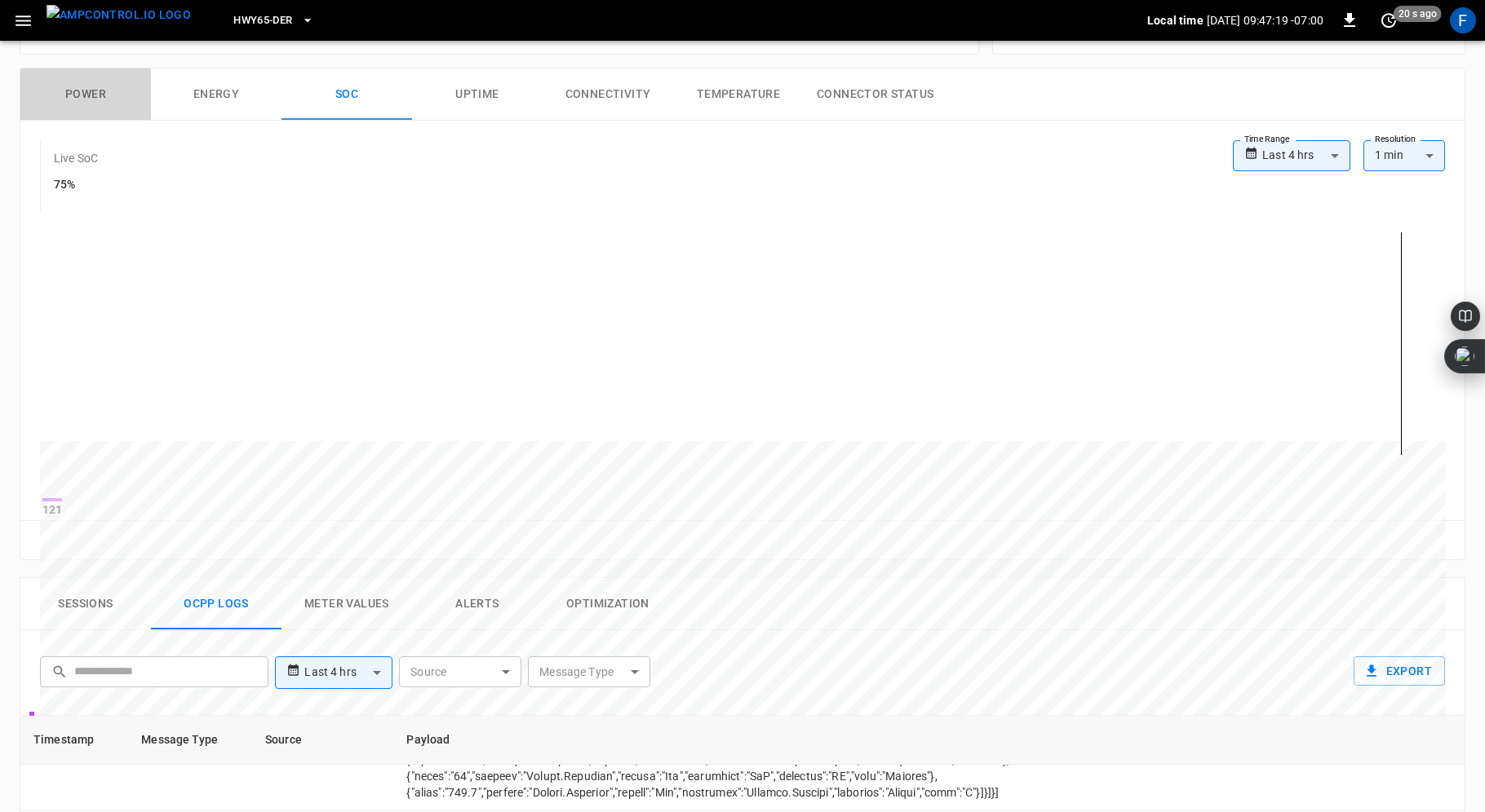
click at [91, 90] on button "Power" at bounding box center [86, 94] width 130 height 52
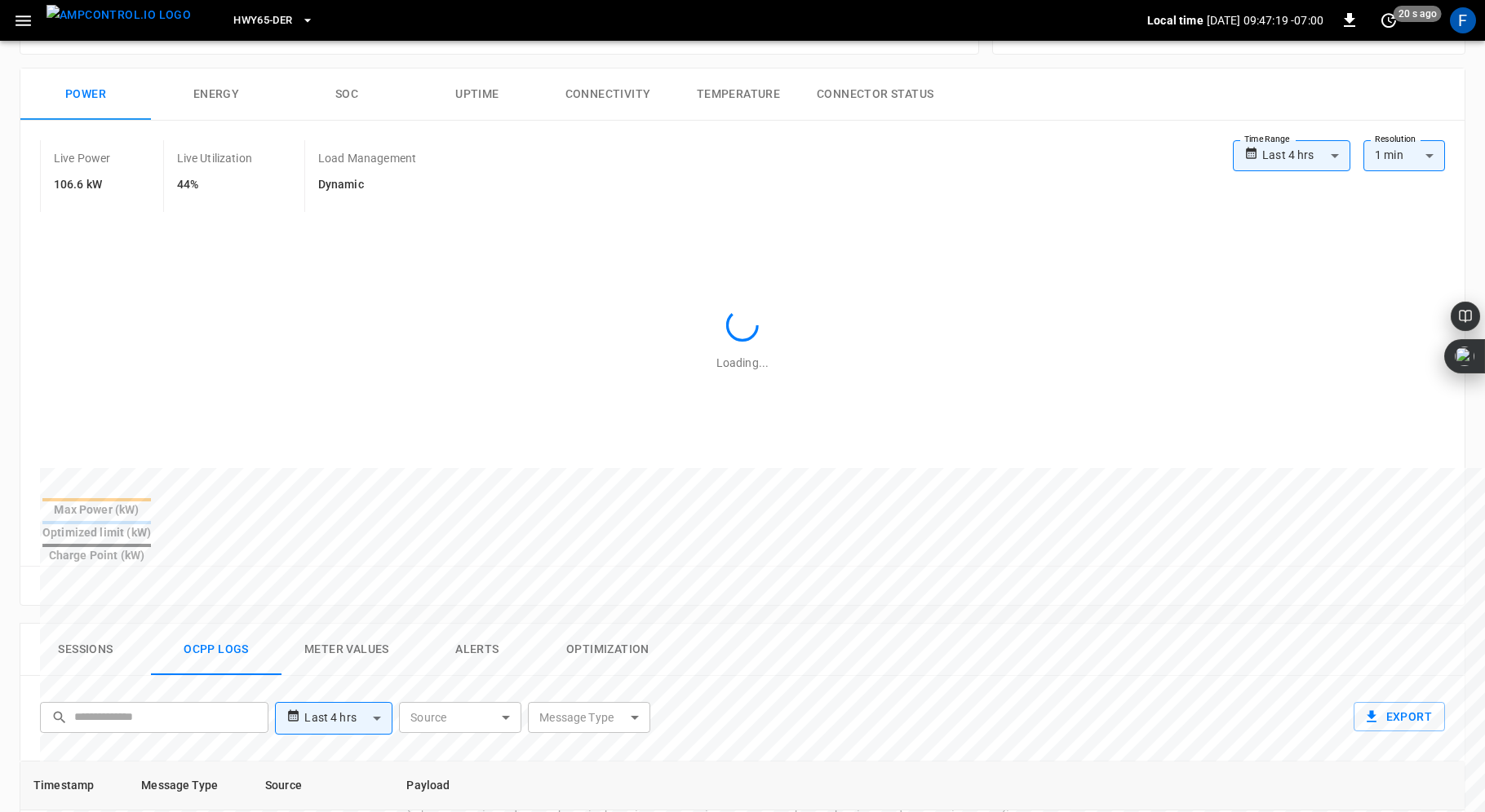
scroll to position [387, 0]
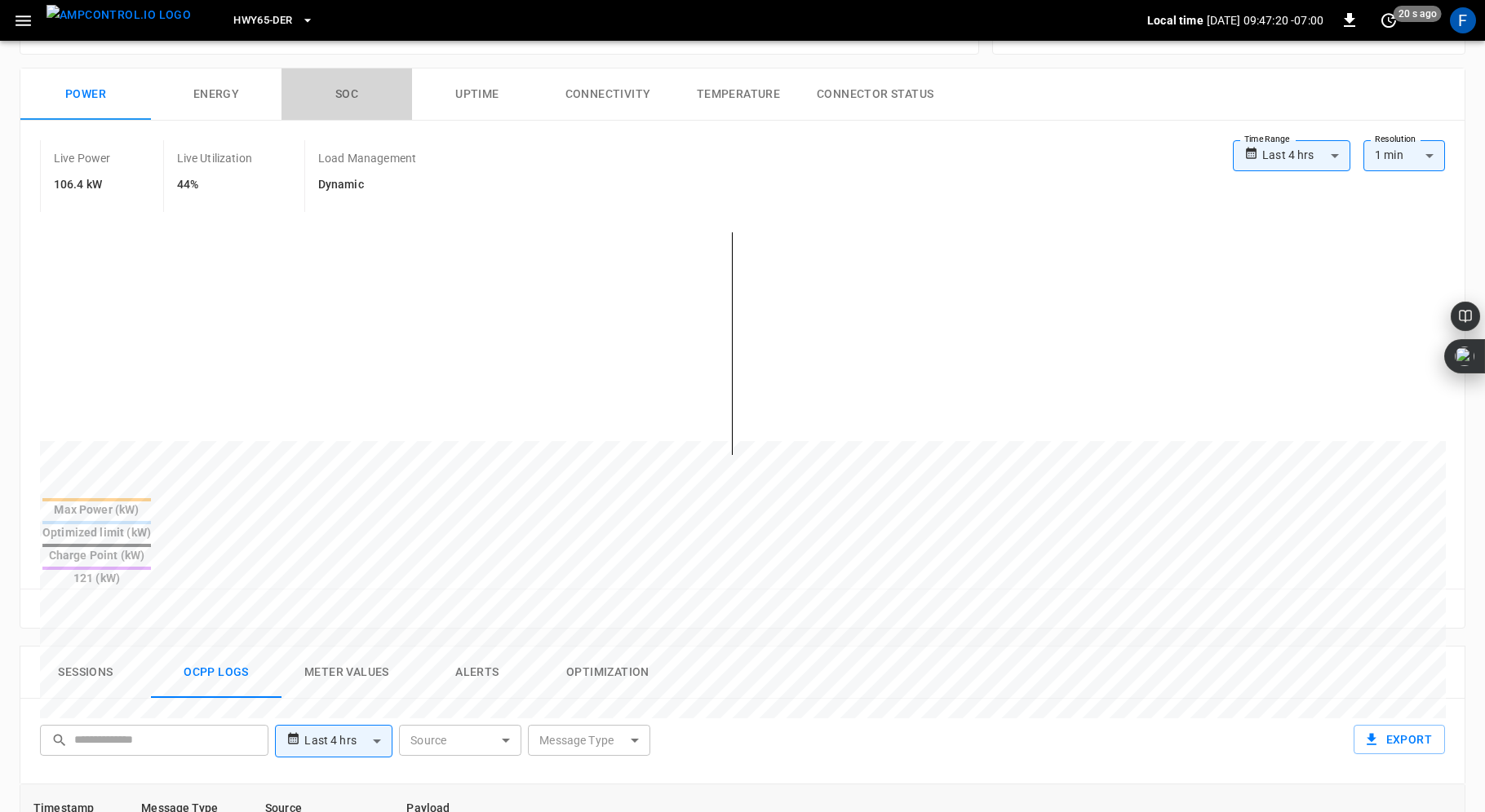
click at [357, 85] on button "SOC" at bounding box center [347, 94] width 130 height 52
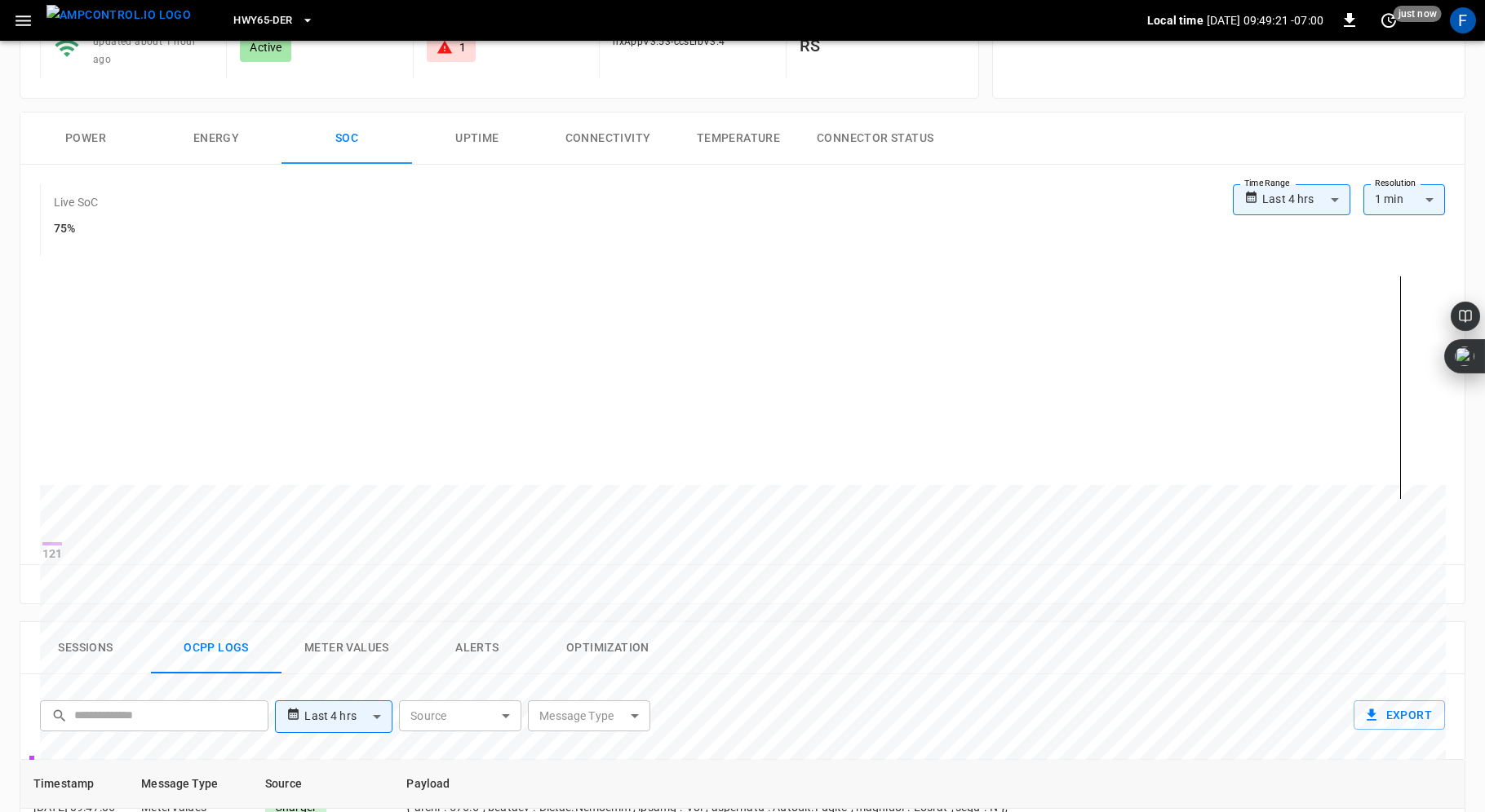
scroll to position [0, 0]
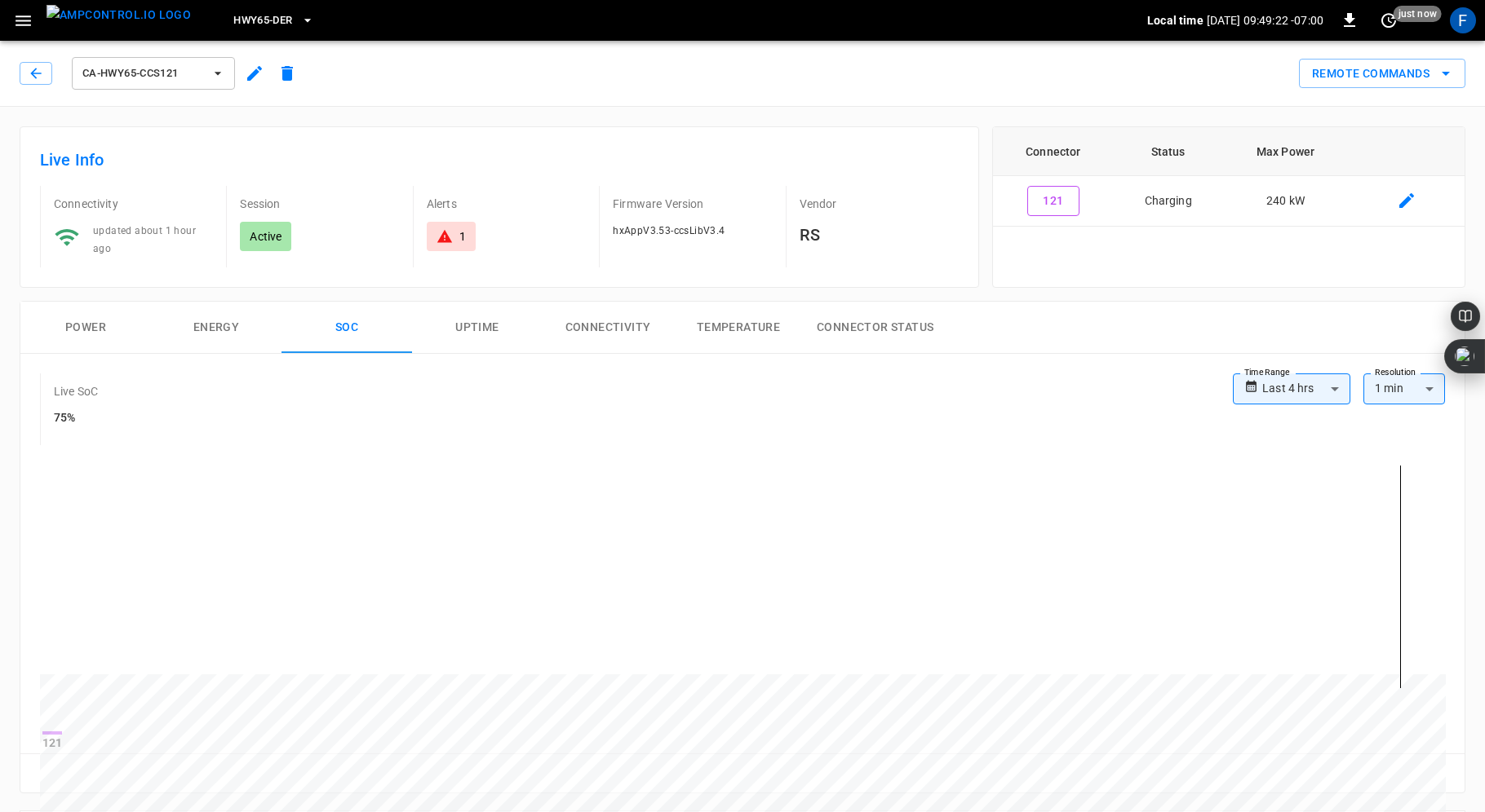
click at [454, 236] on div "1" at bounding box center [451, 236] width 29 height 16
click at [33, 72] on icon "button" at bounding box center [35, 73] width 16 height 16
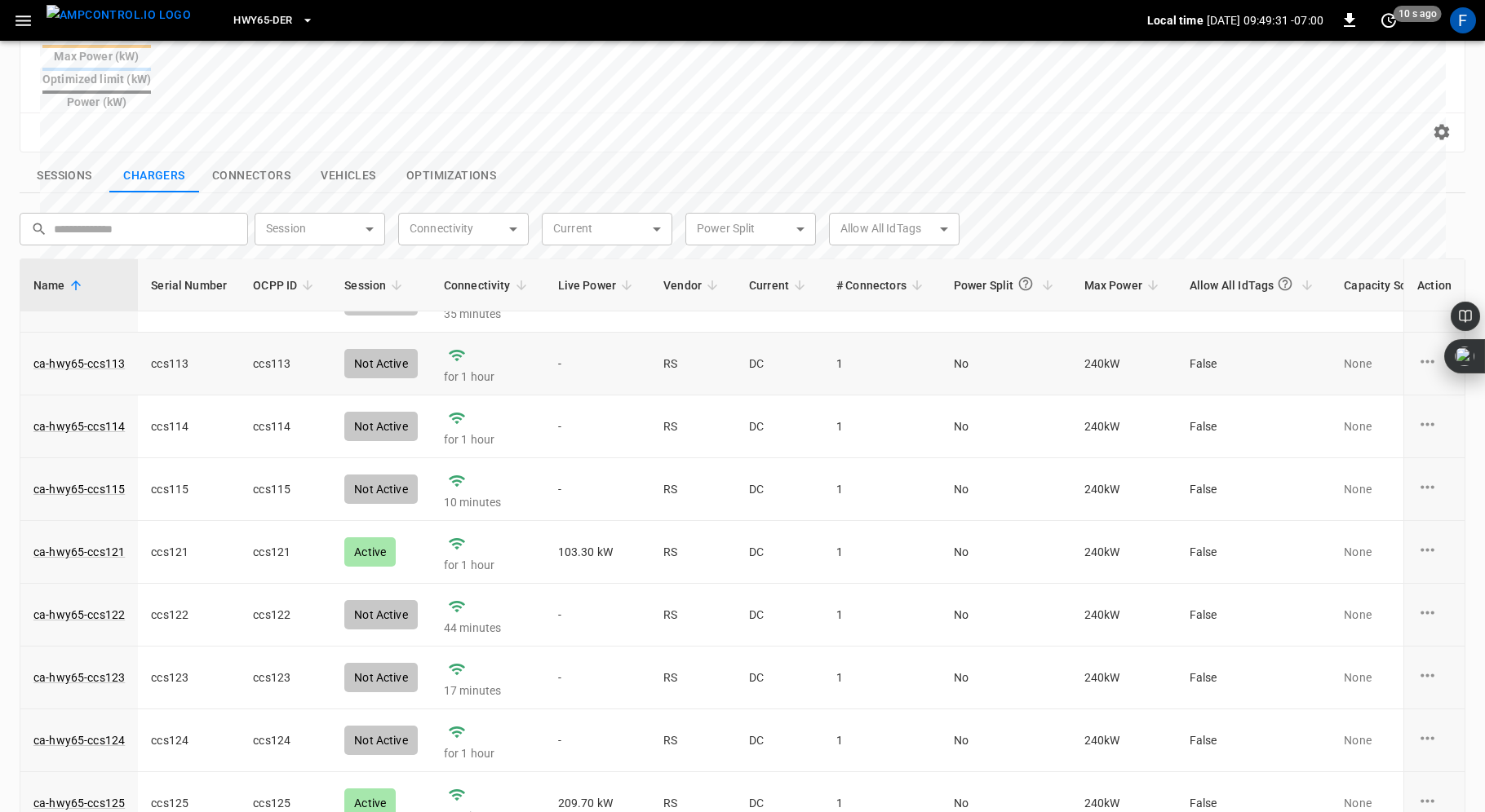
scroll to position [109, 0]
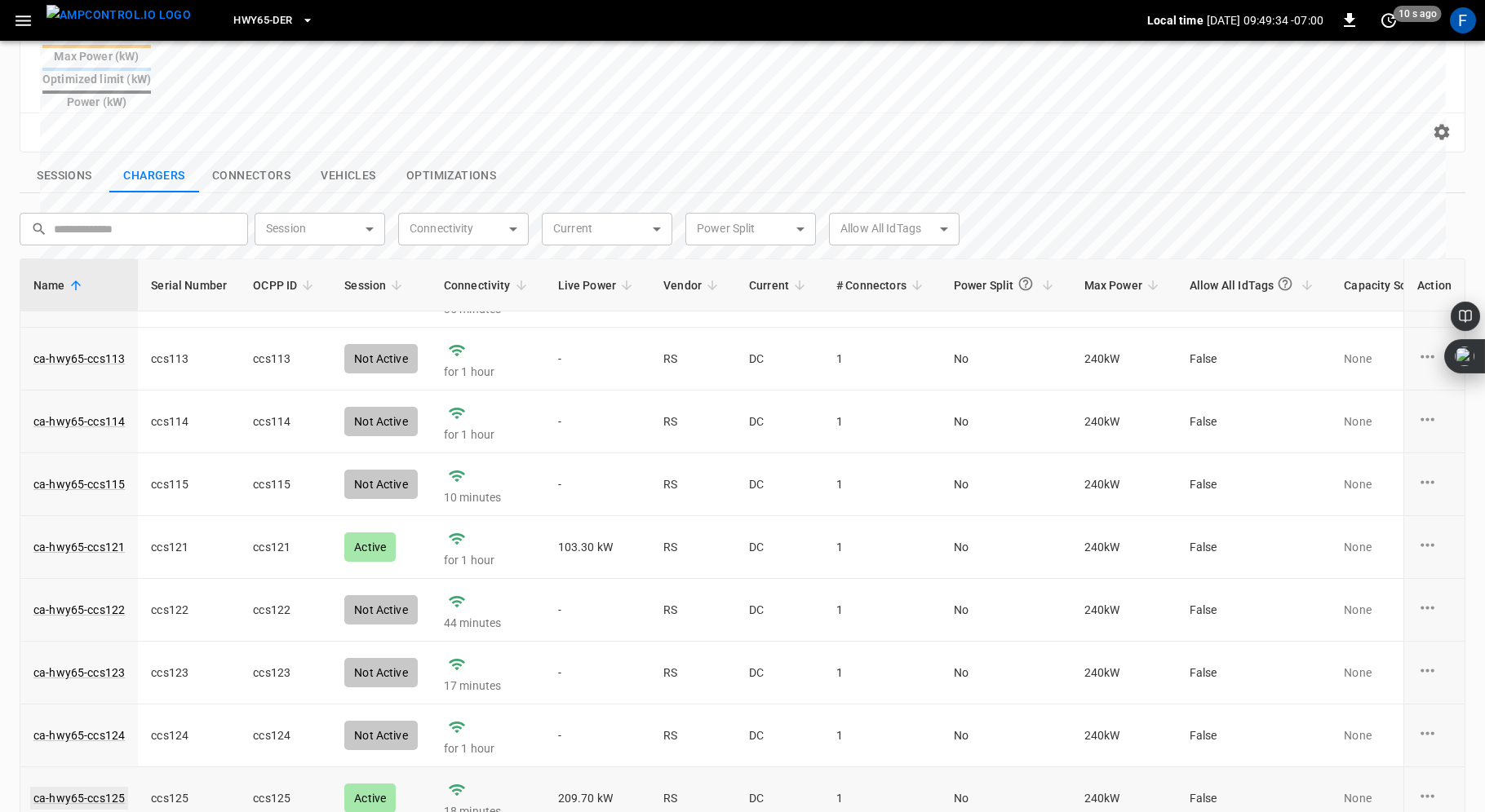
click at [84, 787] on link "ca-hwy65-ccs125" at bounding box center [79, 798] width 98 height 23
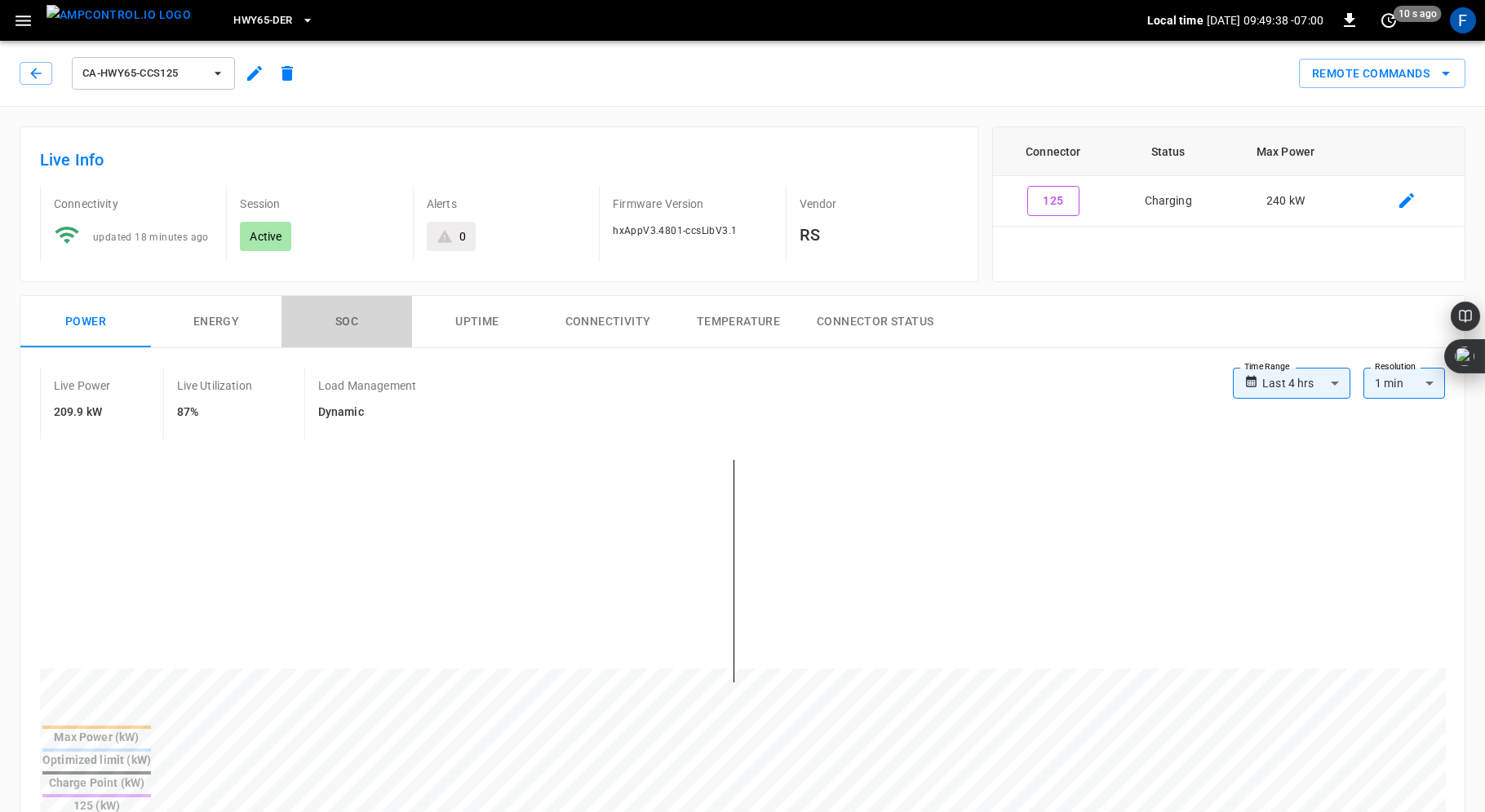
click at [339, 317] on button "SOC" at bounding box center [347, 322] width 130 height 52
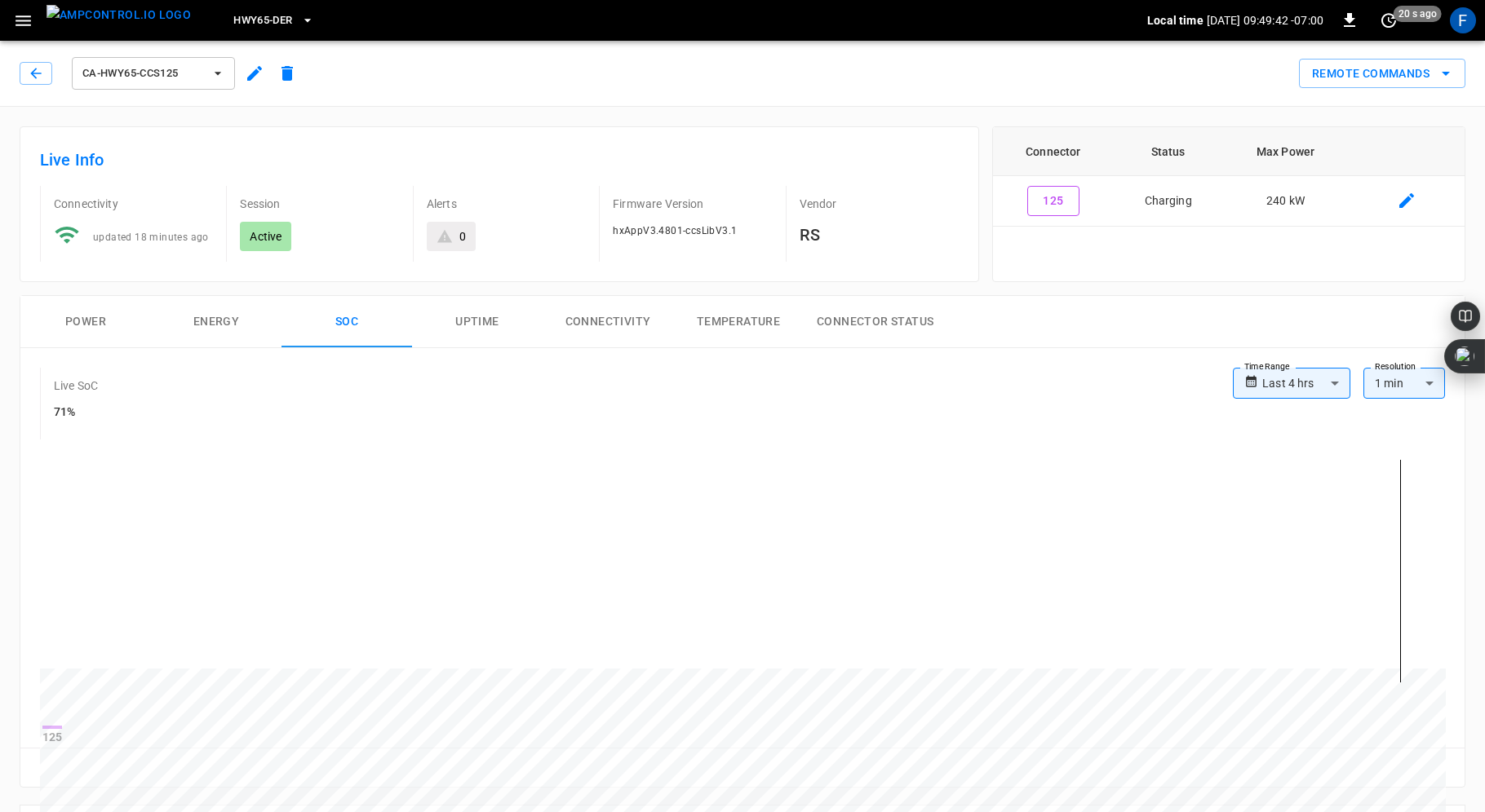
click at [64, 321] on button "Power" at bounding box center [86, 322] width 130 height 52
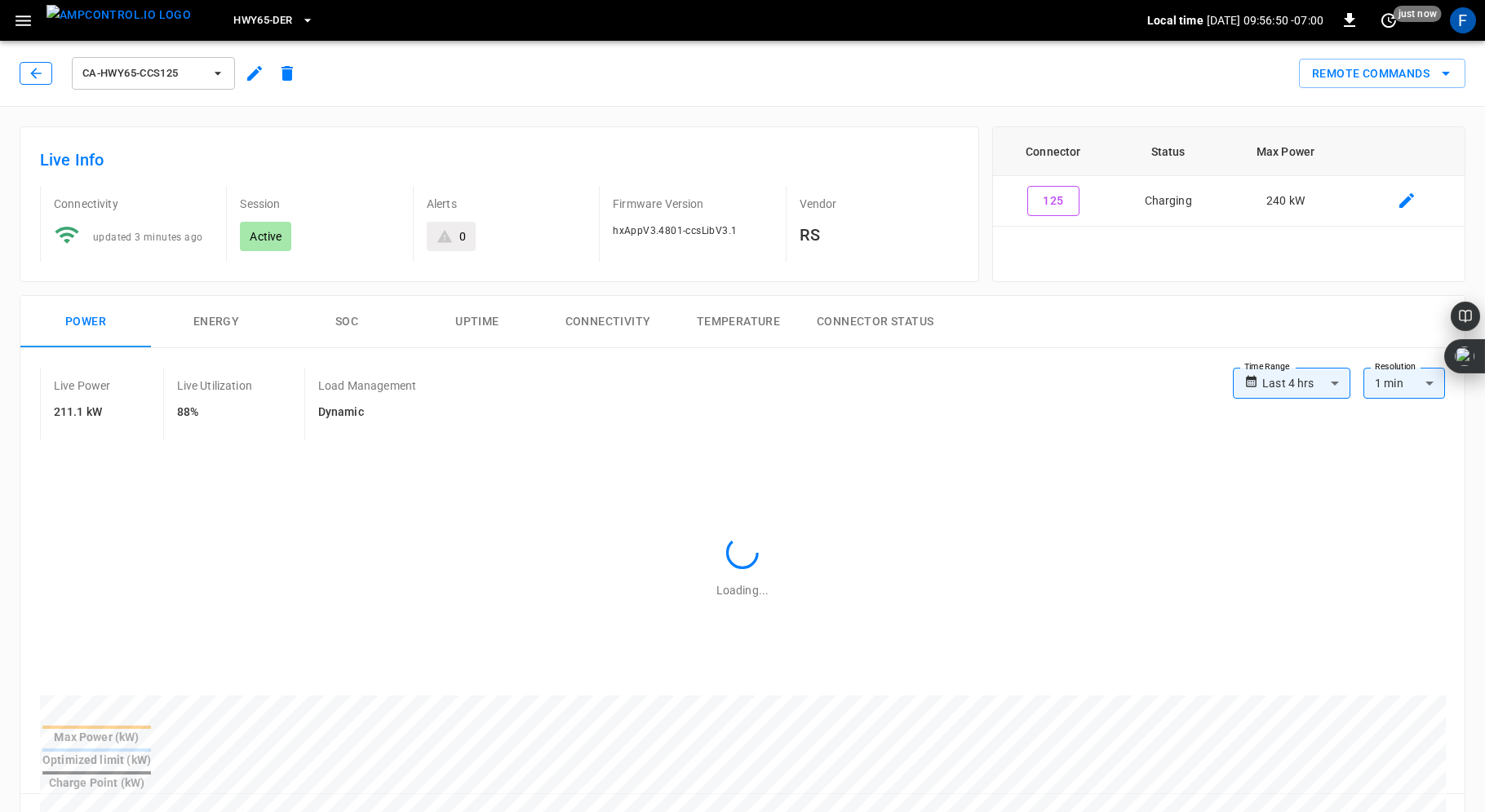
click at [33, 74] on icon "button" at bounding box center [35, 73] width 10 height 10
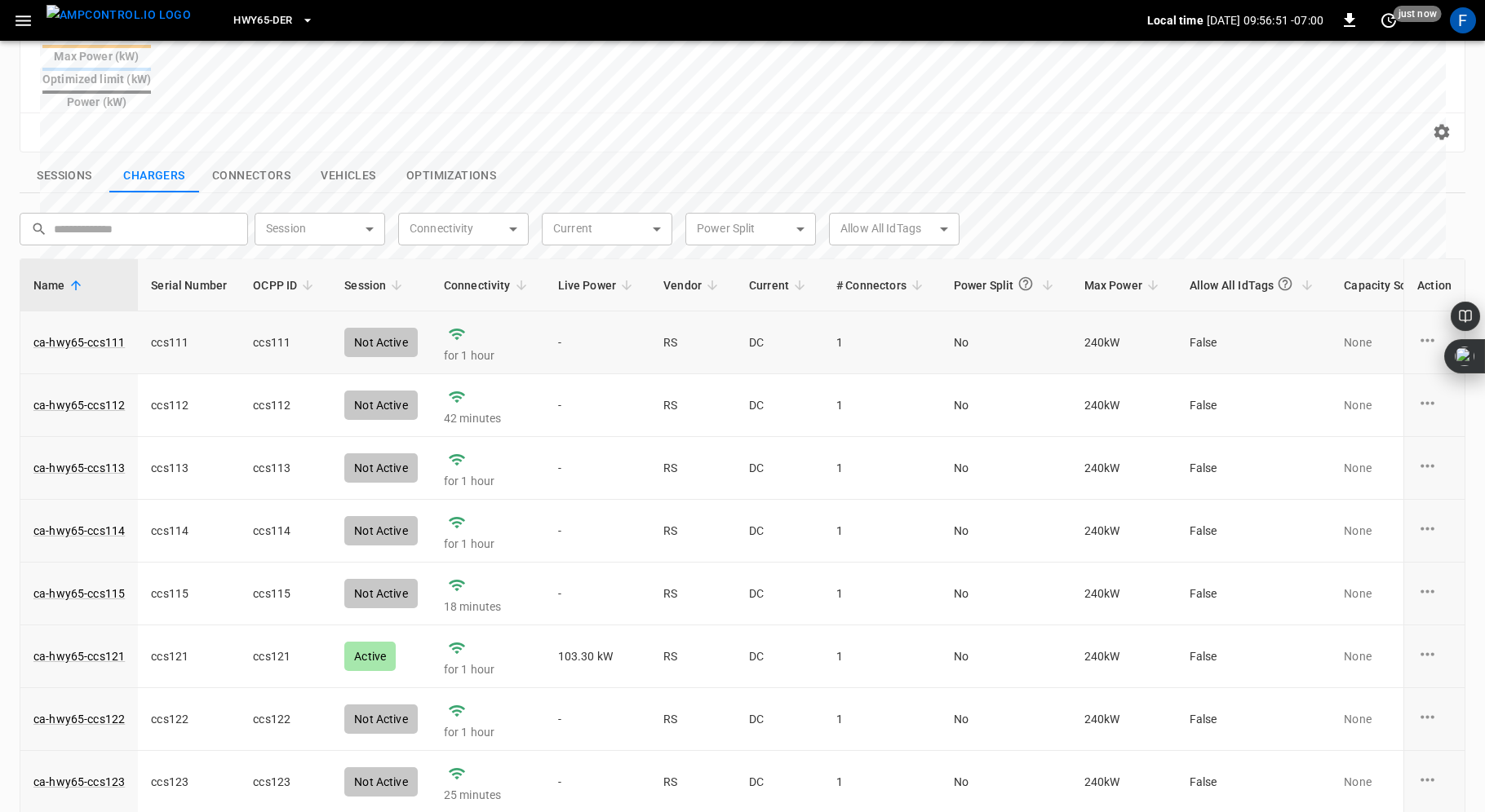
scroll to position [109, 0]
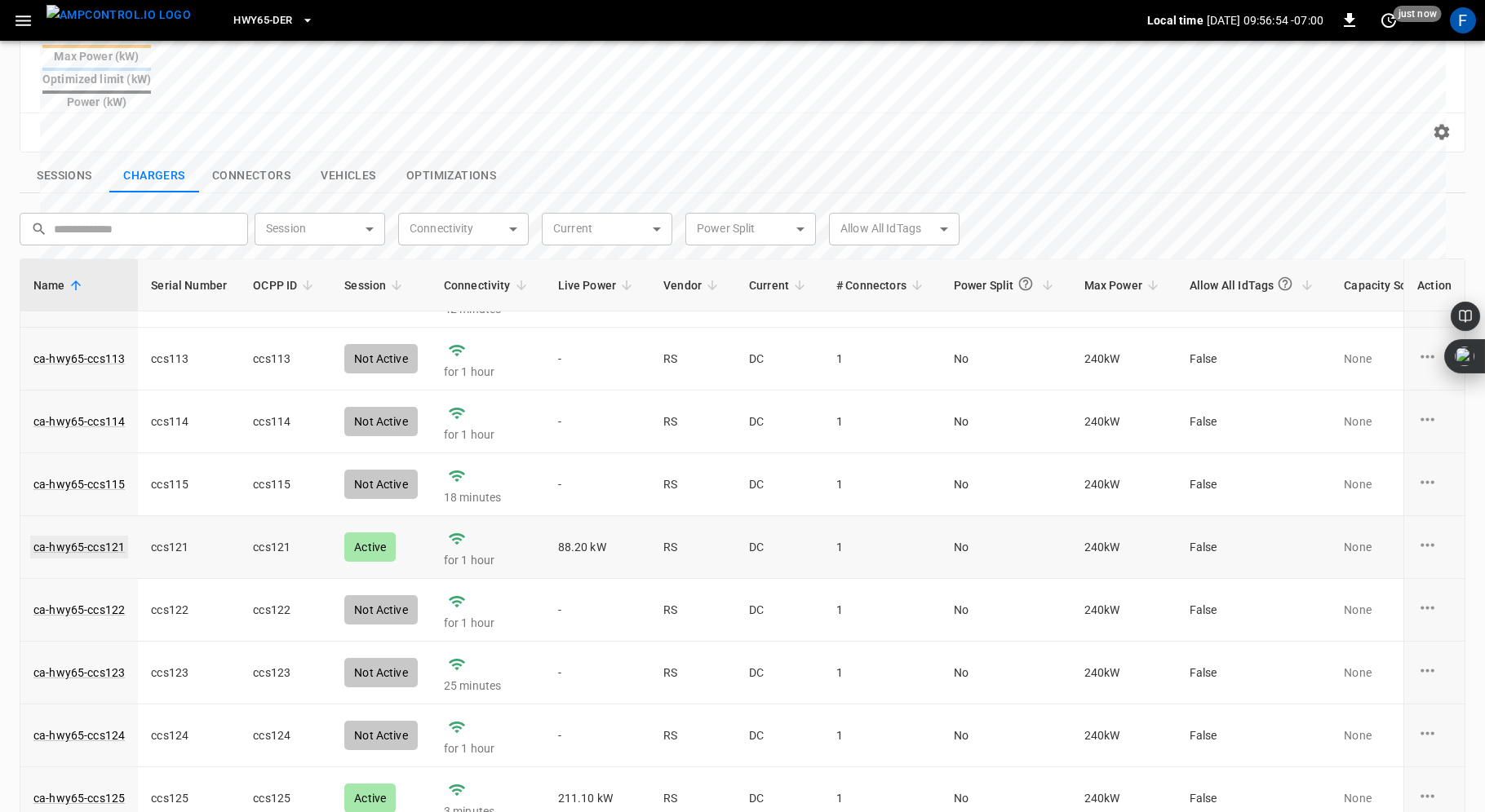
click at [107, 536] on link "ca-hwy65-ccs121" at bounding box center [79, 547] width 98 height 23
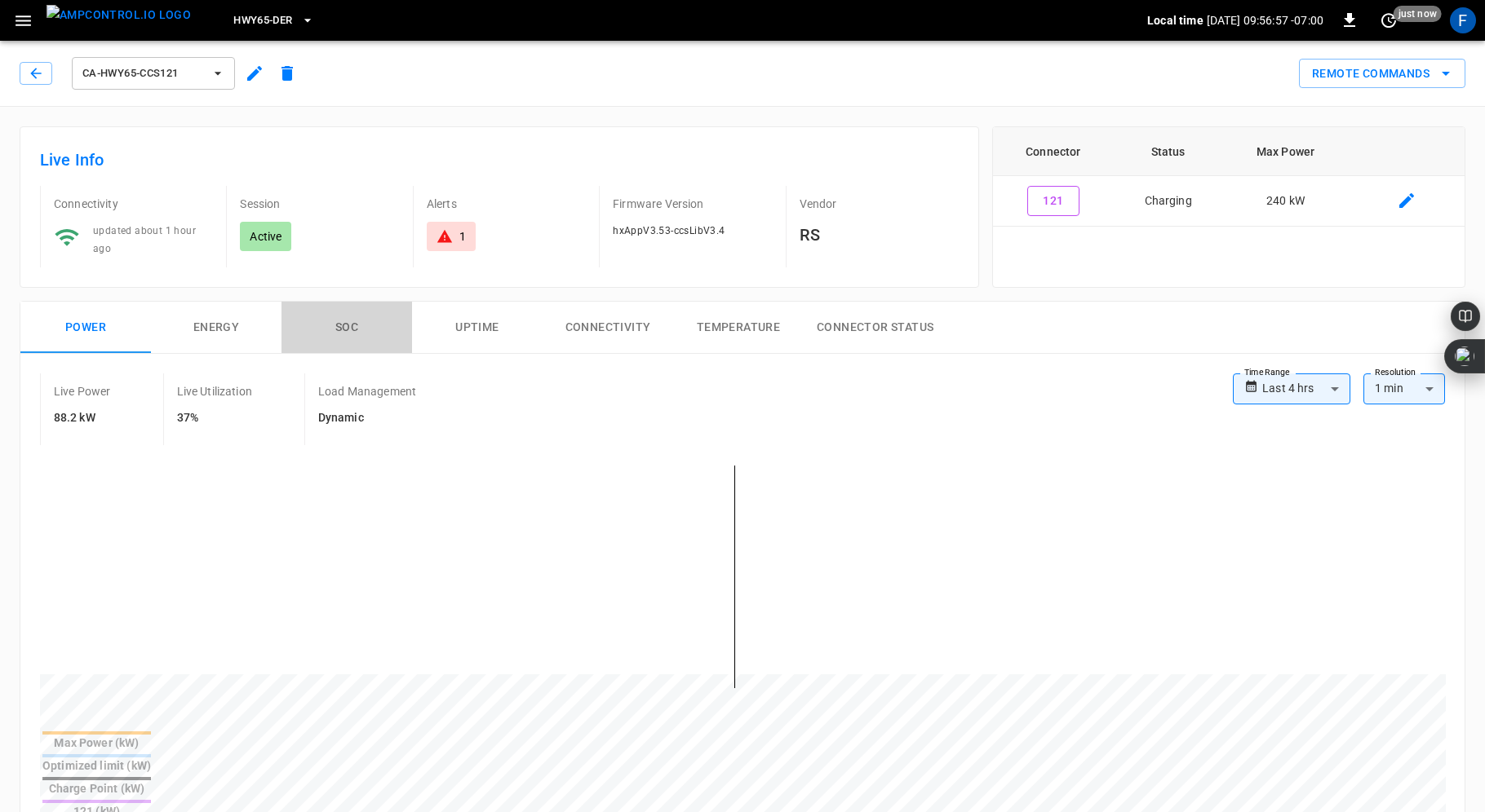
click at [339, 320] on button "SOC" at bounding box center [347, 328] width 130 height 52
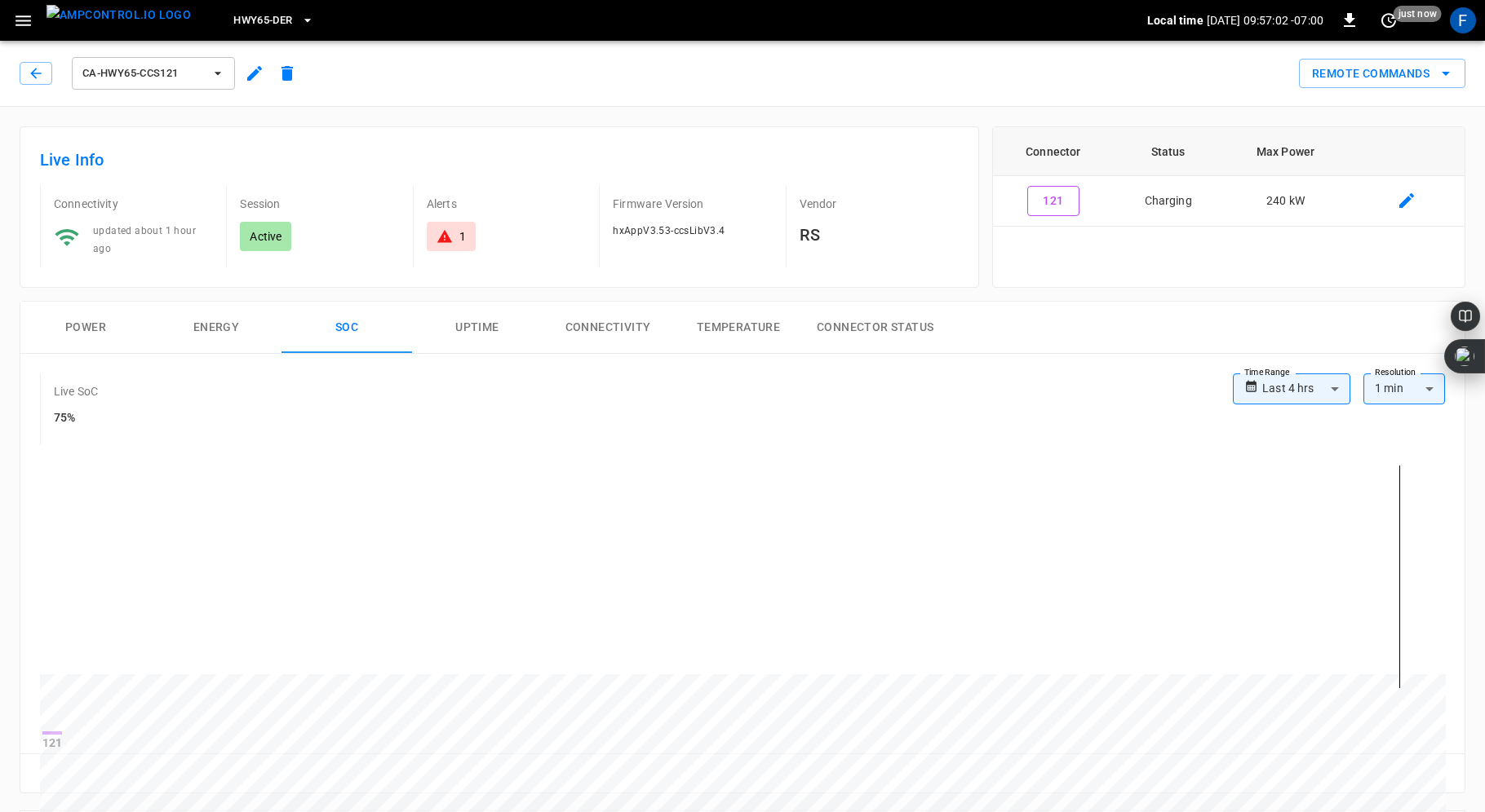
click at [77, 325] on button "Power" at bounding box center [86, 328] width 130 height 52
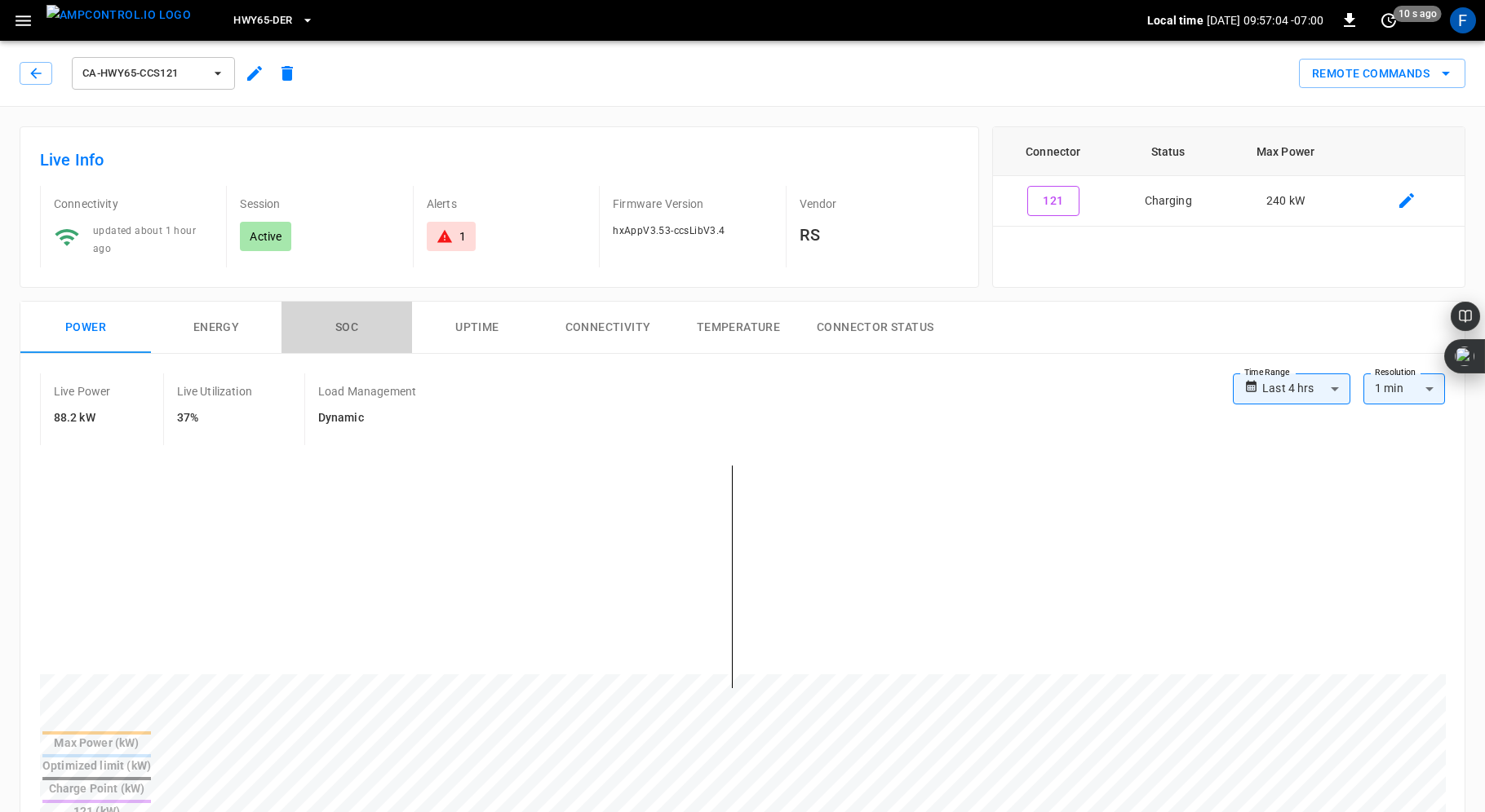
click at [341, 322] on button "SOC" at bounding box center [347, 328] width 130 height 52
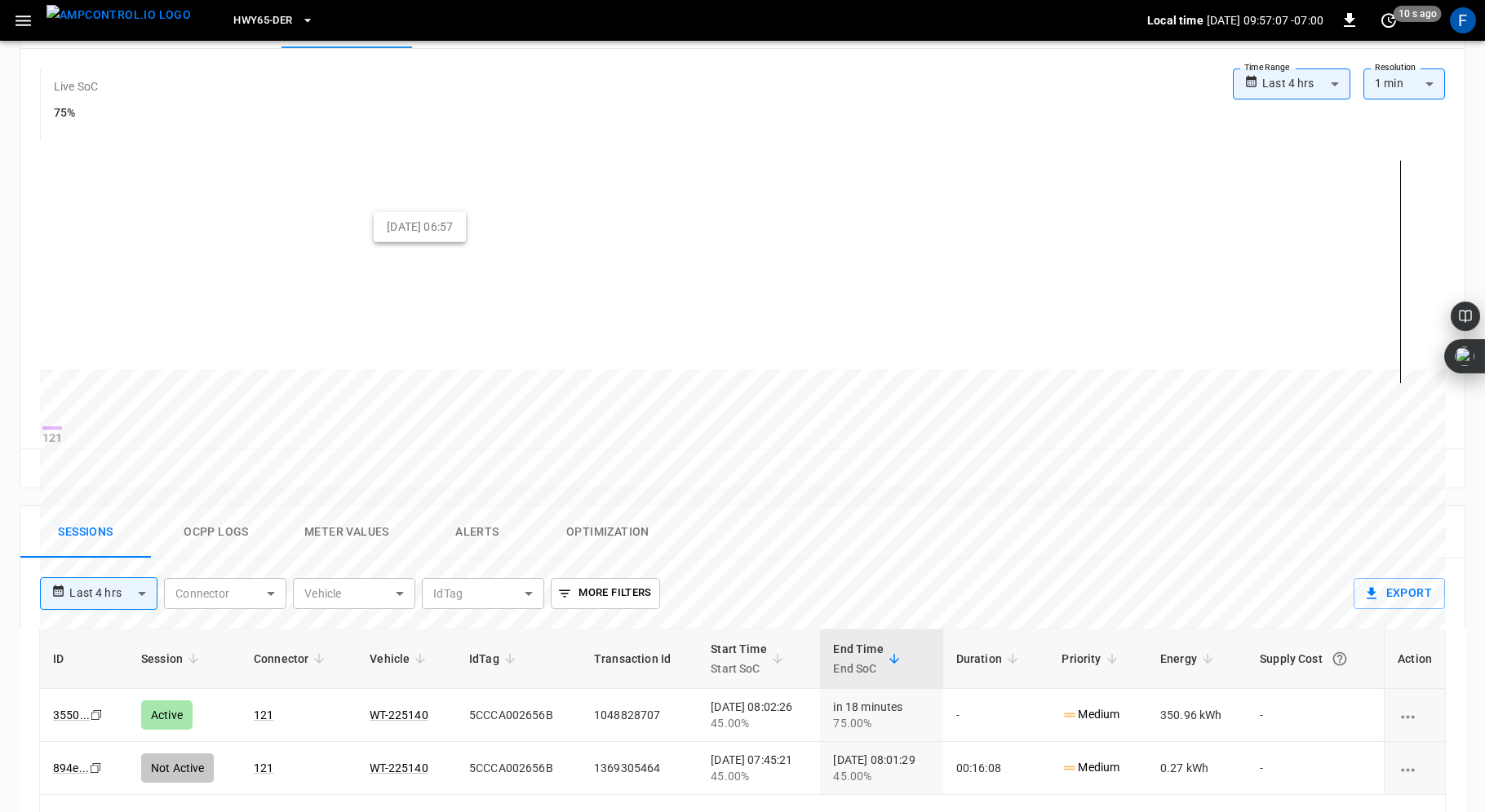
scroll to position [304, 0]
click at [235, 535] on button "Ocpp logs" at bounding box center [216, 532] width 130 height 52
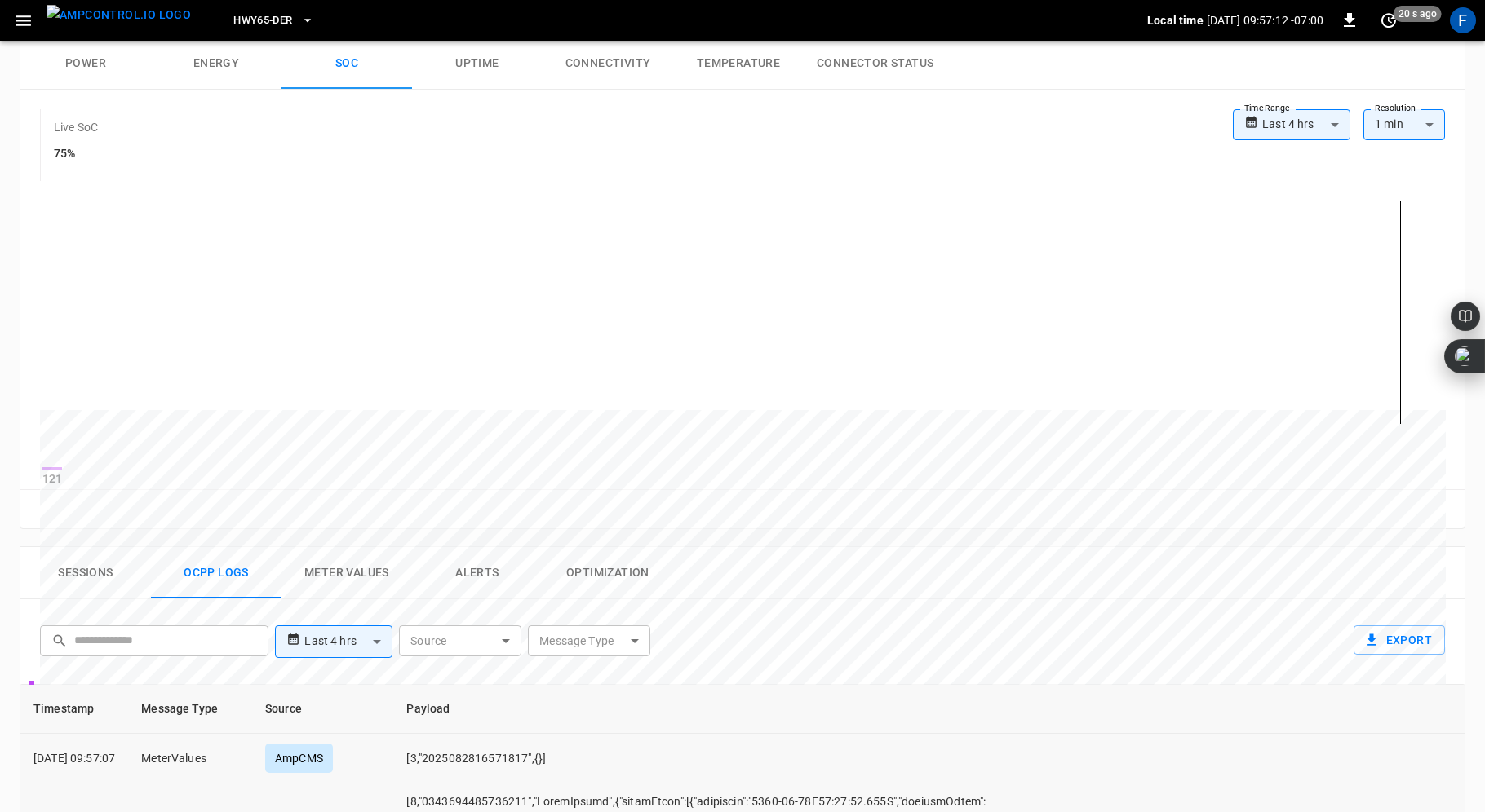
scroll to position [235, 0]
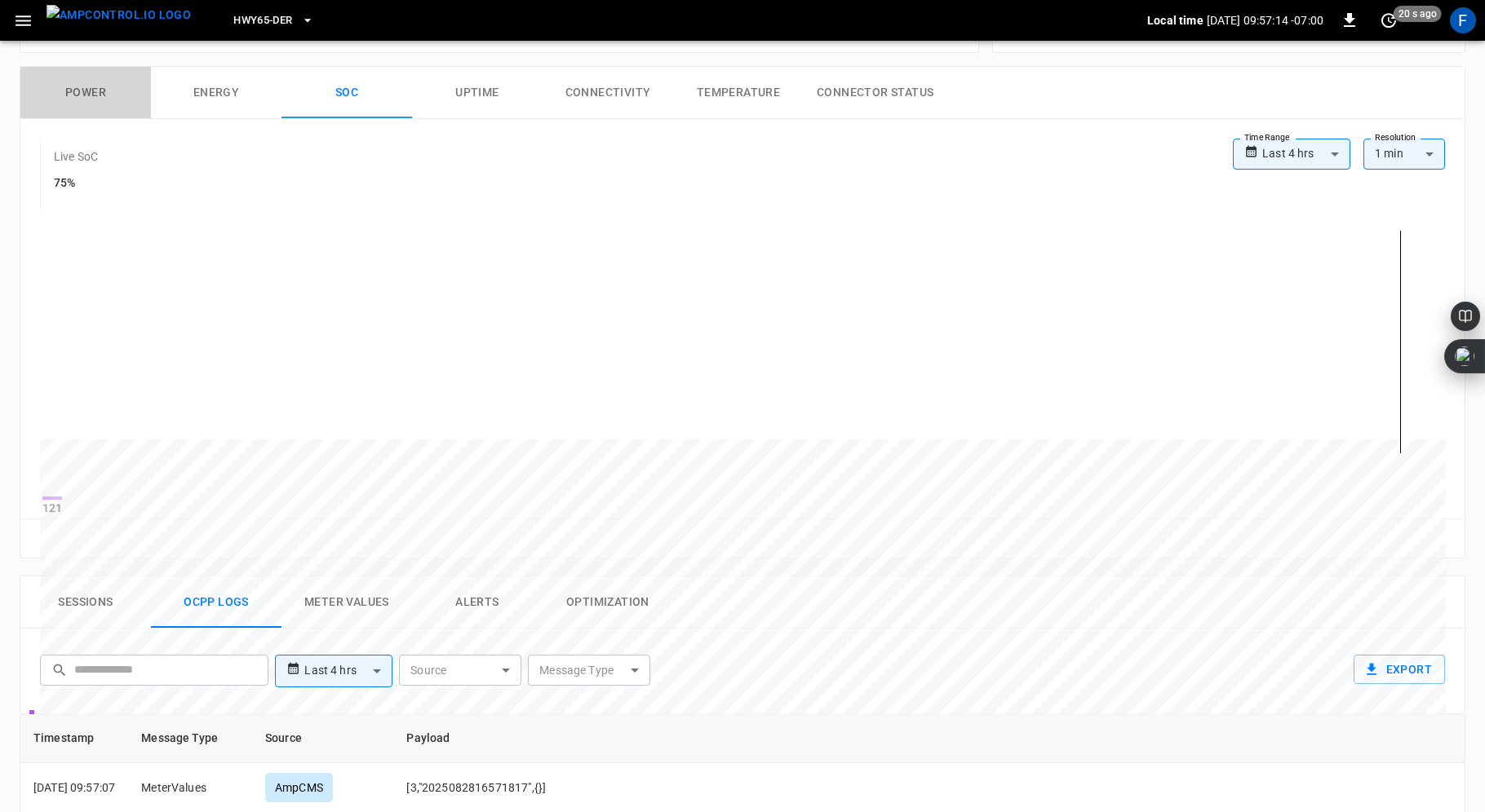
click at [83, 78] on button "Power" at bounding box center [86, 93] width 130 height 52
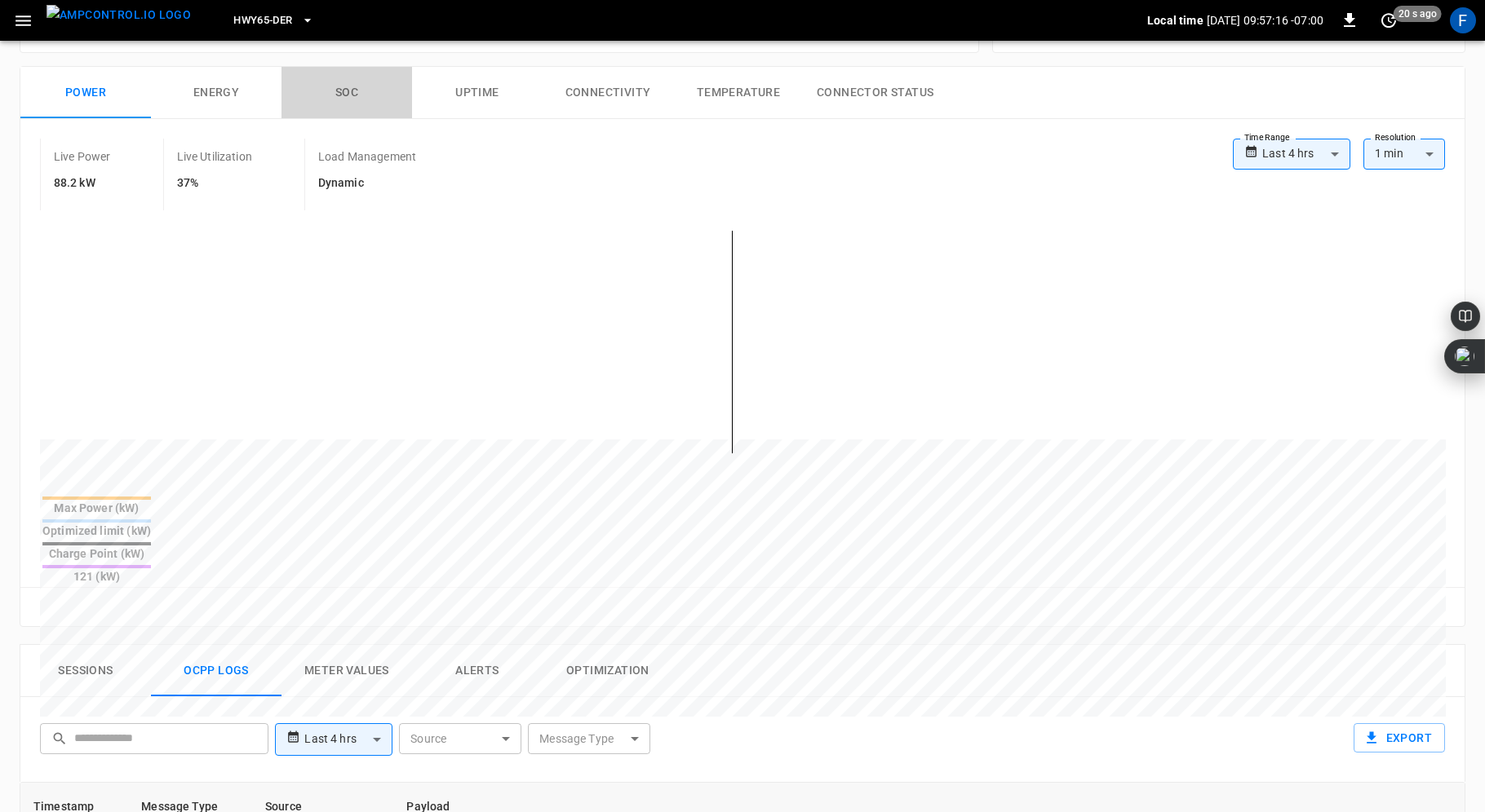
click at [345, 85] on button "SOC" at bounding box center [347, 93] width 130 height 52
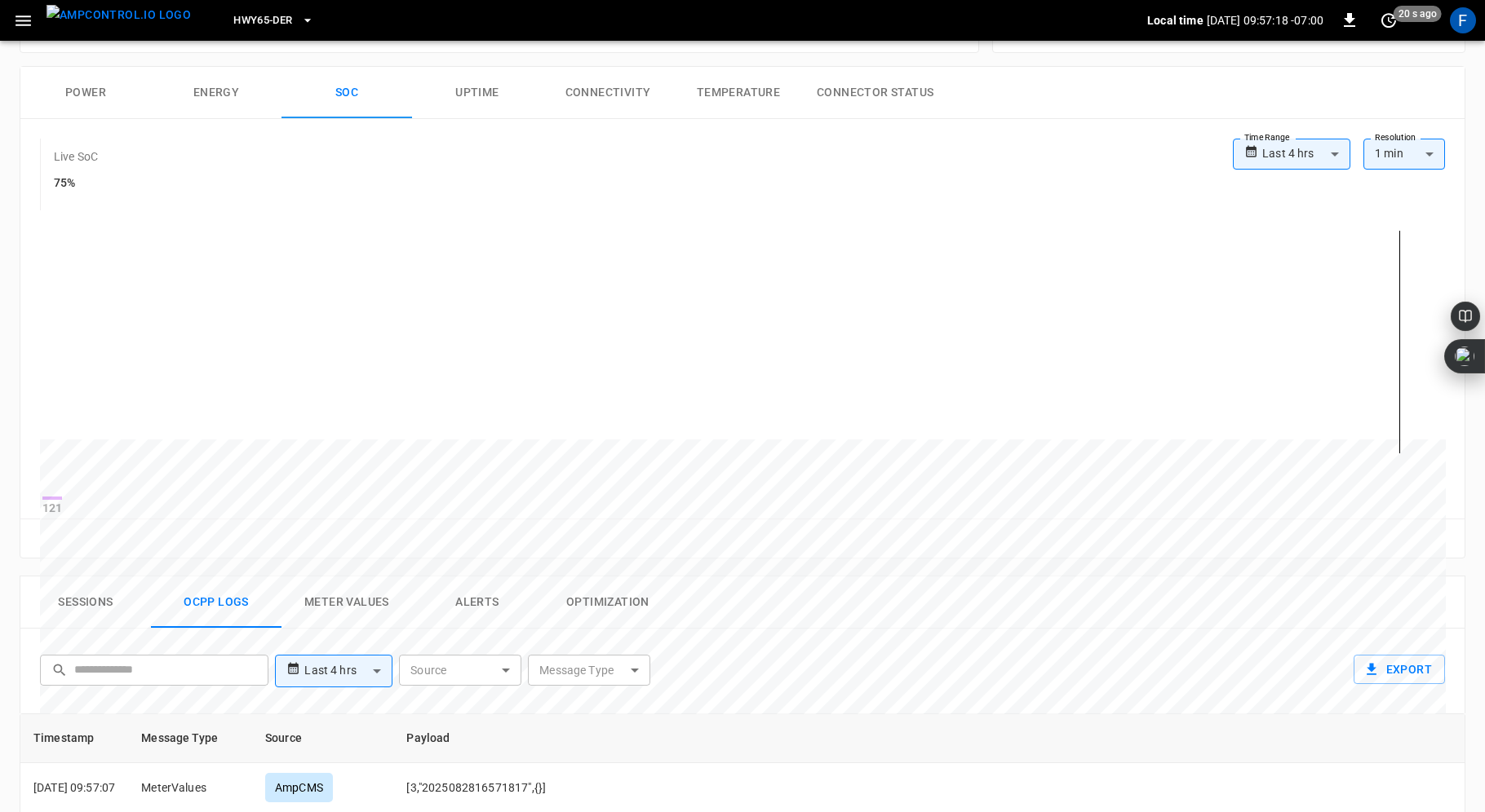
click at [69, 176] on h6 "75%" at bounding box center [75, 183] width 44 height 18
click at [55, 176] on h6 "75%" at bounding box center [75, 183] width 44 height 18
drag, startPoint x: 56, startPoint y: 176, endPoint x: 81, endPoint y: 177, distance: 25.0
click at [81, 177] on h6 "75%" at bounding box center [75, 183] width 44 height 18
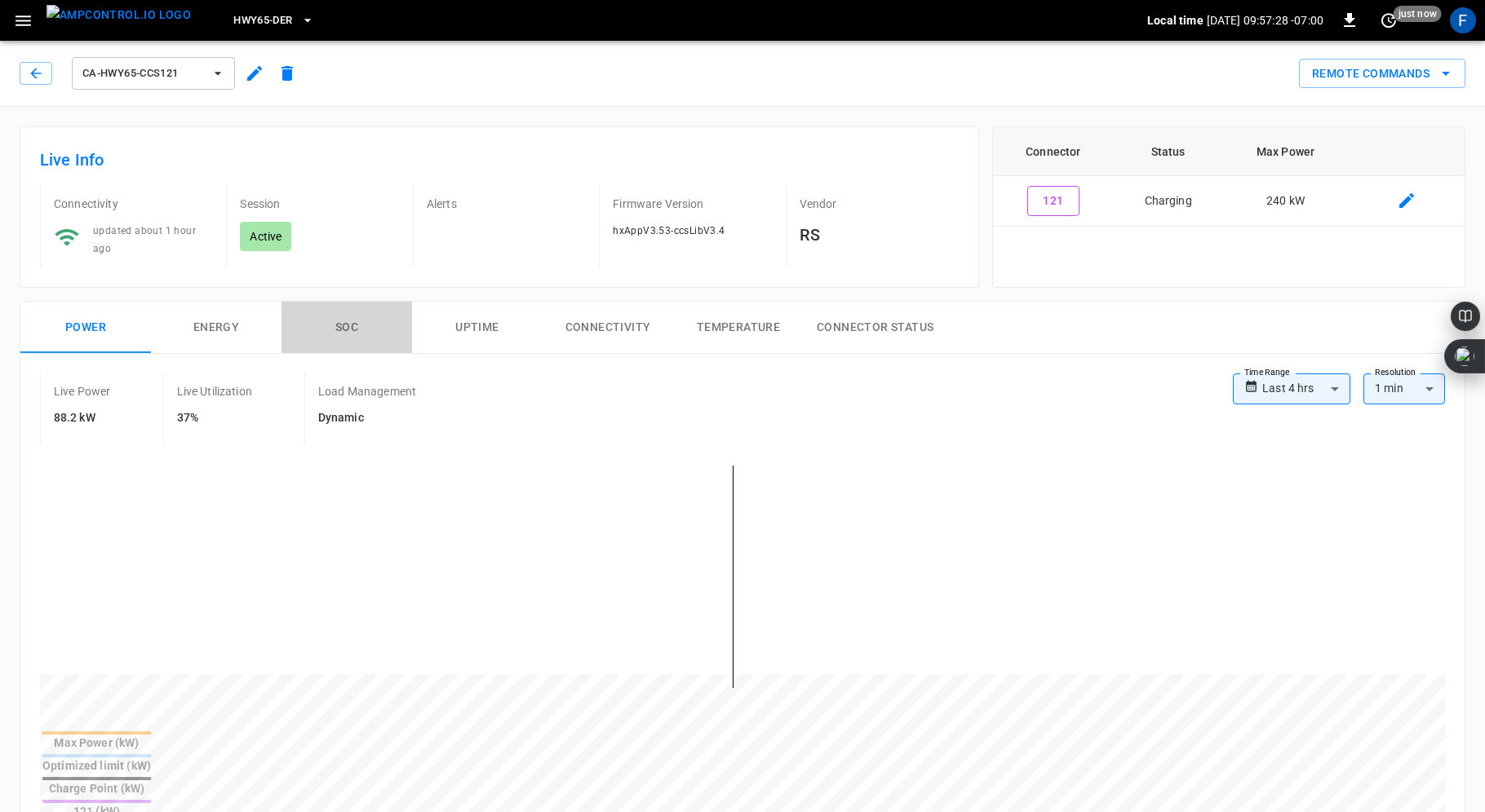
click at [353, 307] on button "SOC" at bounding box center [347, 328] width 130 height 52
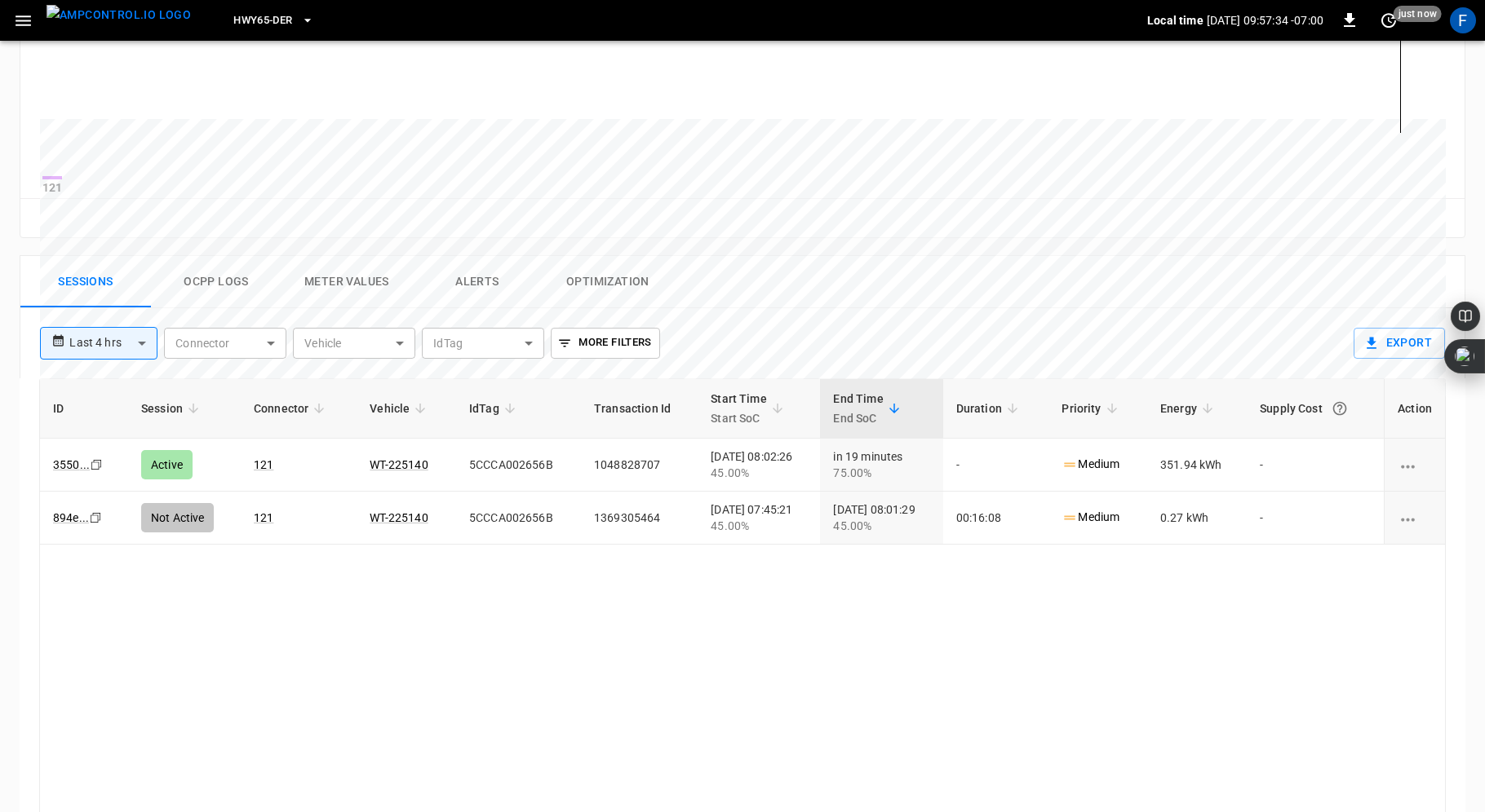
scroll to position [555, 0]
click at [1404, 464] on icon "charging session options" at bounding box center [1408, 467] width 21 height 21
click at [1405, 466] on icon "charging session options" at bounding box center [1408, 467] width 21 height 21
click at [1405, 472] on icon "charging session options" at bounding box center [1408, 467] width 21 height 21
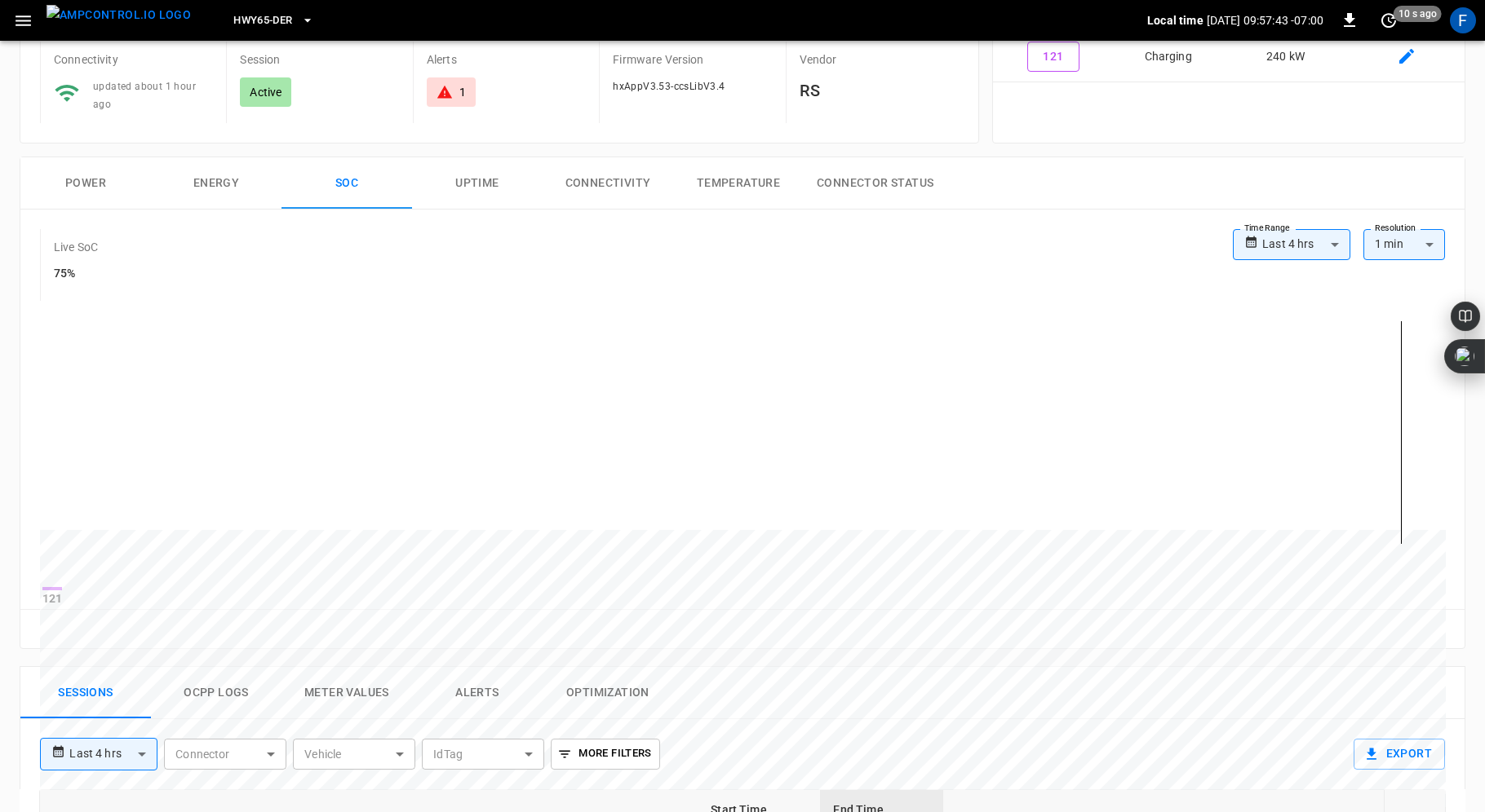
scroll to position [25, 0]
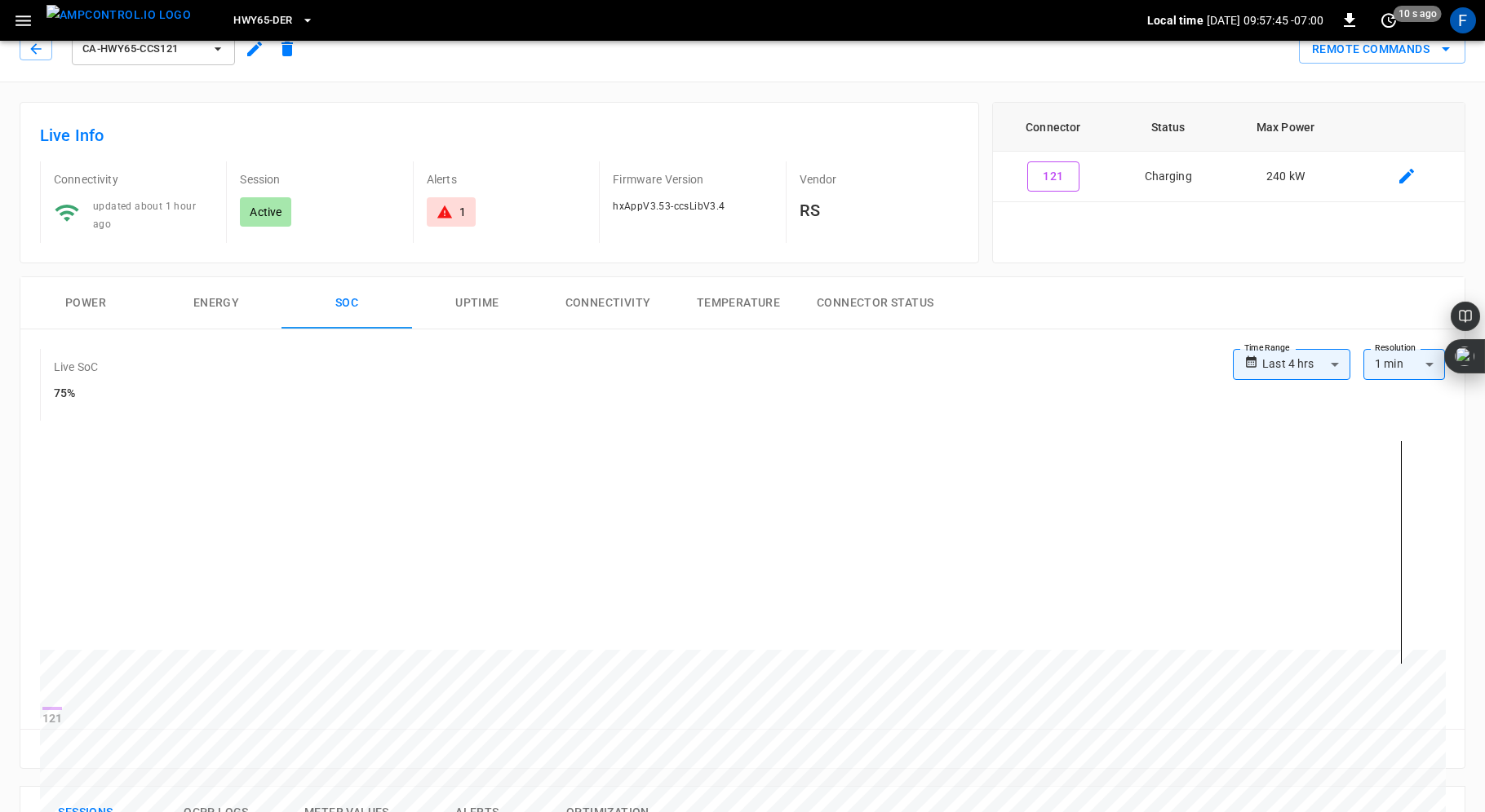
click at [463, 204] on div "1" at bounding box center [462, 212] width 7 height 16
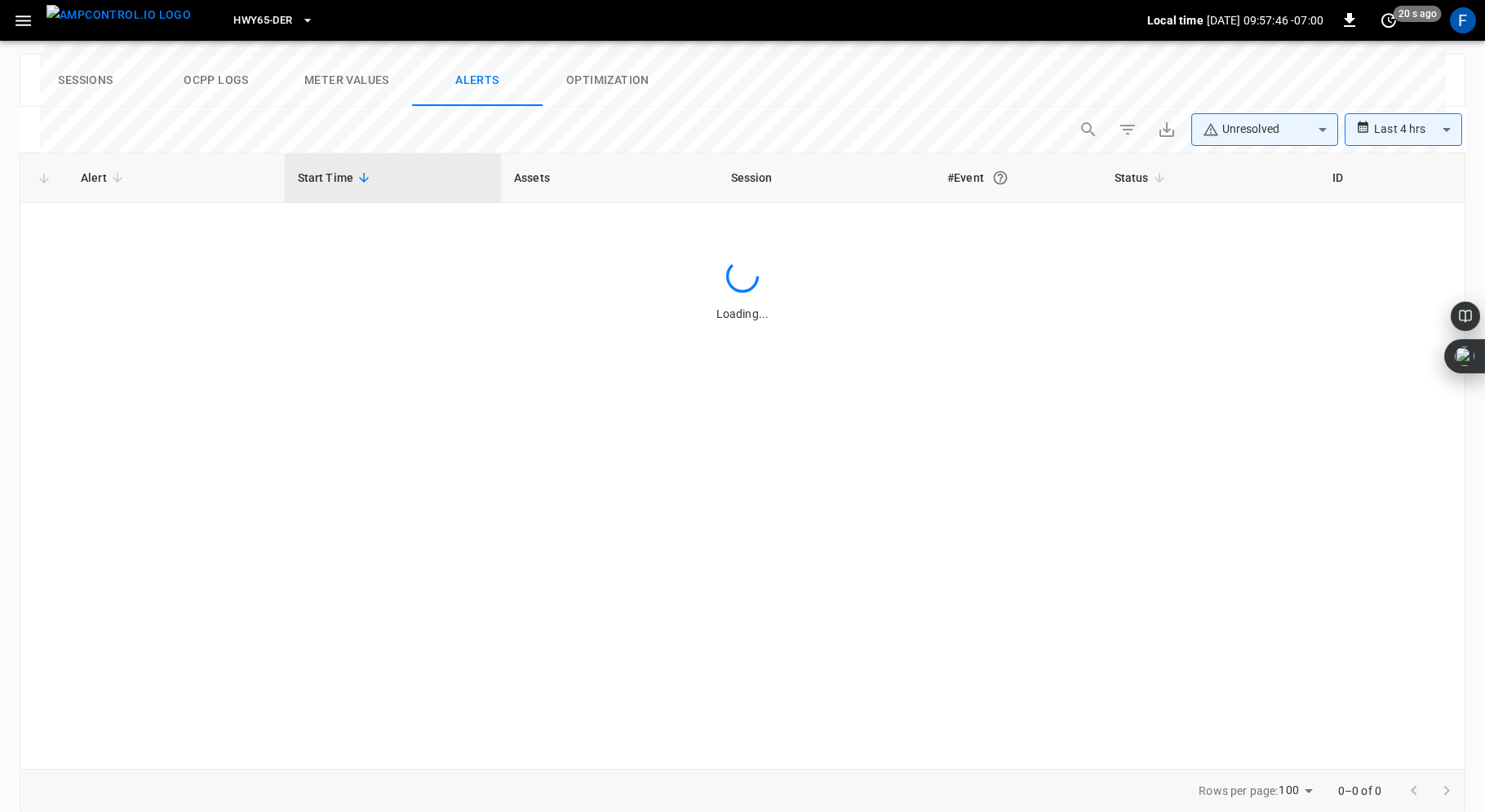
scroll to position [758, 0]
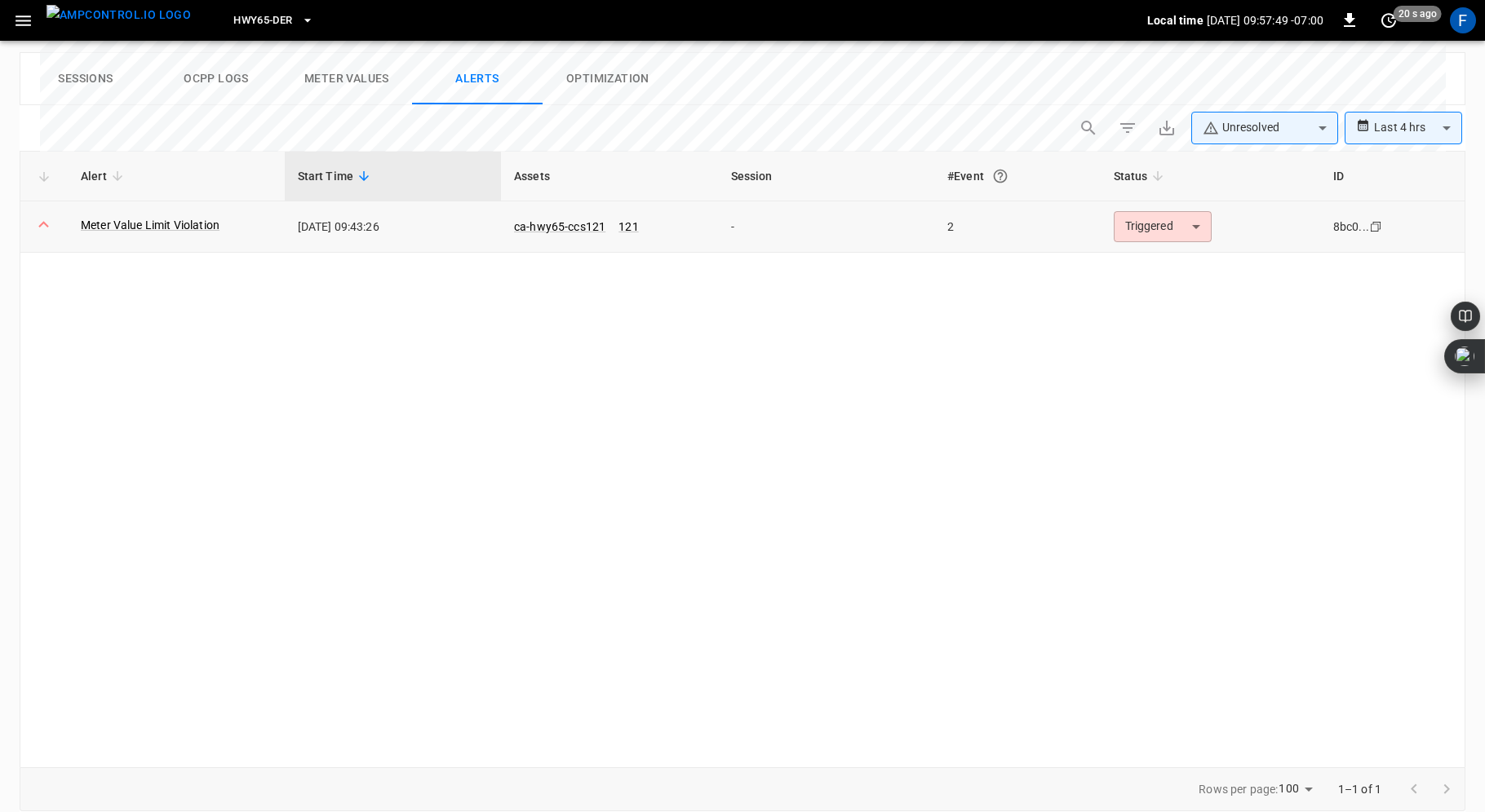
click at [1185, 231] on body "**********" at bounding box center [742, 43] width 1485 height 1603
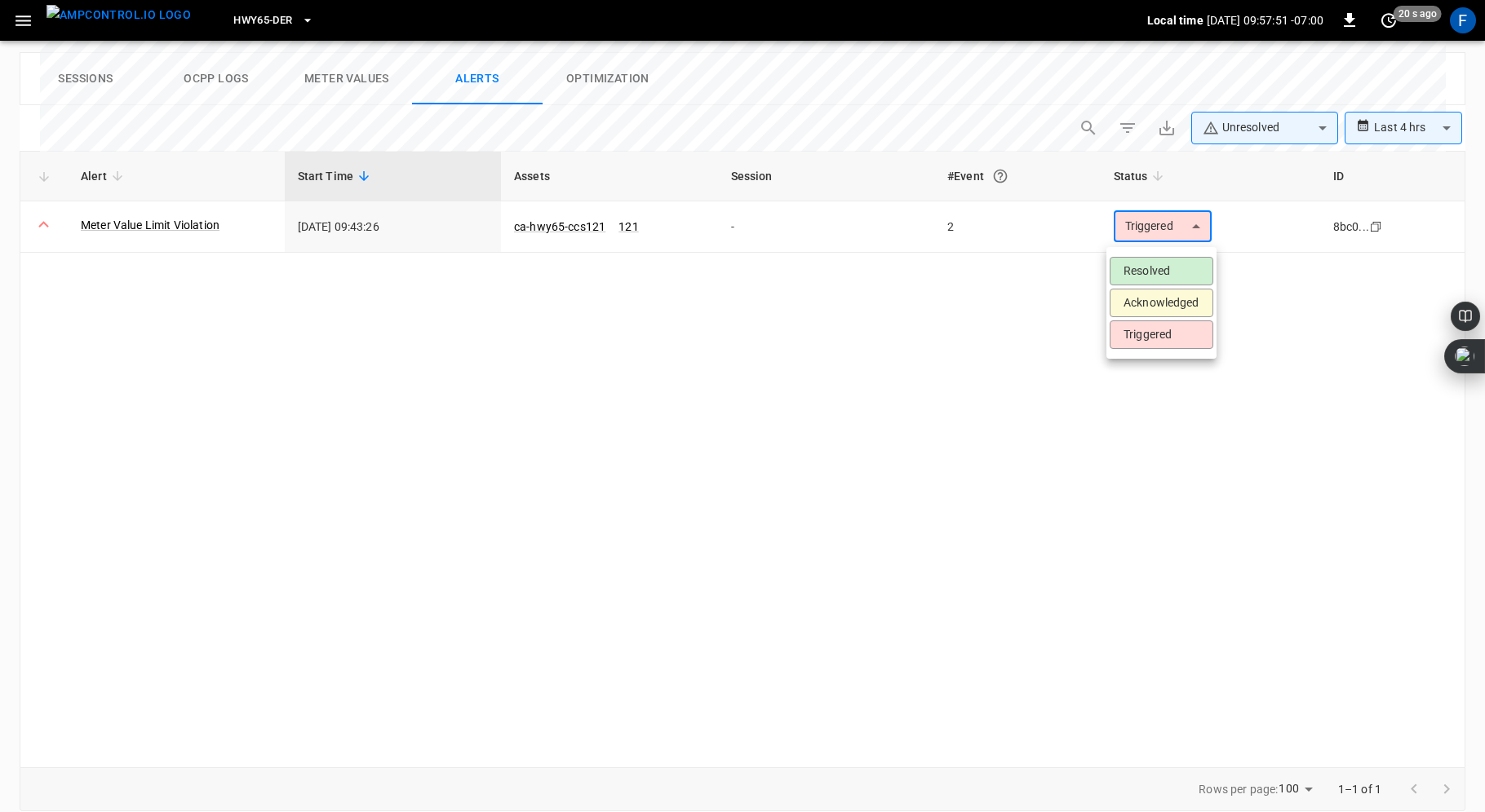
click at [803, 390] on div at bounding box center [742, 406] width 1485 height 812
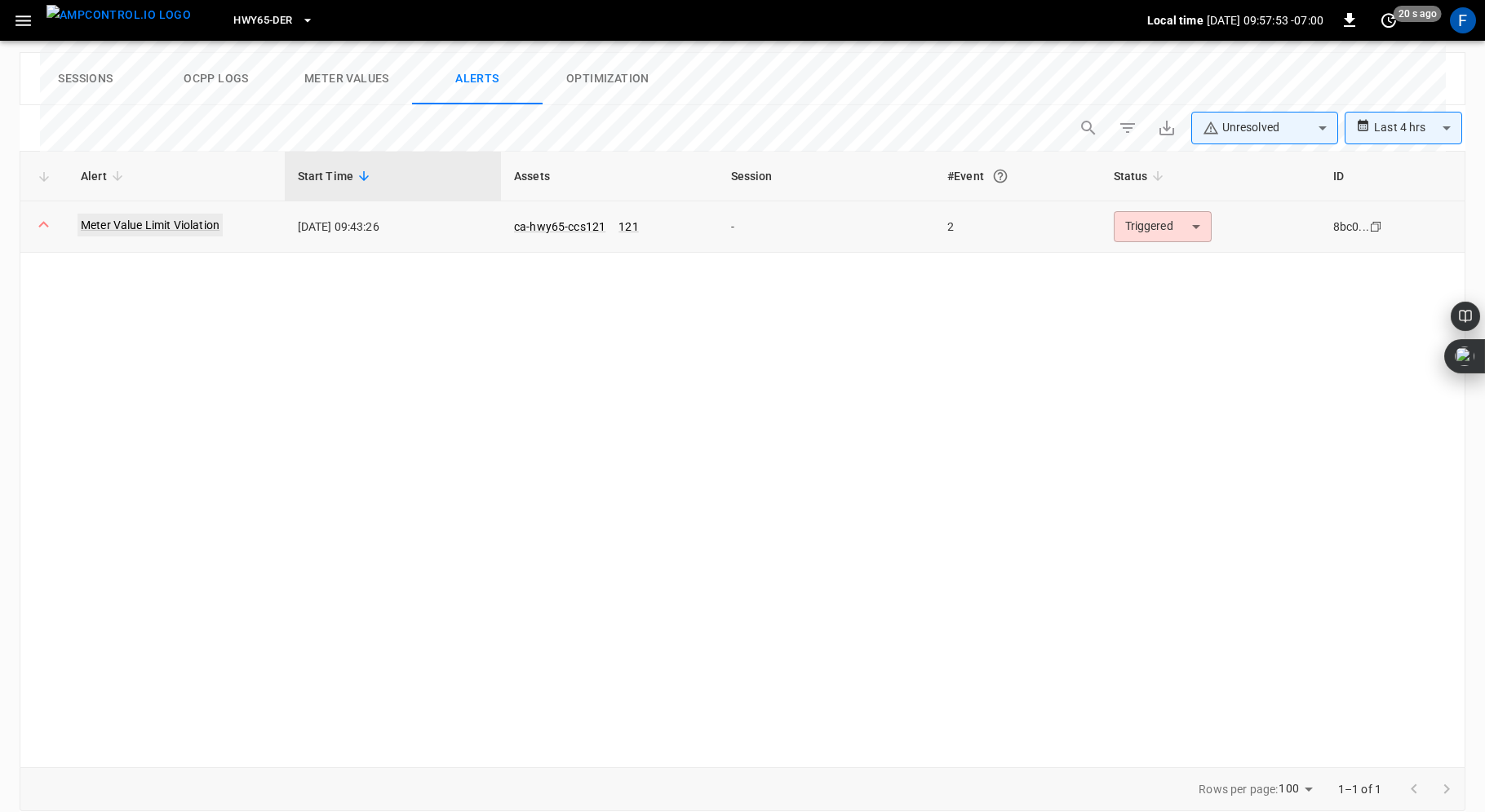
click at [175, 228] on link "Meter Value Limit Violation" at bounding box center [149, 225] width 145 height 23
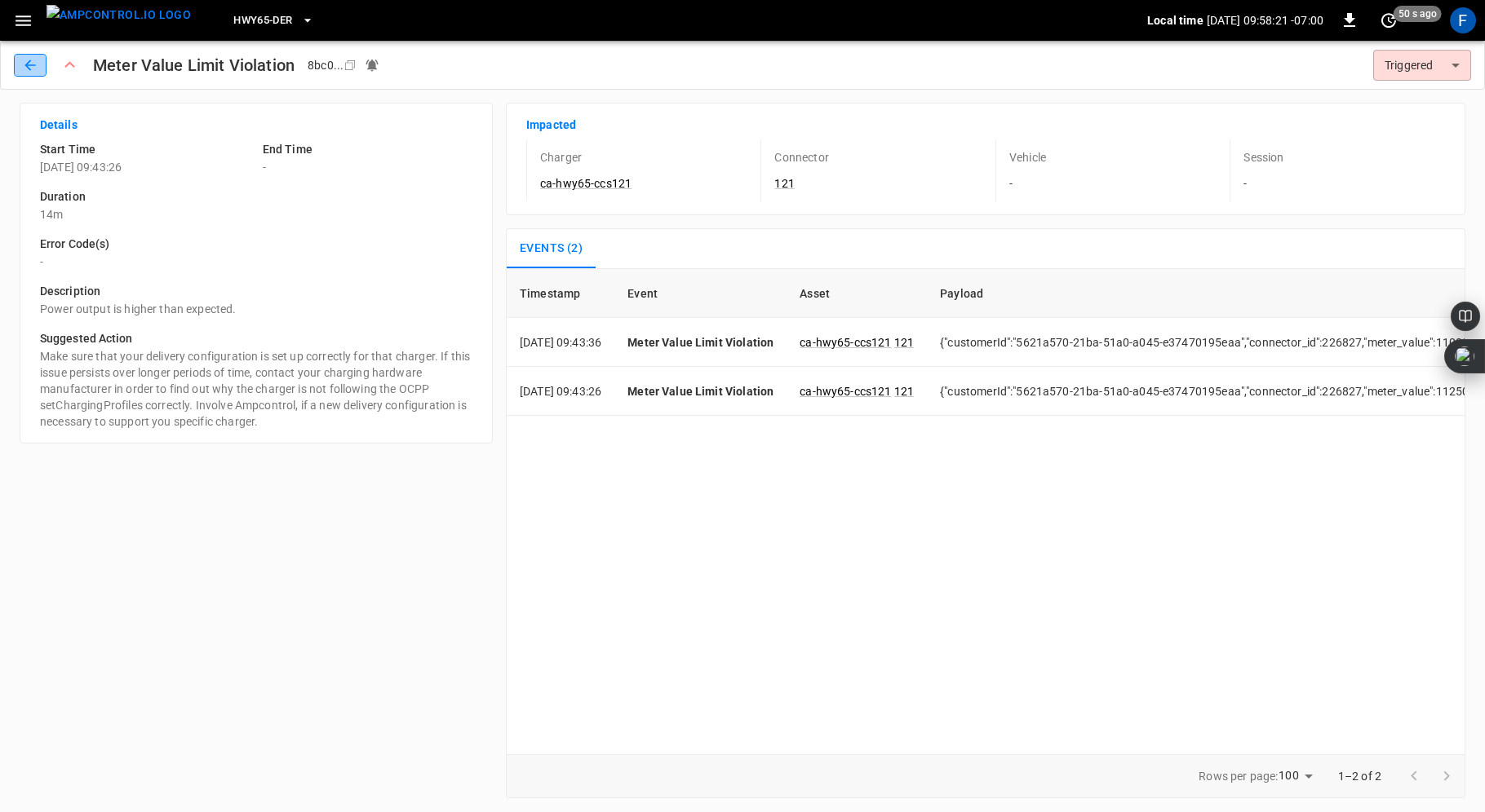
click at [21, 57] on button "button" at bounding box center [30, 65] width 33 height 23
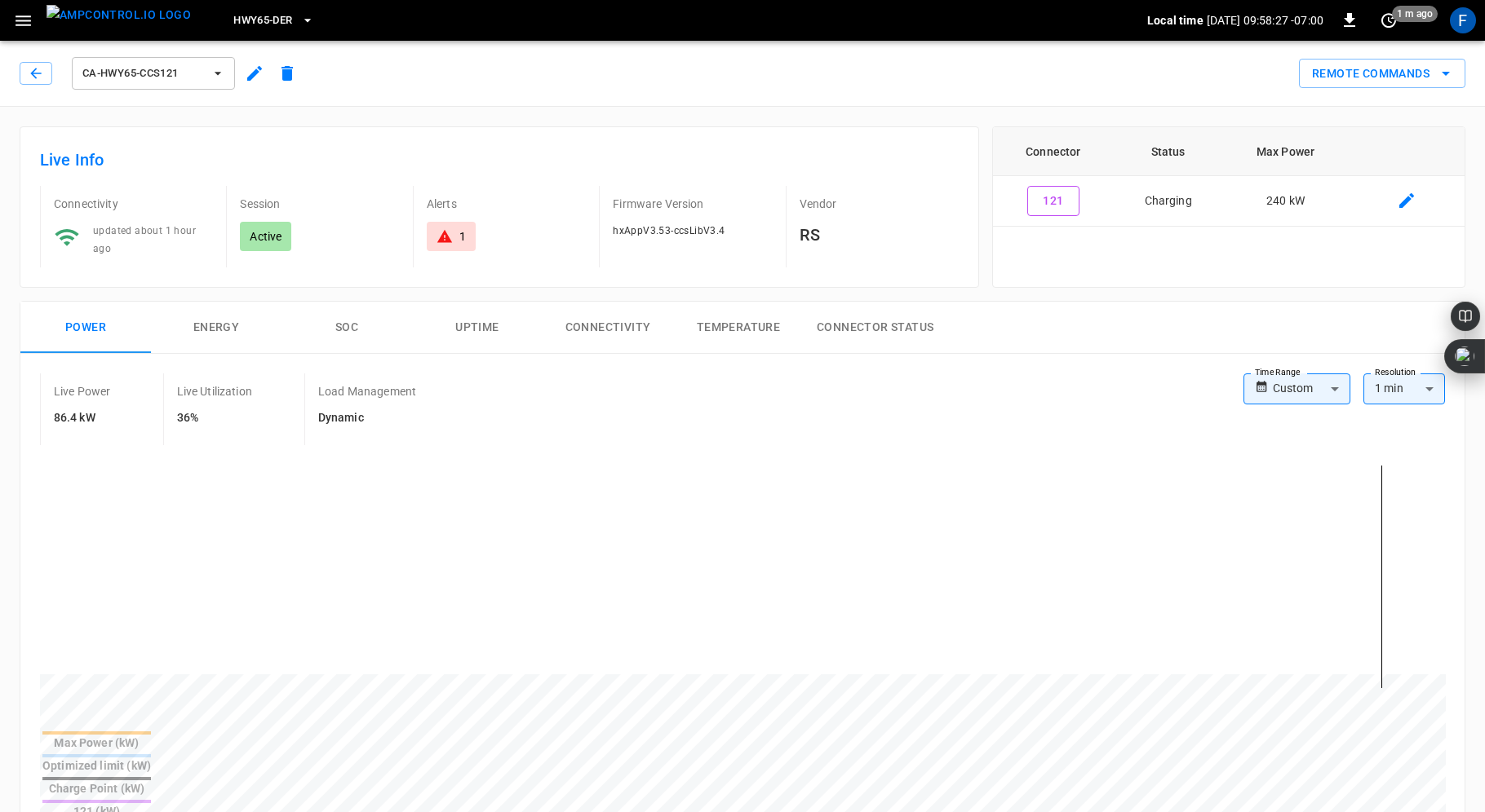
click at [374, 306] on button "SOC" at bounding box center [347, 328] width 130 height 52
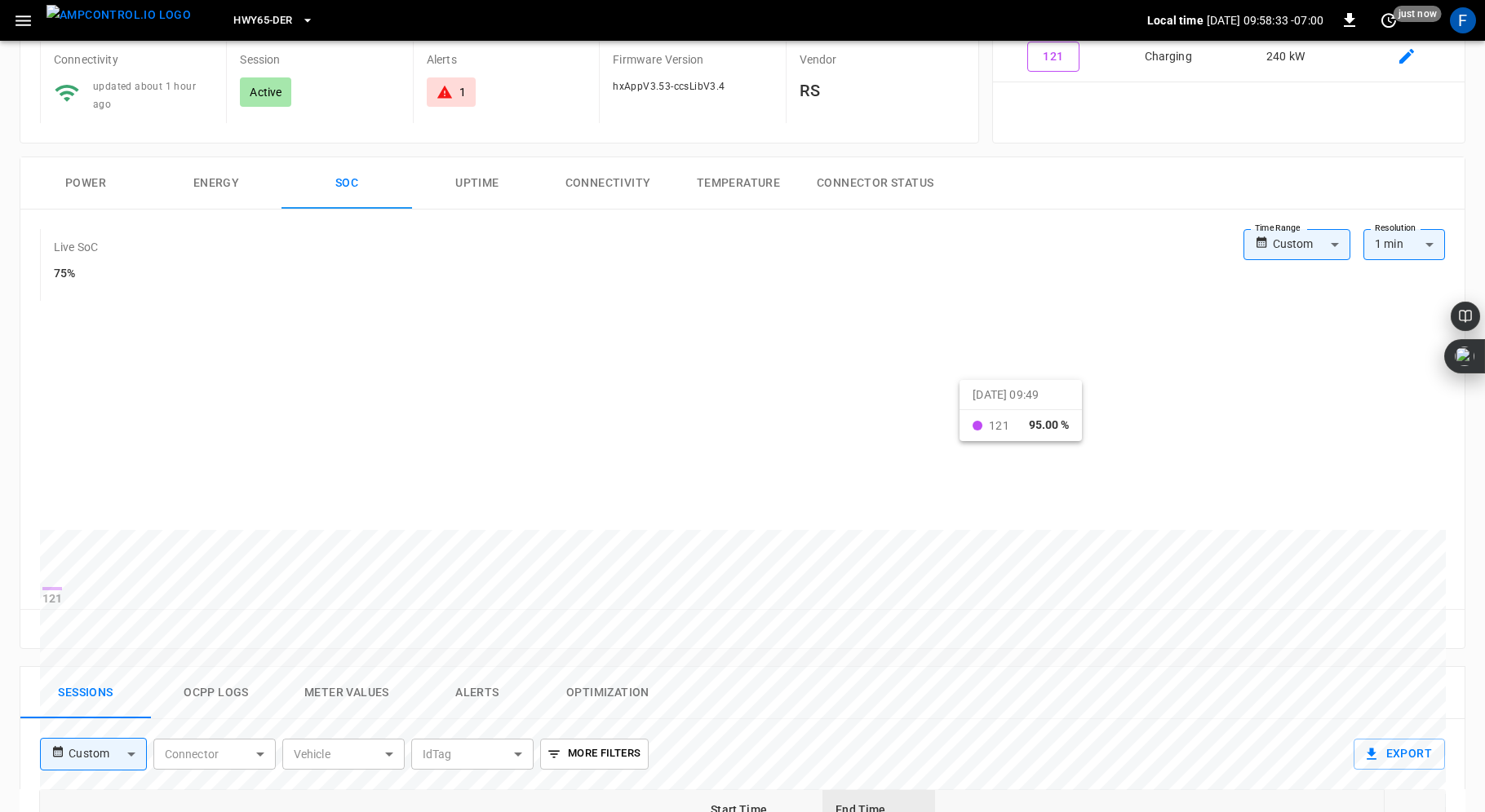
scroll to position [145, 0]
click at [1405, 243] on body "HWY65-DER Local time 2025-08-28 09:58:35 -07:00 0 just now F ca-hwy65-ccs121 Re…" at bounding box center [742, 638] width 1485 height 1566
click at [1395, 269] on li "1 min" at bounding box center [1404, 271] width 81 height 27
click at [1335, 234] on body "HWY65-DER Local time 2025-08-28 09:58:36 -07:00 0 just now F ca-hwy65-ccs121 Re…" at bounding box center [742, 638] width 1485 height 1566
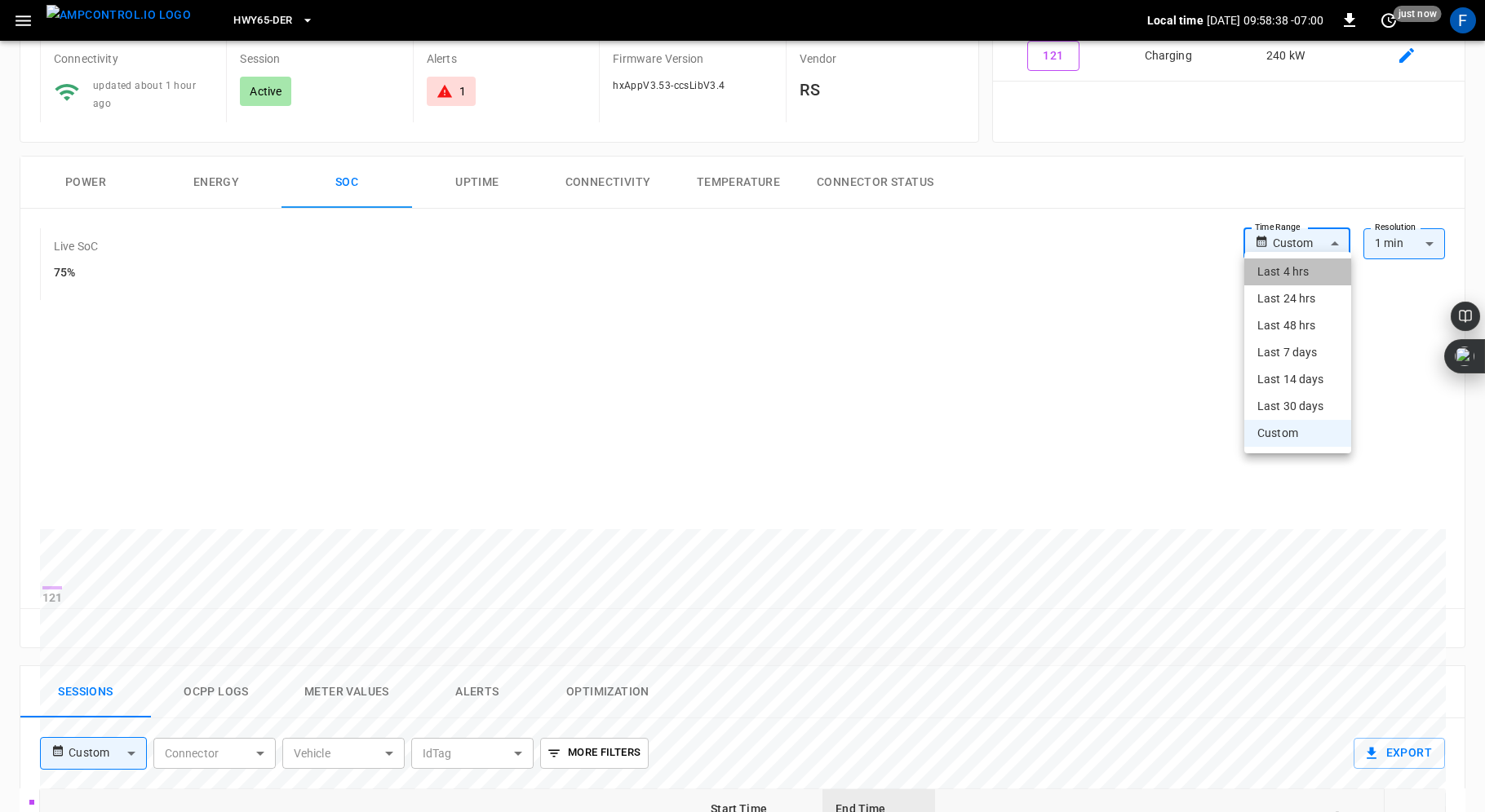
click at [1302, 274] on li "Last 4 hrs" at bounding box center [1297, 271] width 107 height 27
type input "**********"
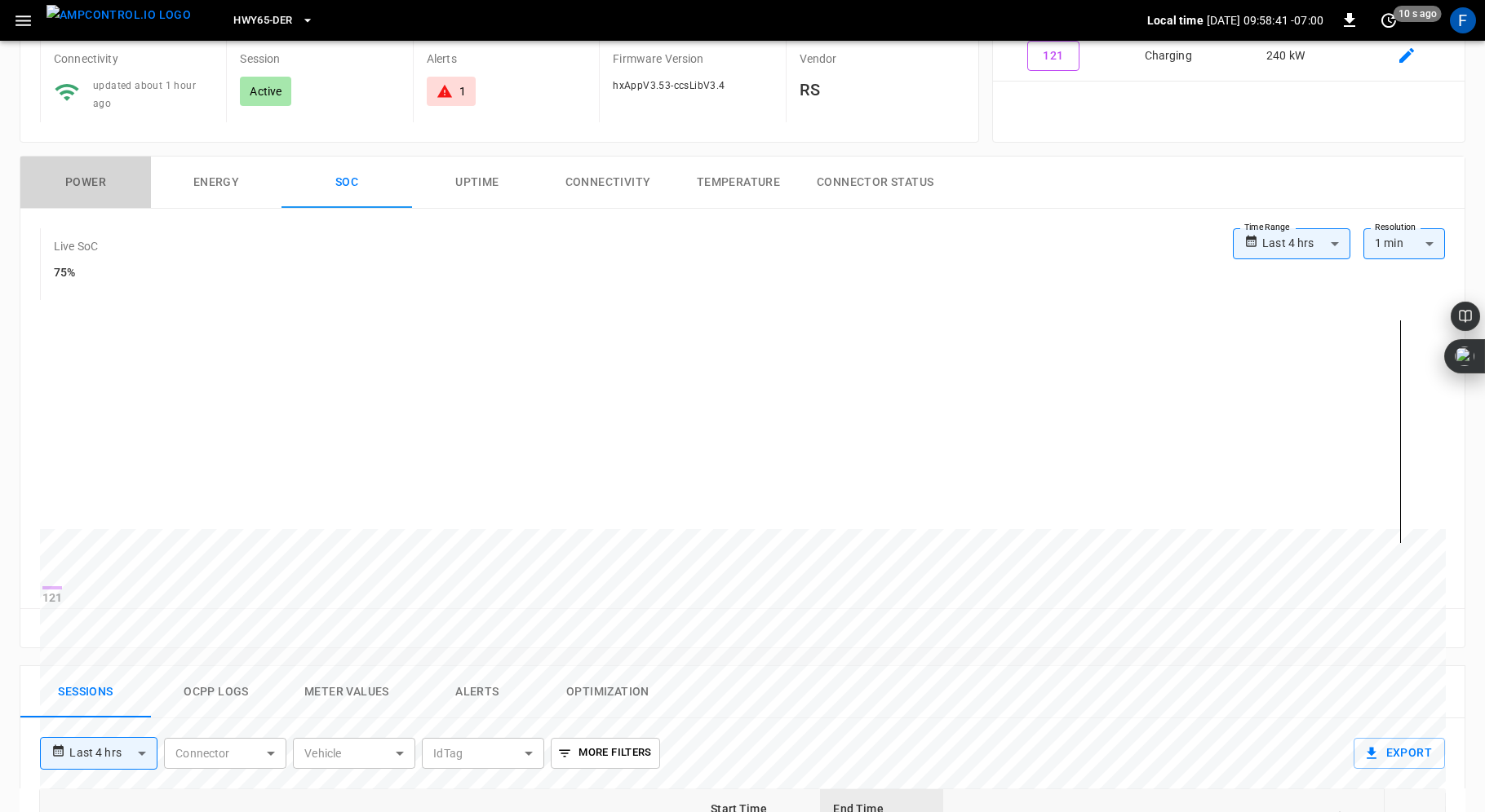
click at [87, 182] on button "Power" at bounding box center [86, 183] width 130 height 52
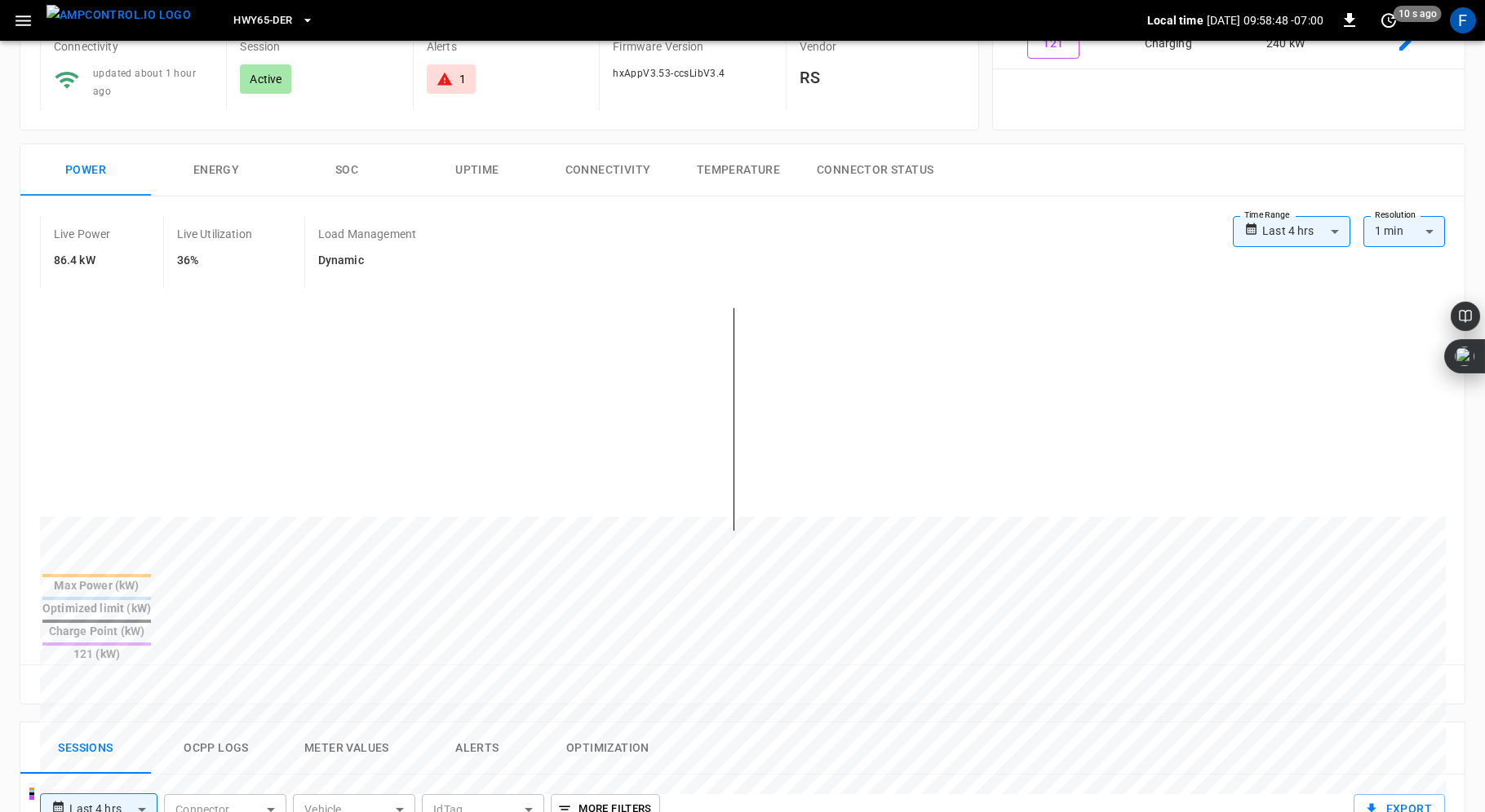
scroll to position [0, 0]
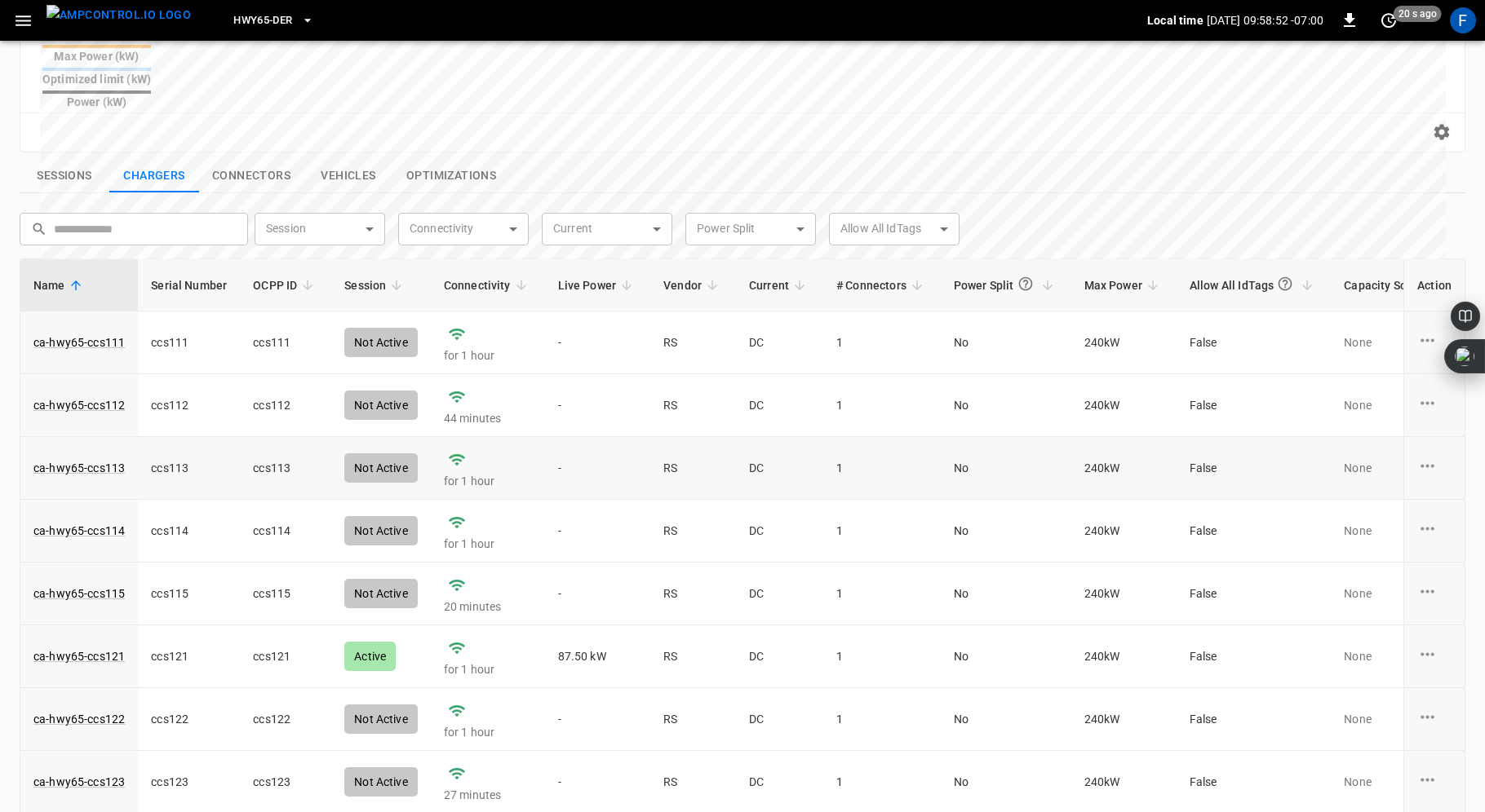
scroll to position [109, 0]
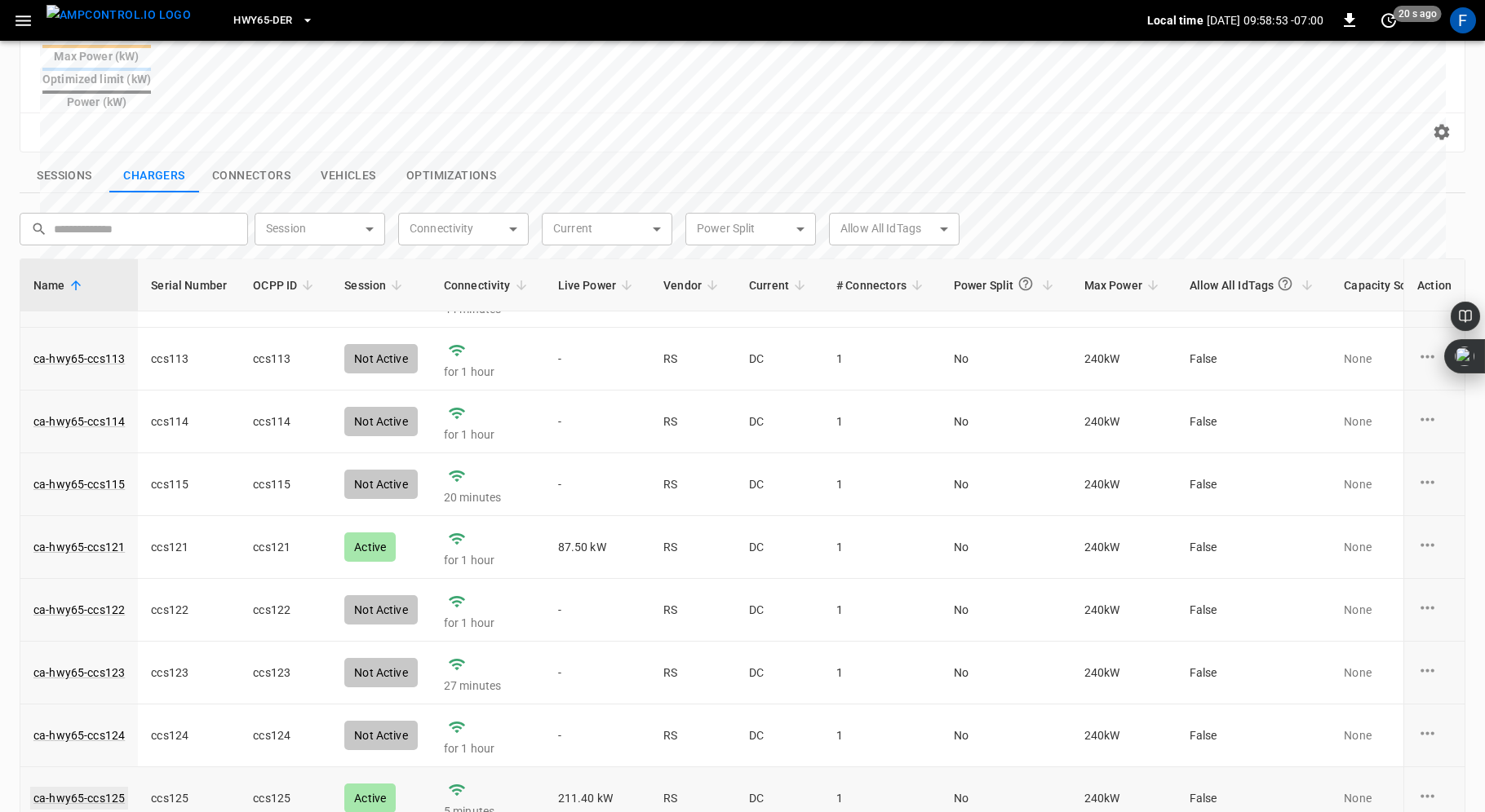
click at [69, 787] on link "ca-hwy65-ccs125" at bounding box center [79, 798] width 98 height 23
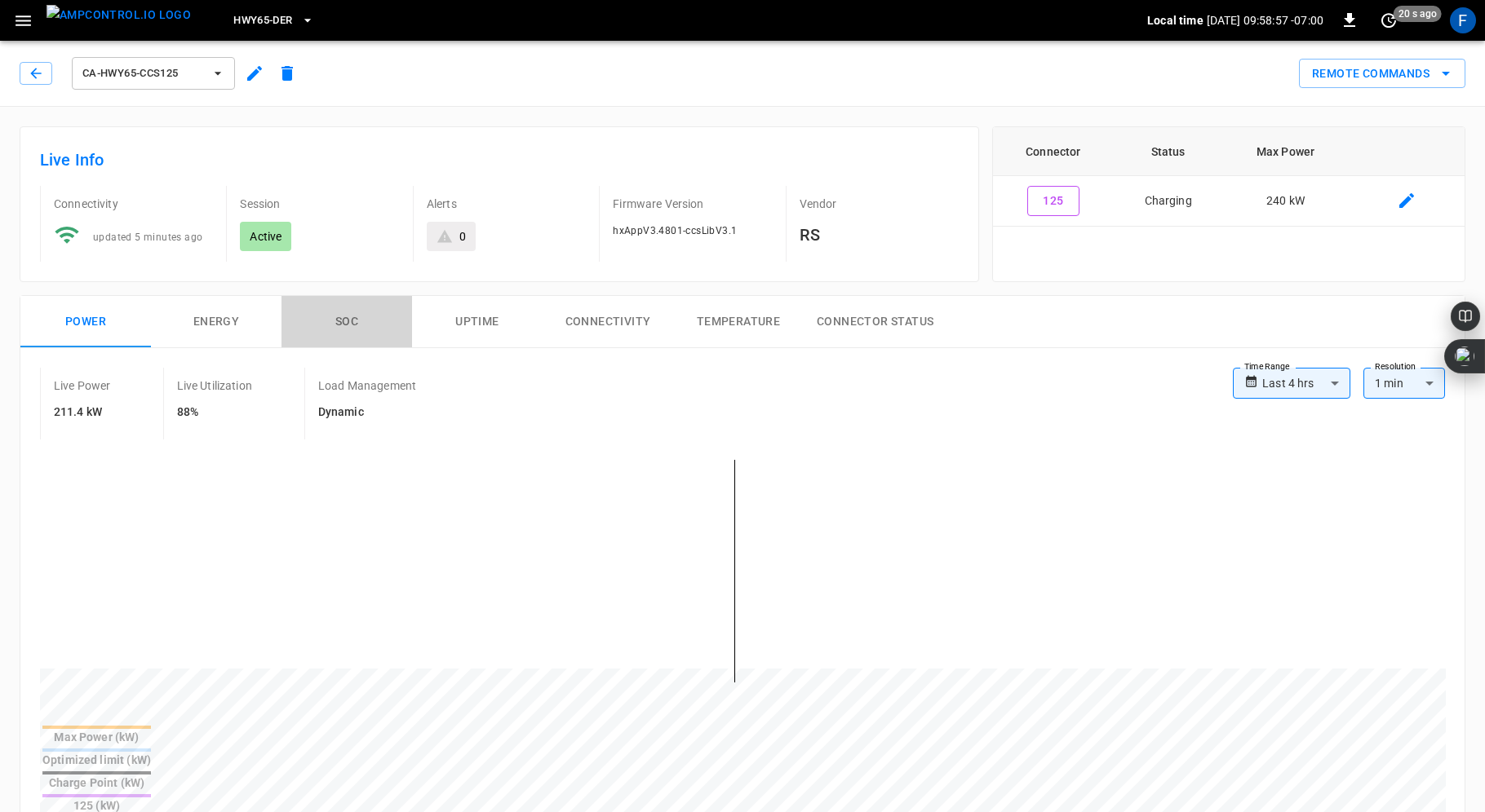
click at [353, 316] on button "SOC" at bounding box center [347, 322] width 130 height 52
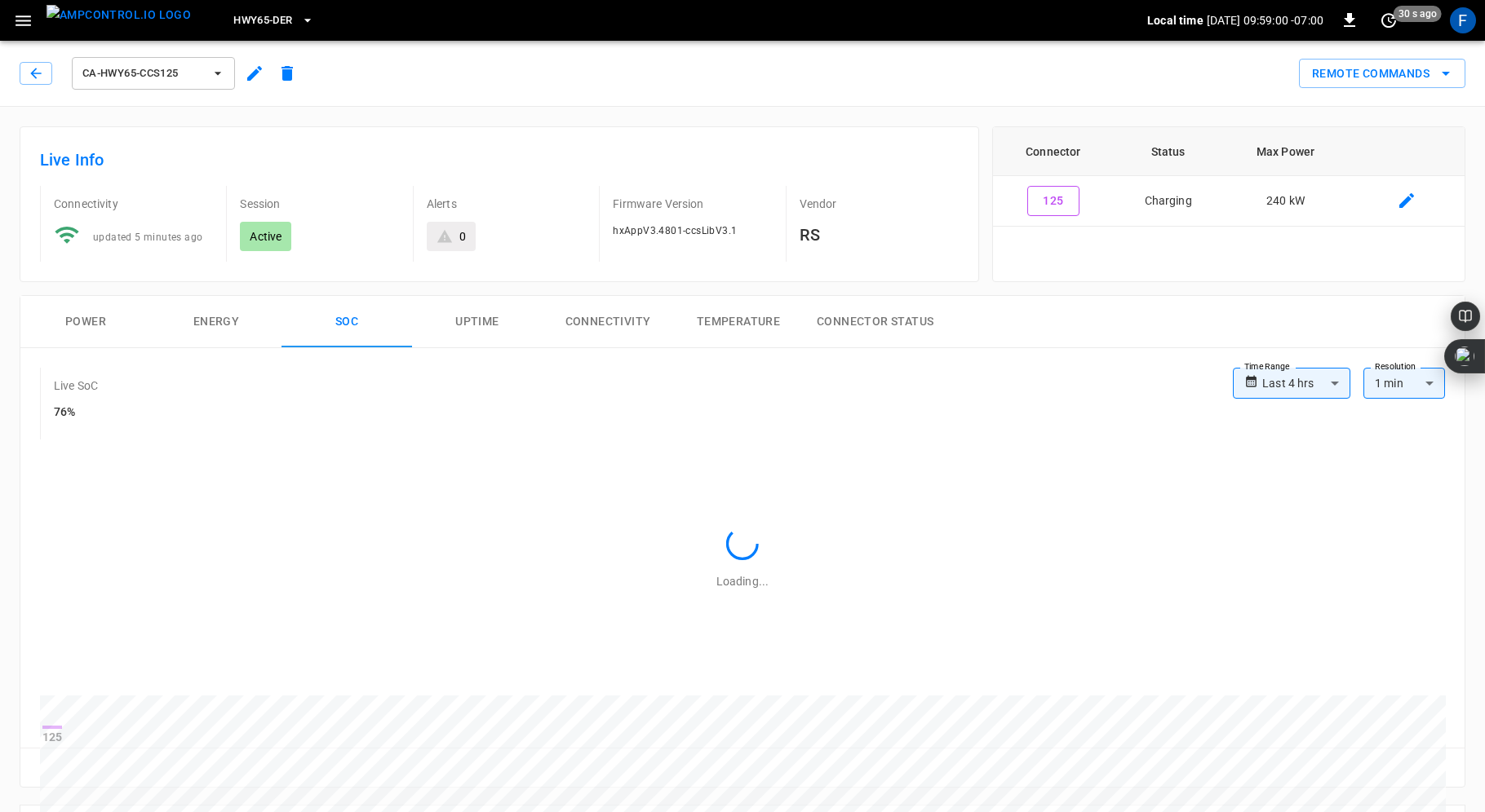
click at [81, 315] on button "Power" at bounding box center [86, 322] width 130 height 52
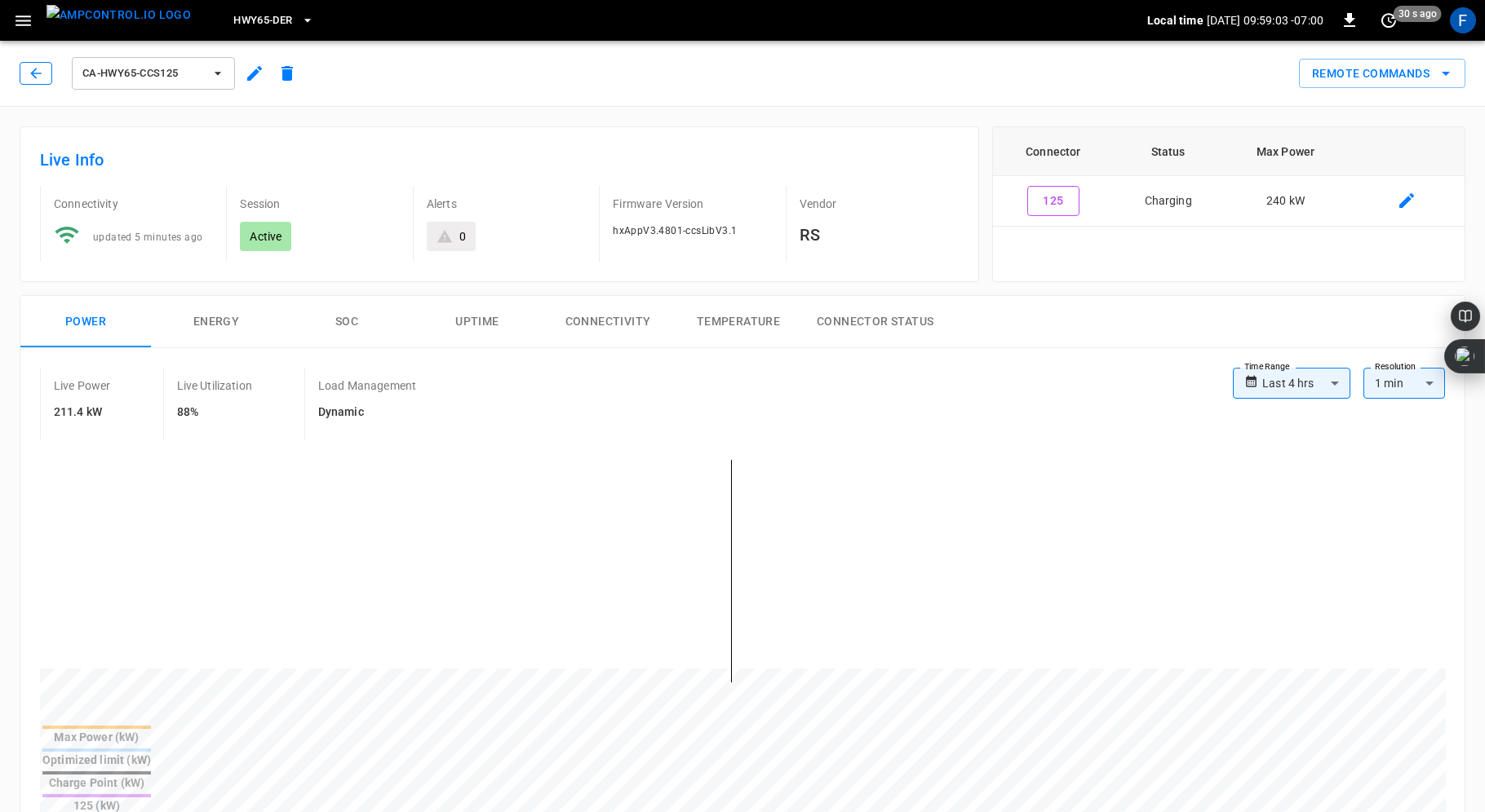
click at [33, 71] on icon "button" at bounding box center [35, 73] width 10 height 10
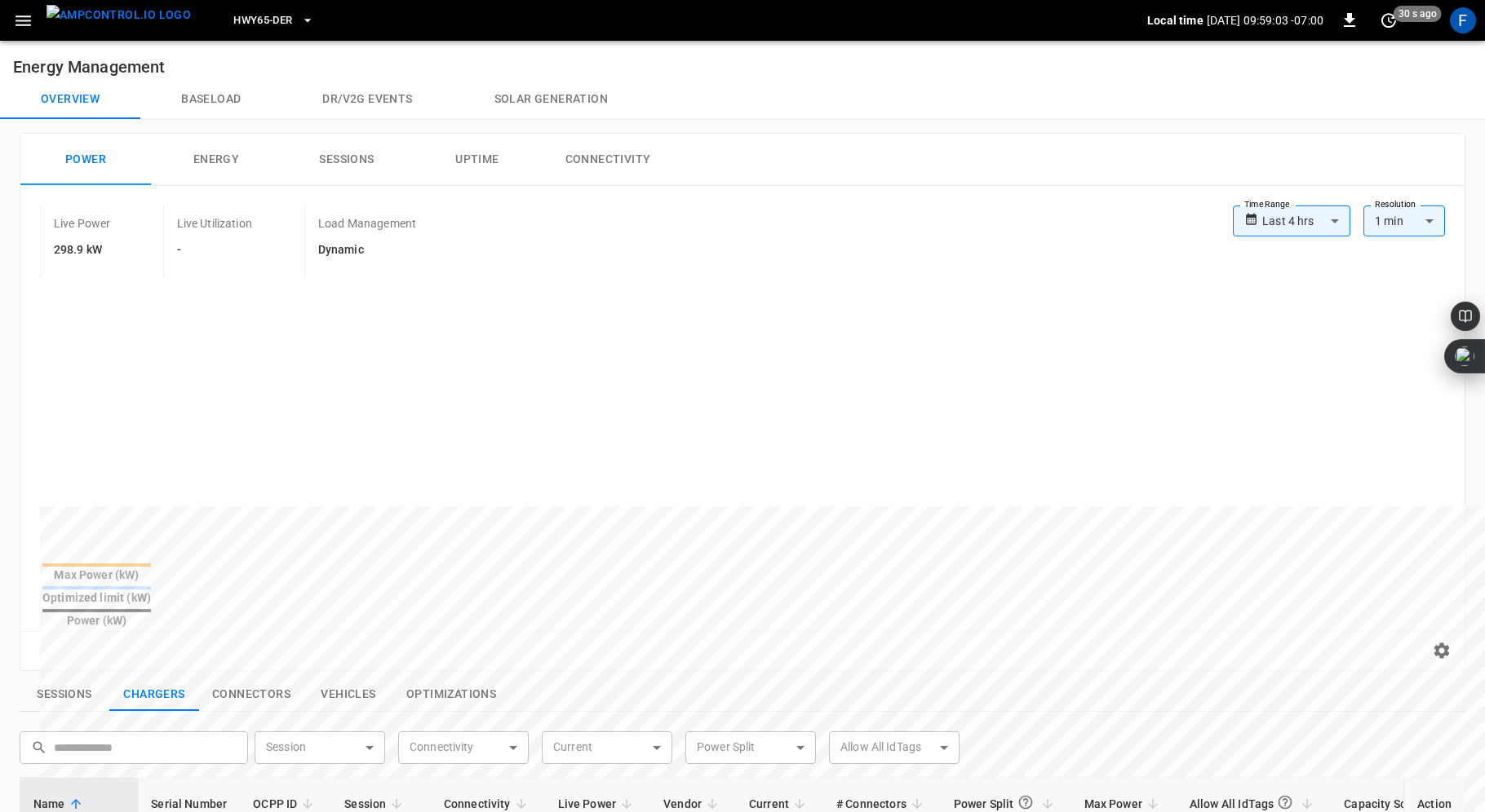
scroll to position [519, 0]
